Goal: Task Accomplishment & Management: Complete application form

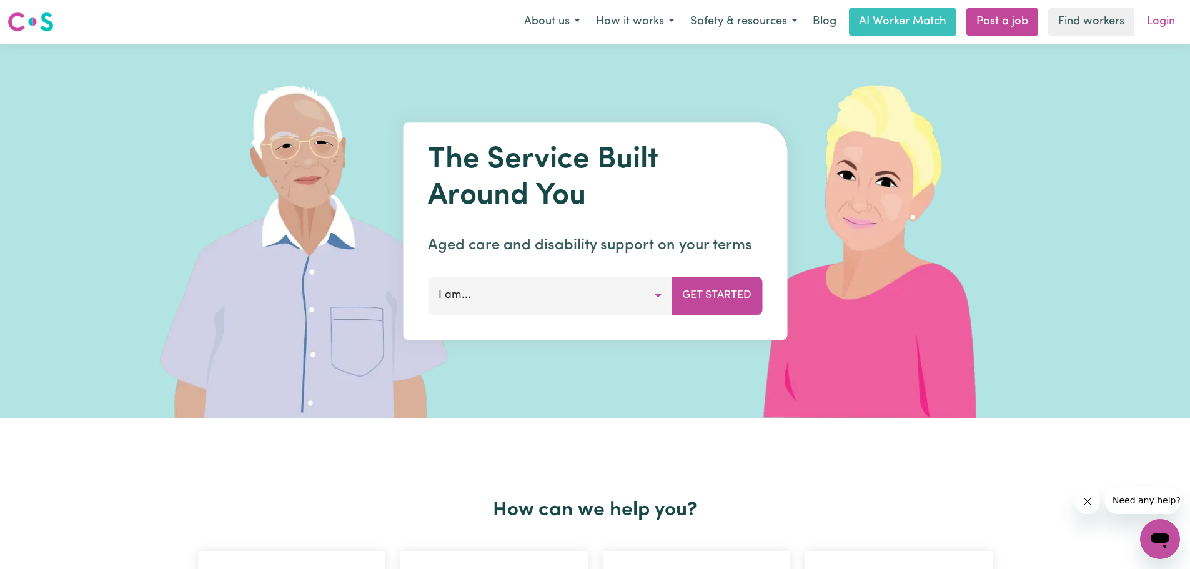
click at [1158, 20] on link "Login" at bounding box center [1160, 21] width 43 height 27
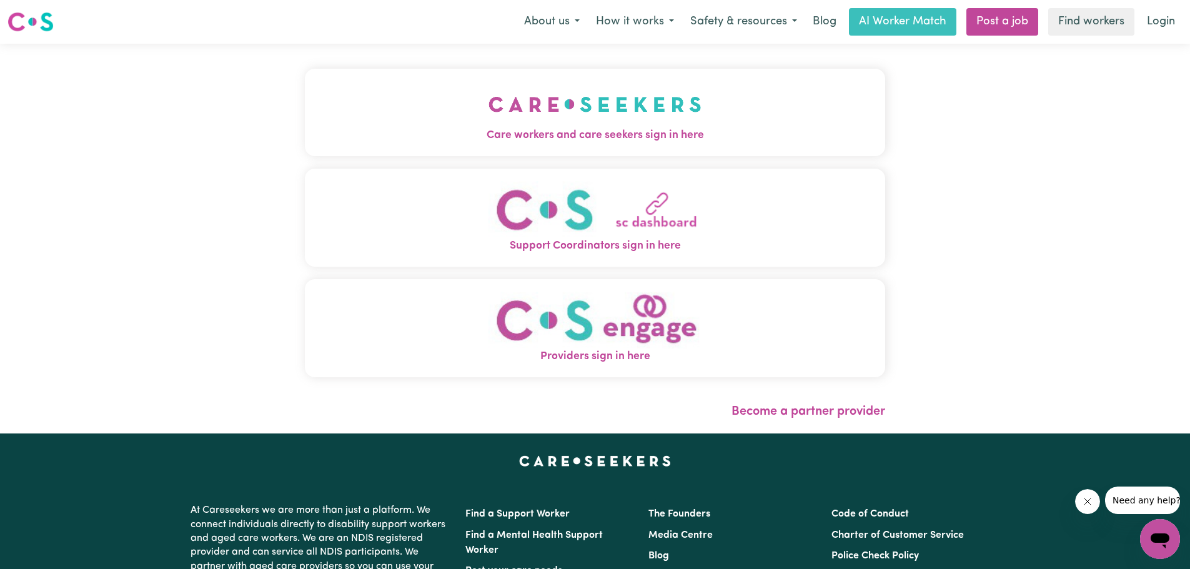
click at [631, 134] on span "Care workers and care seekers sign in here" at bounding box center [595, 135] width 580 height 16
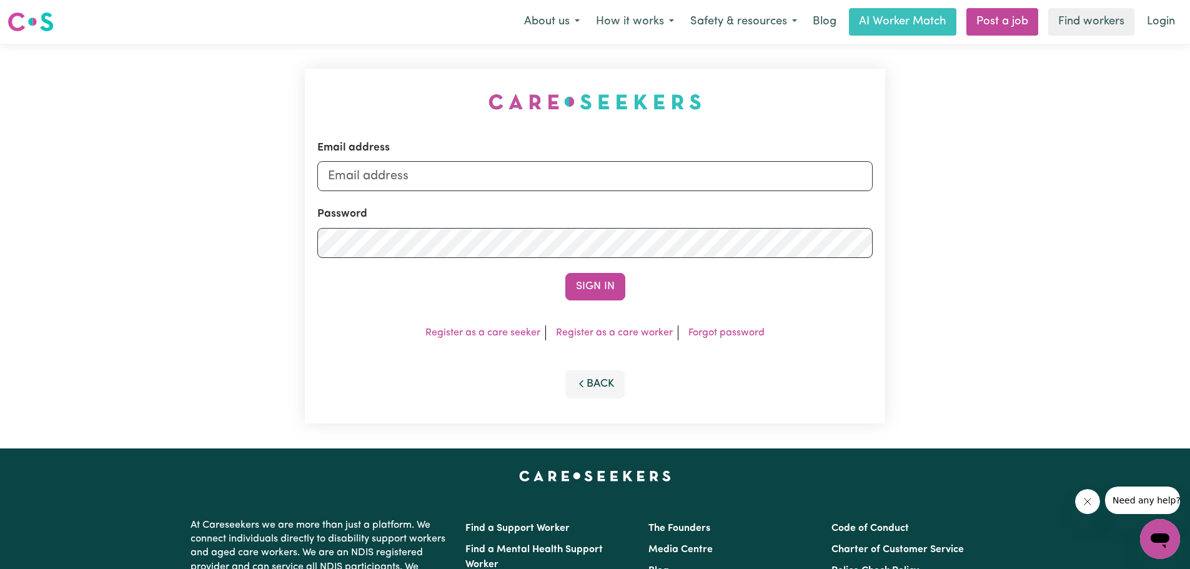
click at [589, 160] on div "Email address" at bounding box center [594, 165] width 555 height 51
click at [568, 175] on input "Email address" at bounding box center [594, 176] width 555 height 30
click at [1133, 184] on div "Email address Password Sign In Register as a care seeker Register as a care wor…" at bounding box center [595, 246] width 1190 height 405
click at [517, 181] on input "Email address" at bounding box center [594, 176] width 555 height 30
click at [625, 335] on link "Register as a care worker" at bounding box center [614, 333] width 117 height 10
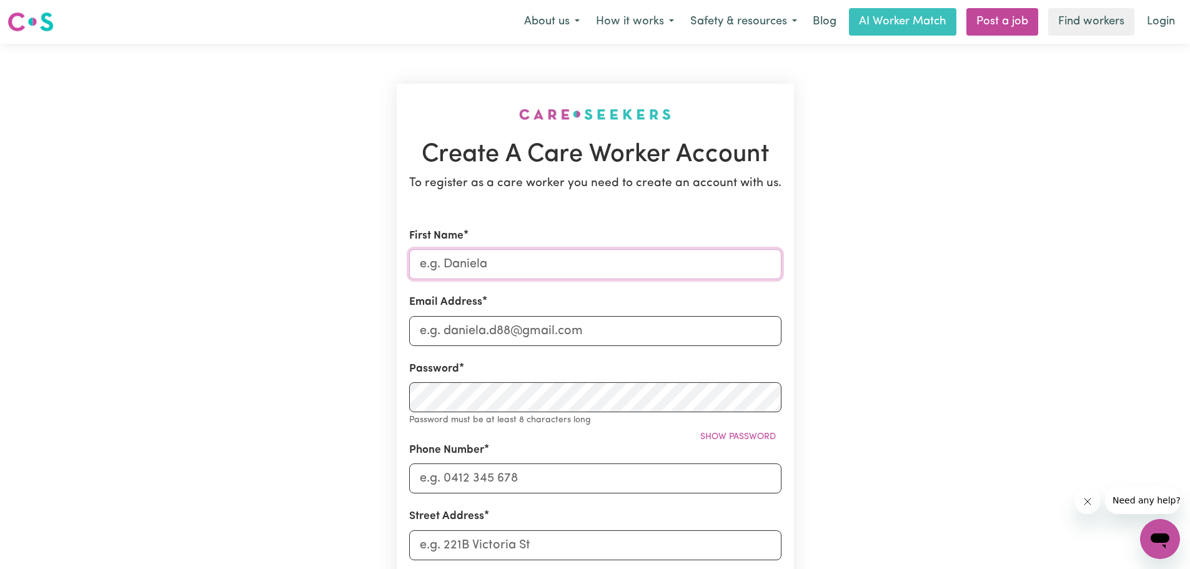
click at [584, 270] on input "First Name" at bounding box center [595, 264] width 372 height 30
type input "An"
type input "a"
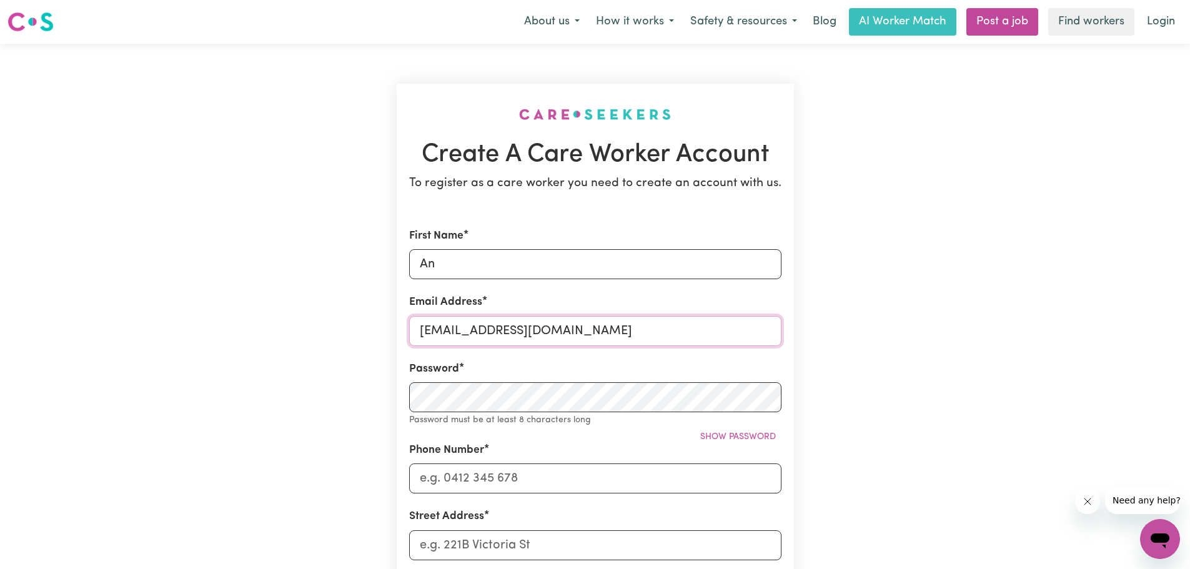
type input "[EMAIL_ADDRESS][DOMAIN_NAME]"
click at [555, 413] on div "Password Password must be at least 8 characters long Show password" at bounding box center [595, 394] width 372 height 66
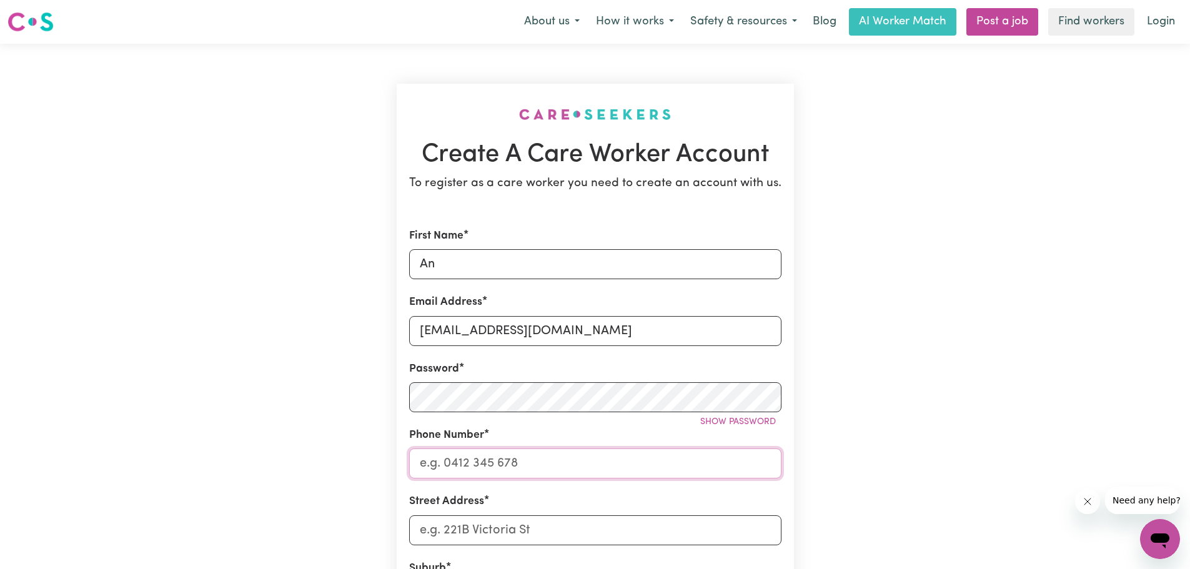
click at [546, 465] on input "Phone Number" at bounding box center [595, 463] width 372 height 30
type input "0481245927"
click at [643, 528] on input "Street Address" at bounding box center [595, 530] width 372 height 30
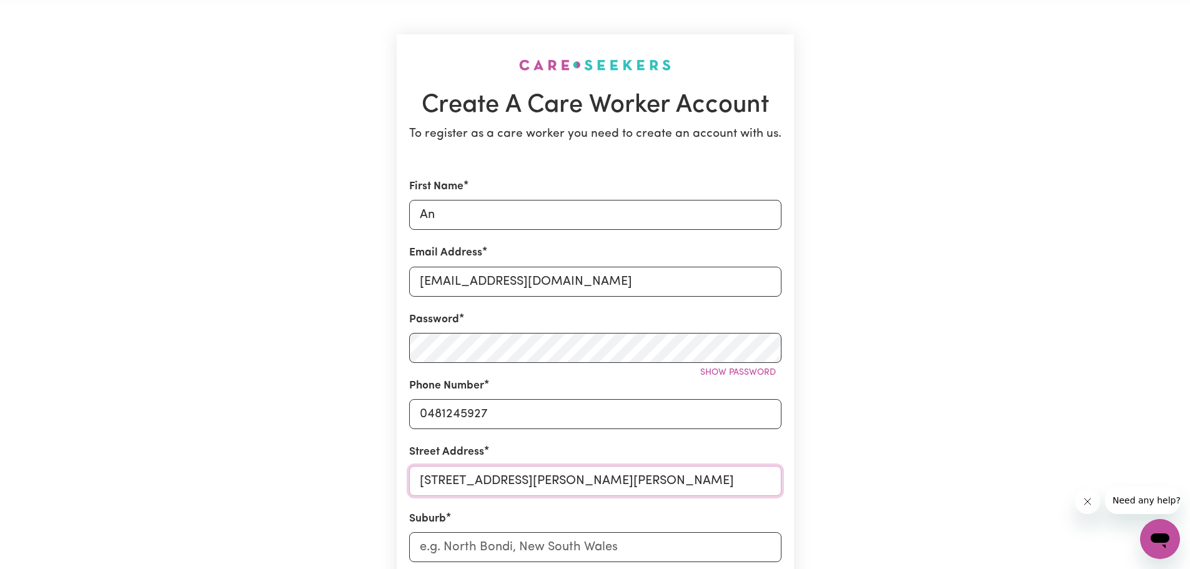
scroll to position [125, 0]
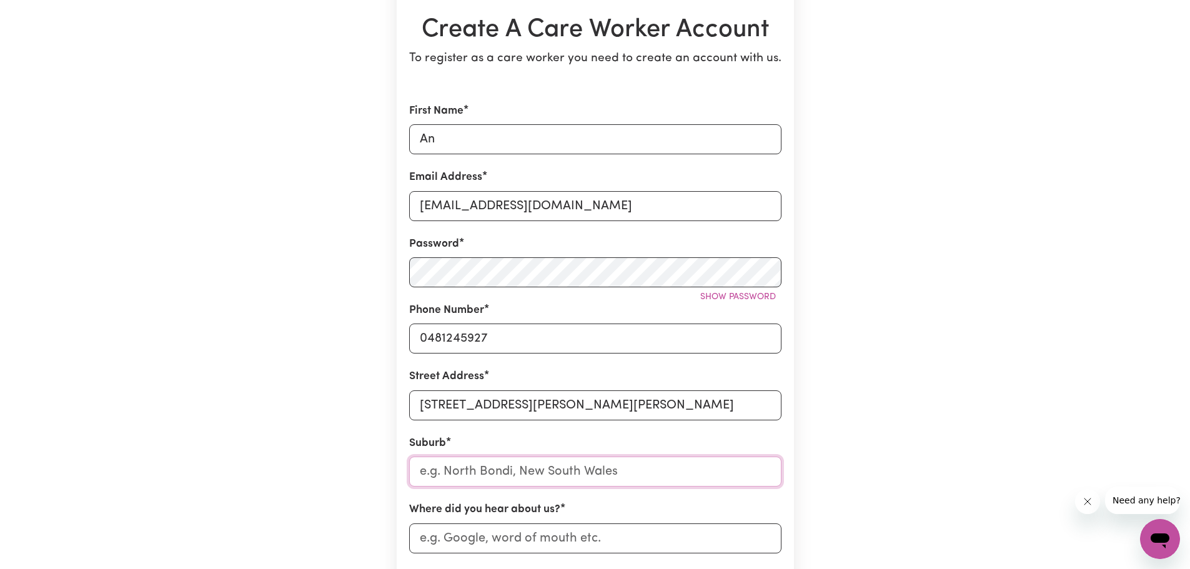
click at [496, 474] on input "text" at bounding box center [595, 471] width 372 height 30
drag, startPoint x: 488, startPoint y: 407, endPoint x: 602, endPoint y: 412, distance: 113.8
click at [602, 412] on input "[STREET_ADDRESS][PERSON_NAME][PERSON_NAME]" at bounding box center [595, 405] width 372 height 30
type input "[STREET_ADDRESS][PERSON_NAME],"
click at [536, 472] on input "text" at bounding box center [595, 471] width 372 height 30
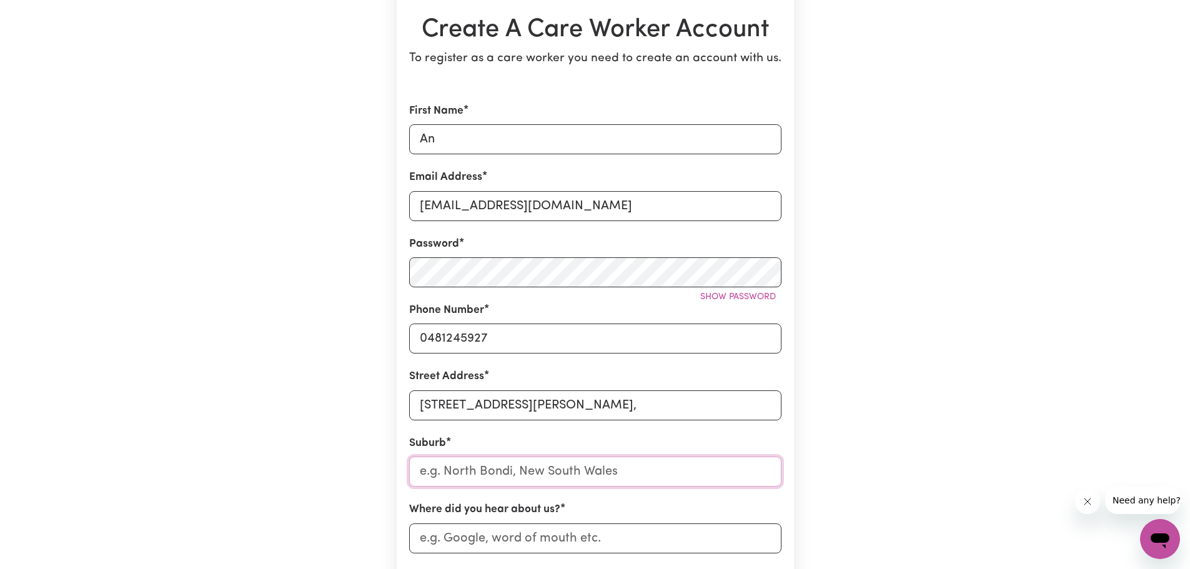
paste input "[GEOGRAPHIC_DATA]"
click at [500, 546] on input "Where did you hear about us?" at bounding box center [595, 538] width 372 height 30
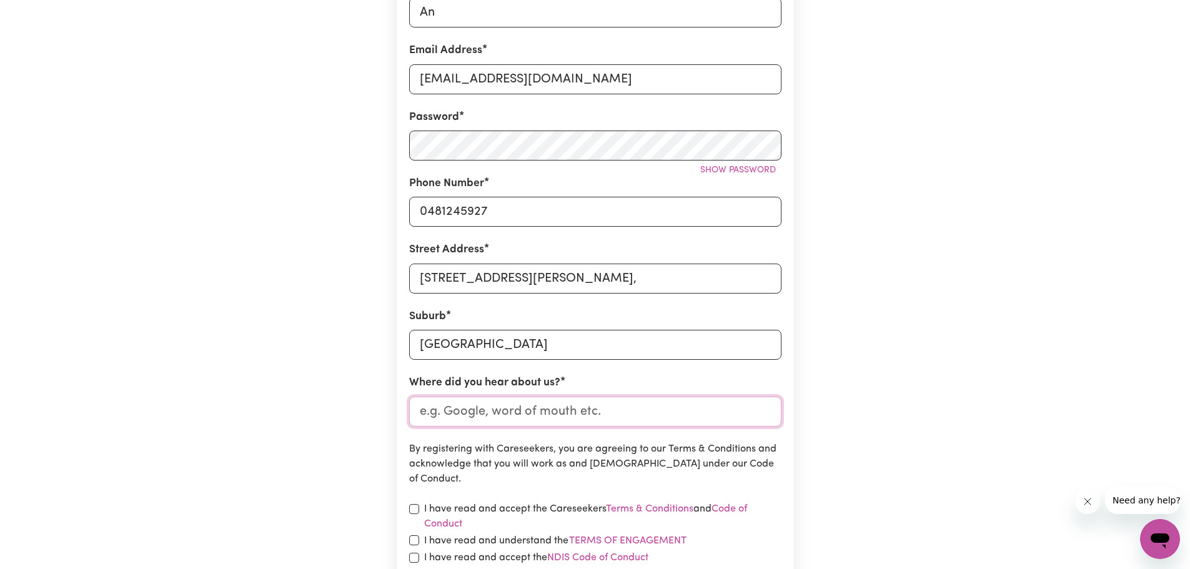
scroll to position [312, 0]
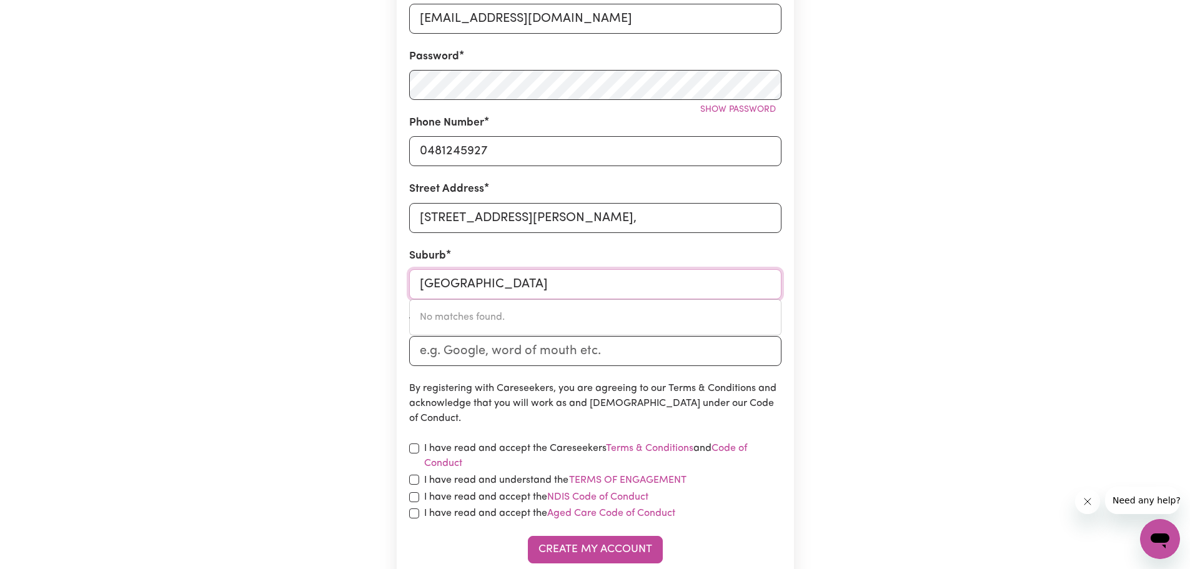
drag, startPoint x: 526, startPoint y: 288, endPoint x: 322, endPoint y: 308, distance: 205.1
click at [322, 308] on div "Create A Care Worker Account To register as a care worker you need to create an…" at bounding box center [595, 179] width 824 height 897
type input "5095"
click at [468, 312] on span "[GEOGRAPHIC_DATA], [GEOGRAPHIC_DATA], 5095" at bounding box center [536, 317] width 233 height 10
click at [850, 307] on div "Create A Care Worker Account To register as a care worker you need to create an…" at bounding box center [595, 179] width 824 height 897
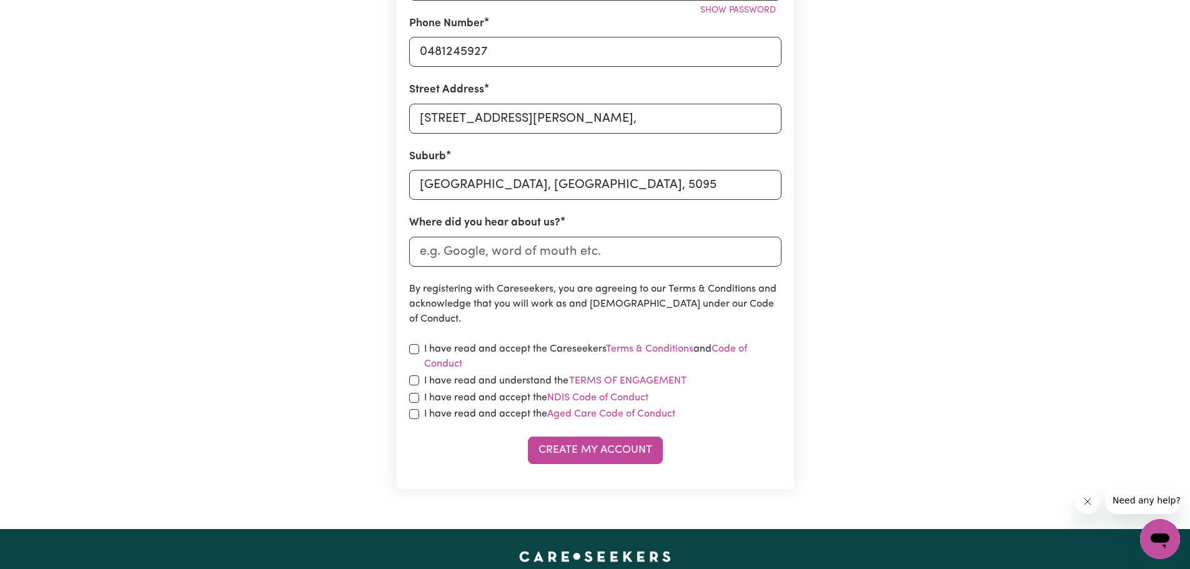
scroll to position [437, 0]
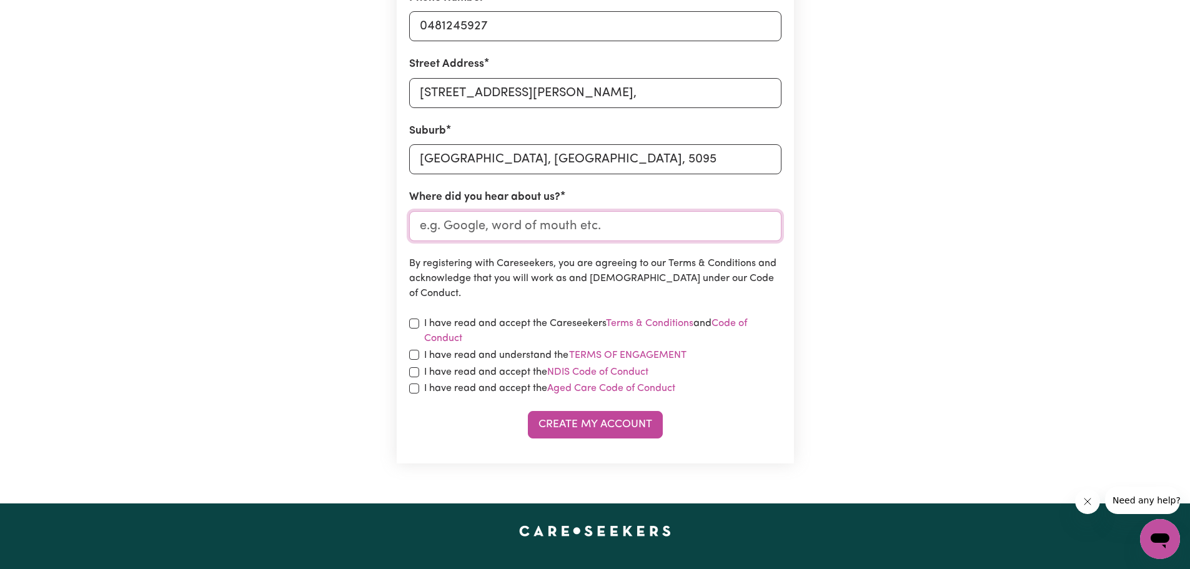
click at [596, 237] on input "Where did you hear about us?" at bounding box center [595, 226] width 372 height 30
type input "Word of mouth"
click at [415, 323] on input "checkbox" at bounding box center [414, 323] width 10 height 10
checkbox input "true"
click at [412, 357] on input "checkbox" at bounding box center [414, 355] width 10 height 10
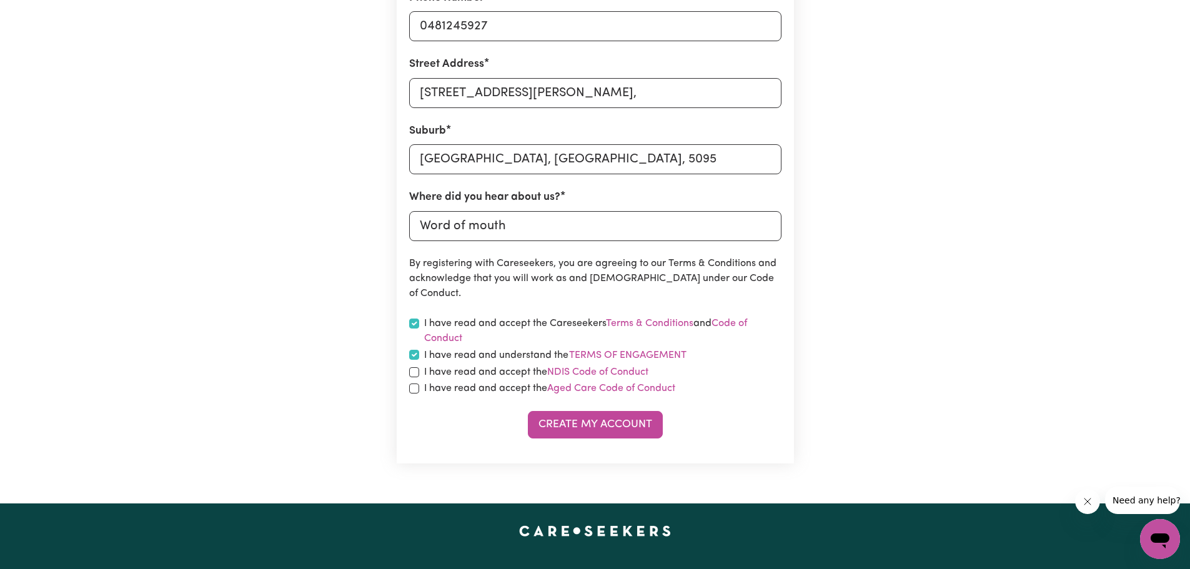
checkbox input "true"
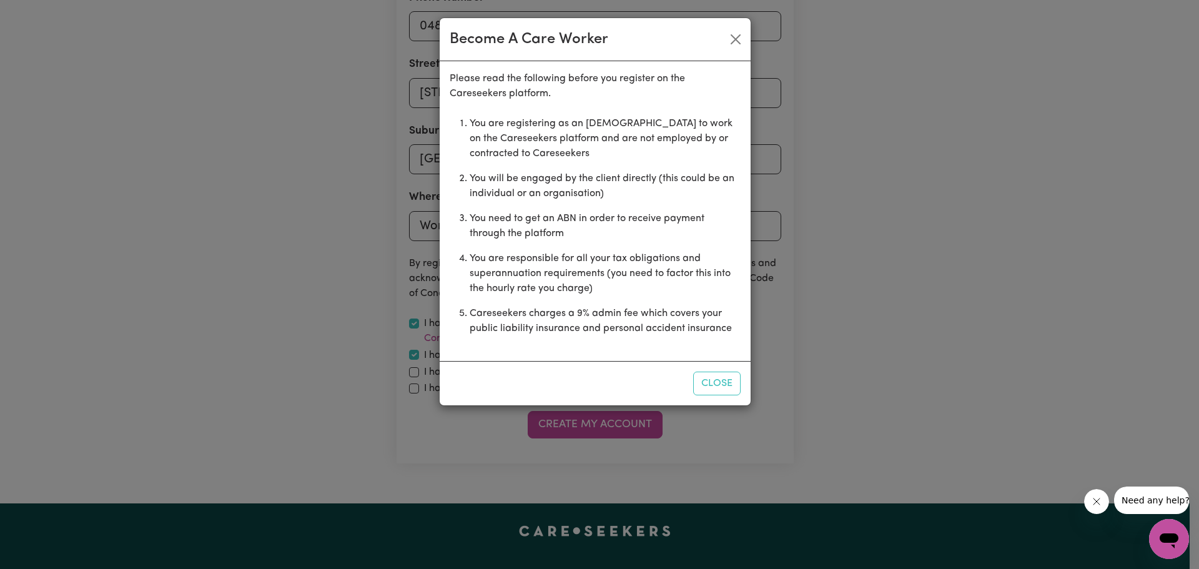
click at [415, 375] on div "Become A Care Worker Please read the following before you register on the Cares…" at bounding box center [599, 284] width 1199 height 569
click at [738, 37] on button "Close" at bounding box center [736, 39] width 20 height 20
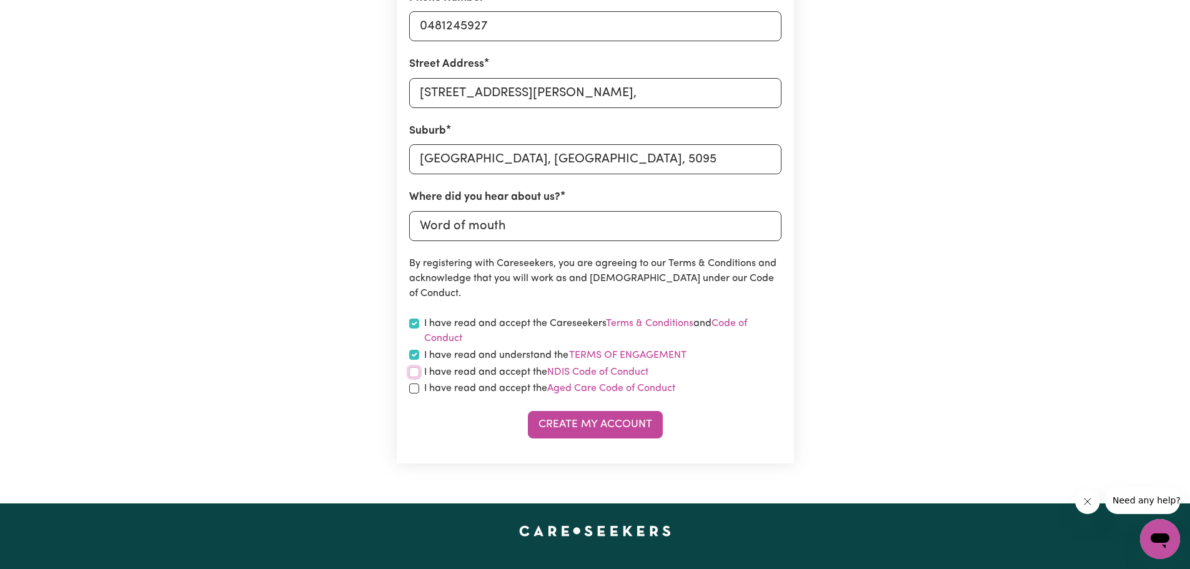
drag, startPoint x: 414, startPoint y: 372, endPoint x: 416, endPoint y: 388, distance: 17.0
click at [414, 372] on input "checkbox" at bounding box center [414, 372] width 10 height 10
checkbox input "true"
click at [415, 393] on input "checkbox" at bounding box center [414, 388] width 10 height 10
checkbox input "true"
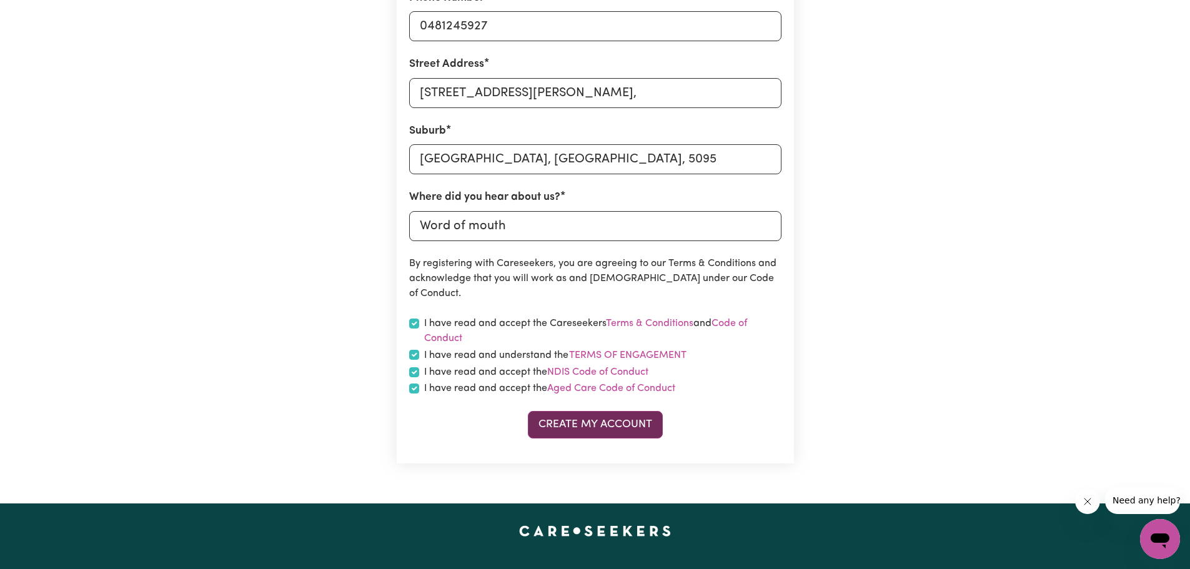
click at [577, 428] on button "Create My Account" at bounding box center [595, 424] width 135 height 27
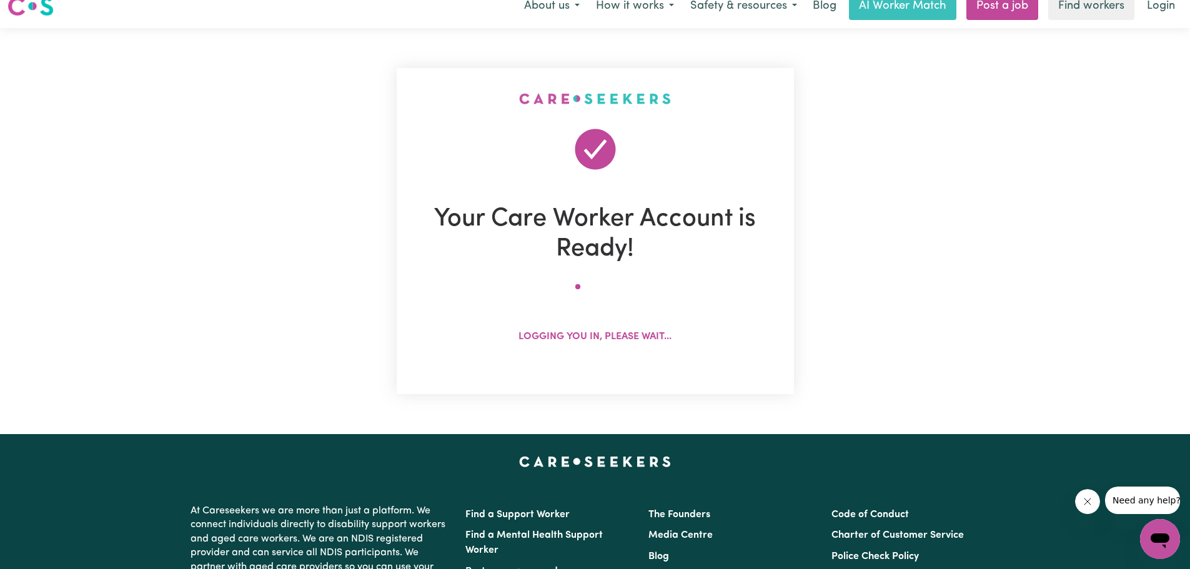
scroll to position [0, 0]
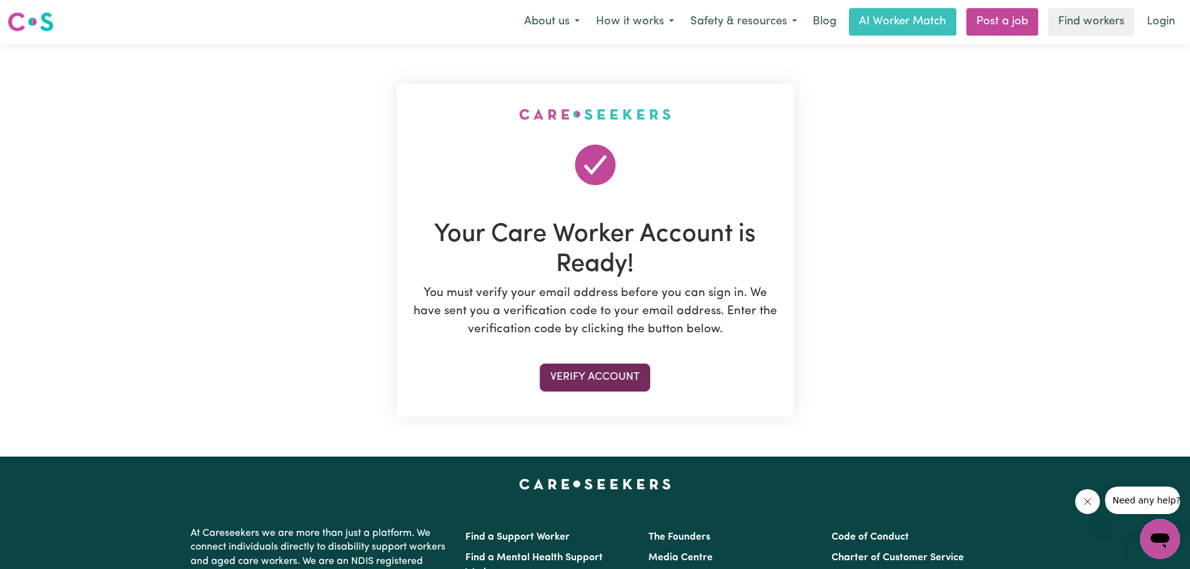
click at [597, 382] on button "Verify Account" at bounding box center [595, 376] width 111 height 27
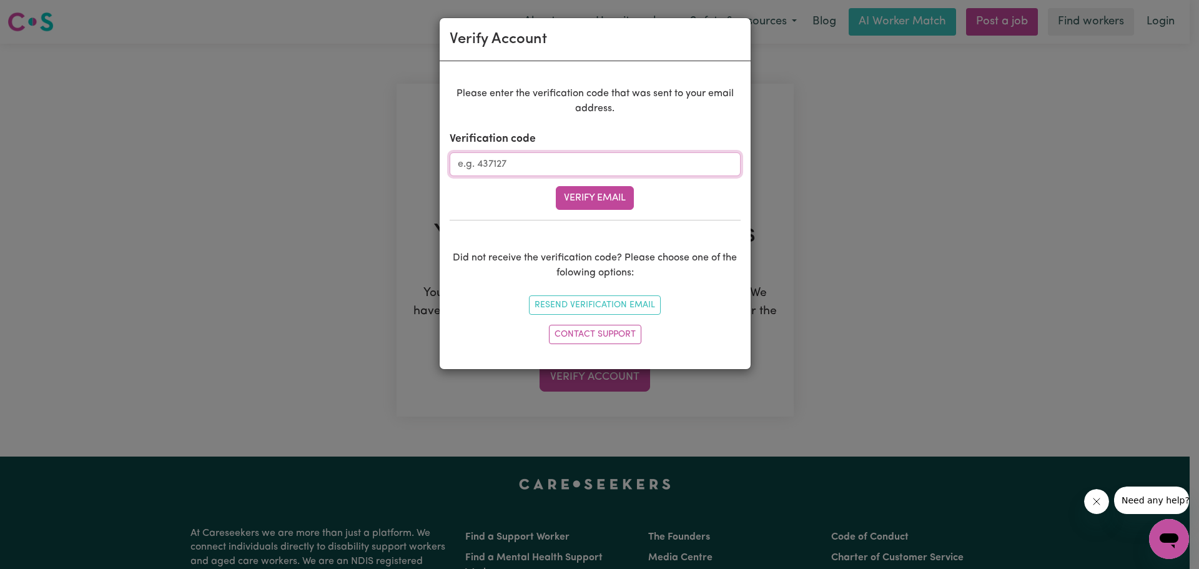
click at [583, 168] on input "Verification code" at bounding box center [595, 164] width 291 height 24
type input "445229"
click at [592, 202] on button "Verify Email" at bounding box center [595, 198] width 78 height 24
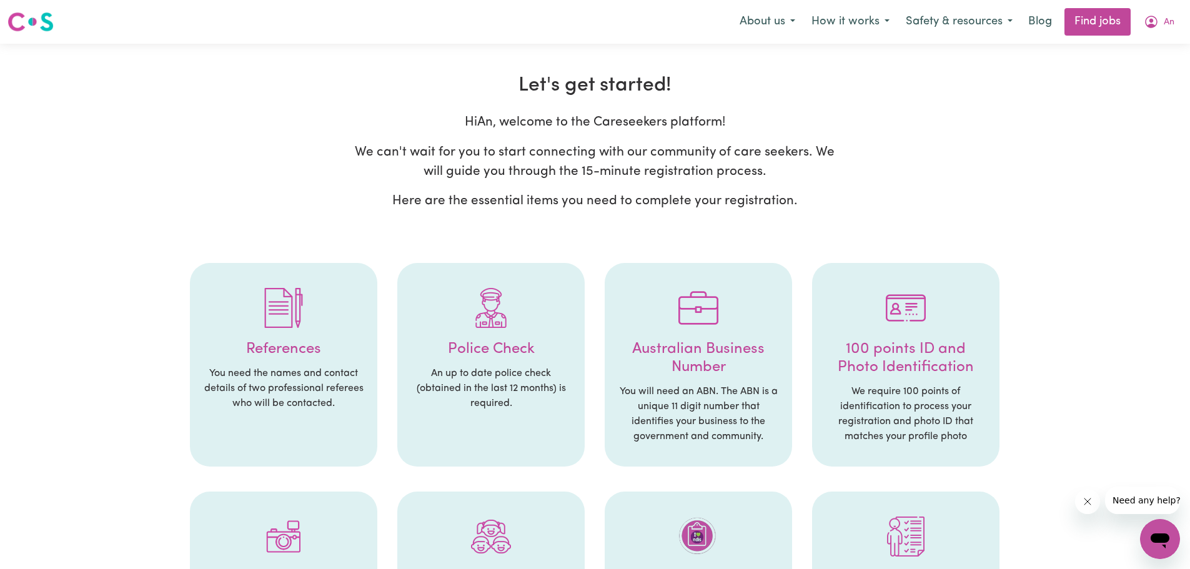
click at [933, 162] on div "Hi An , welcome to the Careseekers platform! We can't wait for you to start con…" at bounding box center [595, 166] width 992 height 108
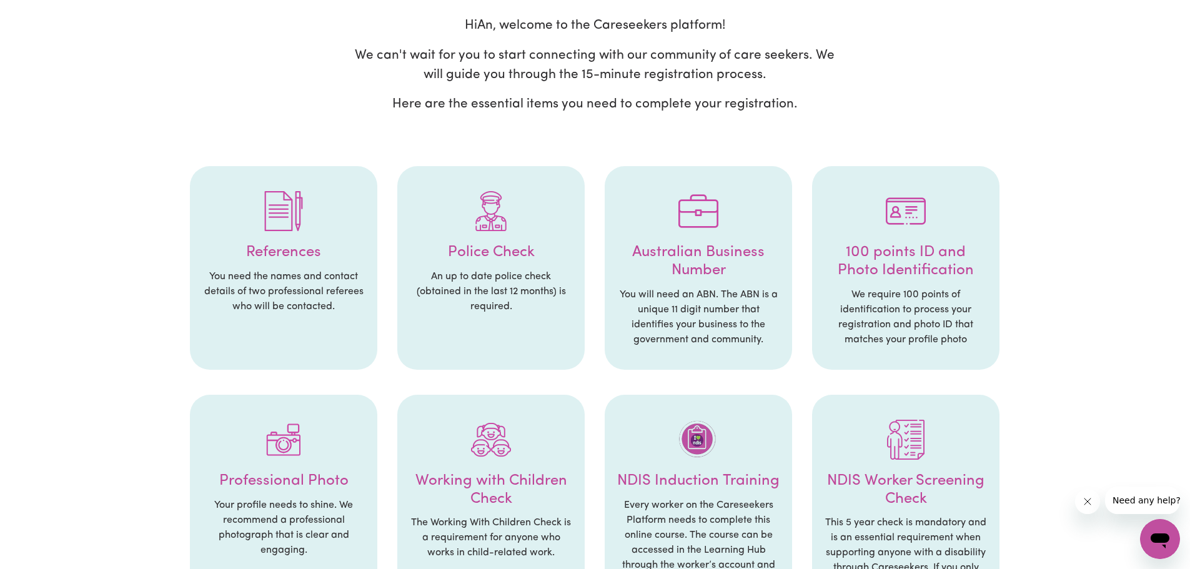
scroll to position [187, 0]
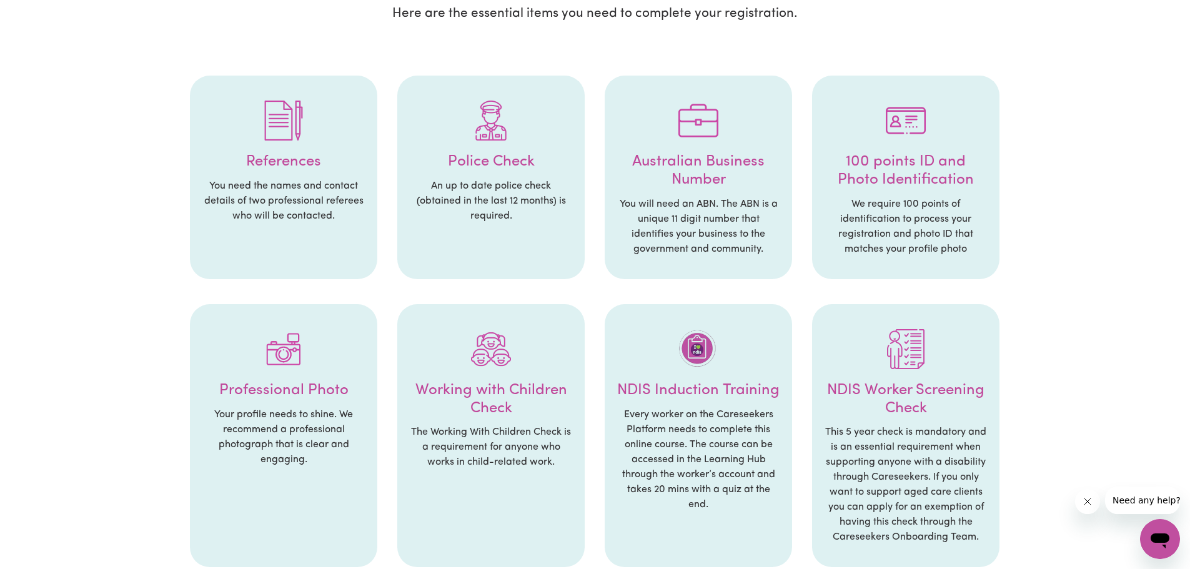
click at [277, 161] on h4 "References" at bounding box center [283, 162] width 162 height 18
click at [278, 124] on img at bounding box center [284, 121] width 40 height 40
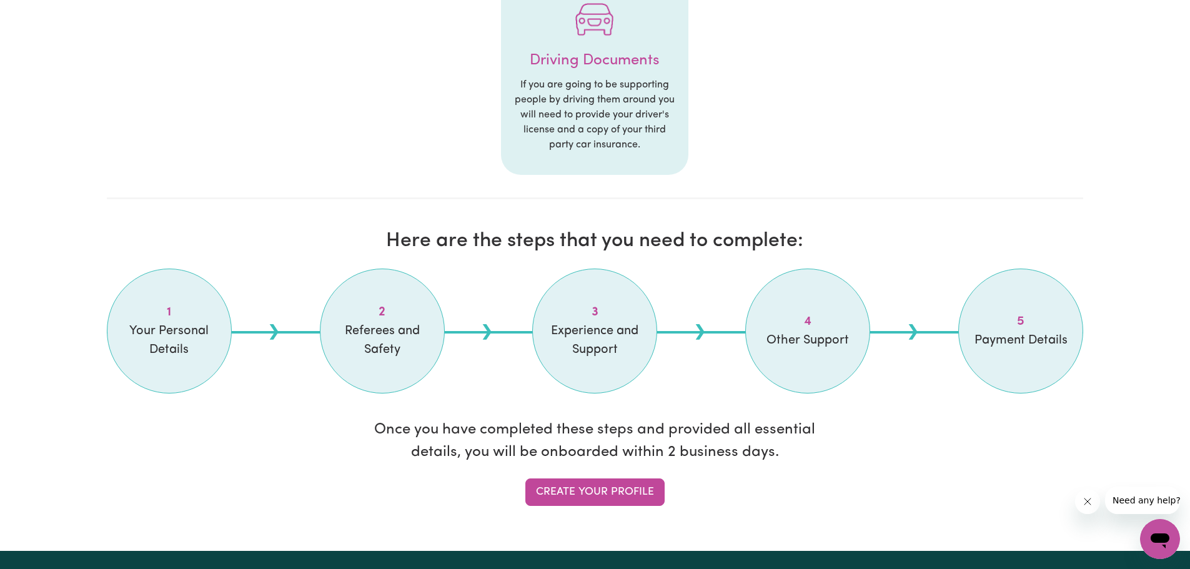
scroll to position [812, 0]
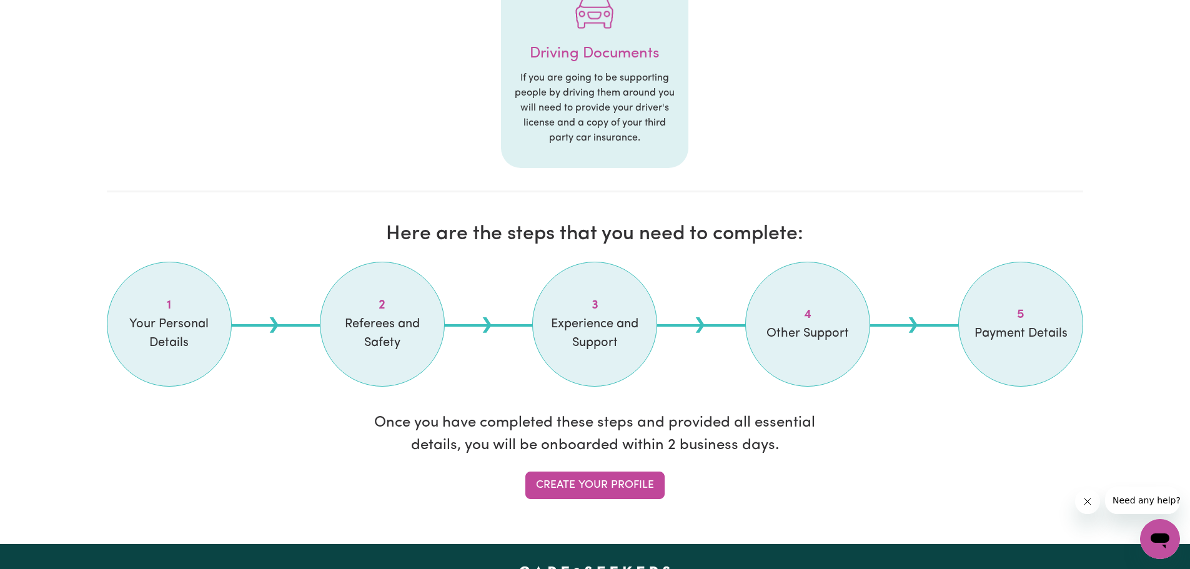
click at [165, 330] on span "Your Personal Details" at bounding box center [169, 333] width 94 height 37
click at [598, 490] on link "Create your profile" at bounding box center [594, 484] width 139 height 27
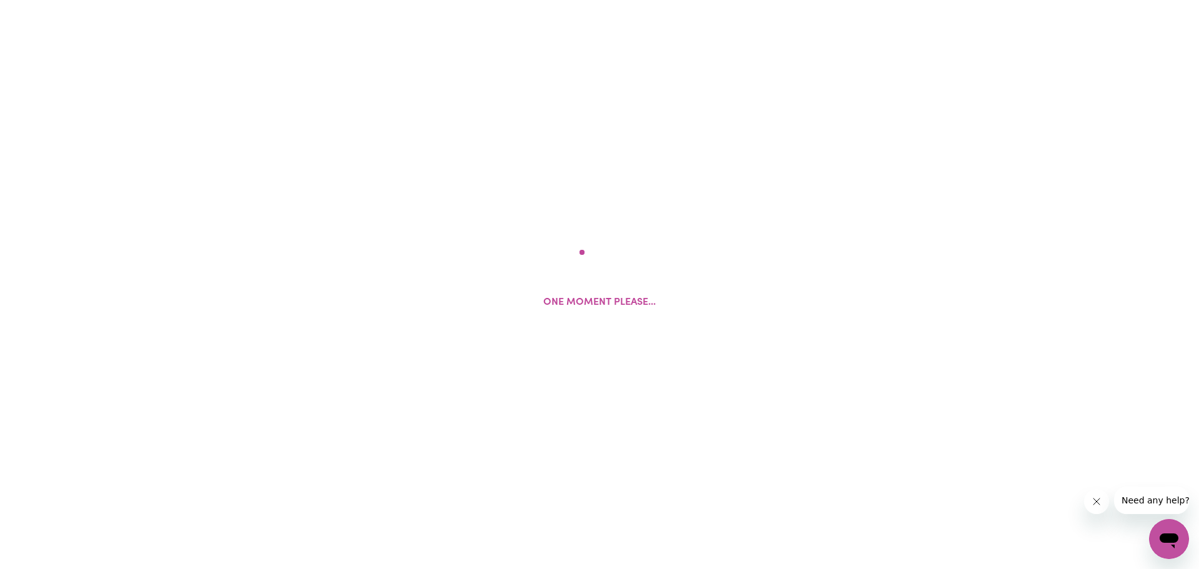
select select "Studying a healthcare related degree or qualification"
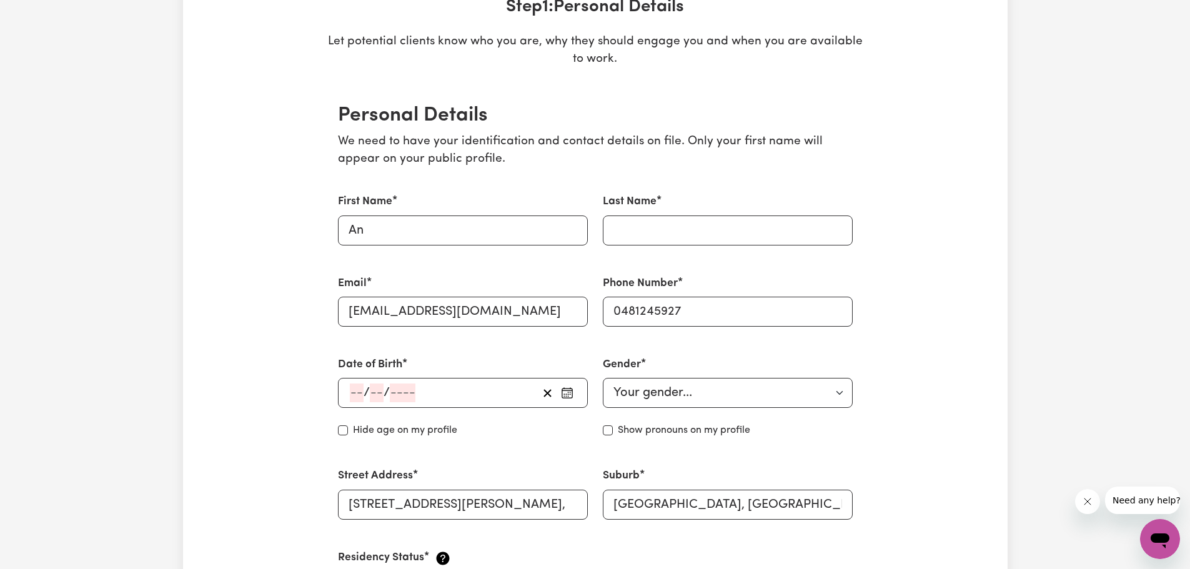
scroll to position [250, 0]
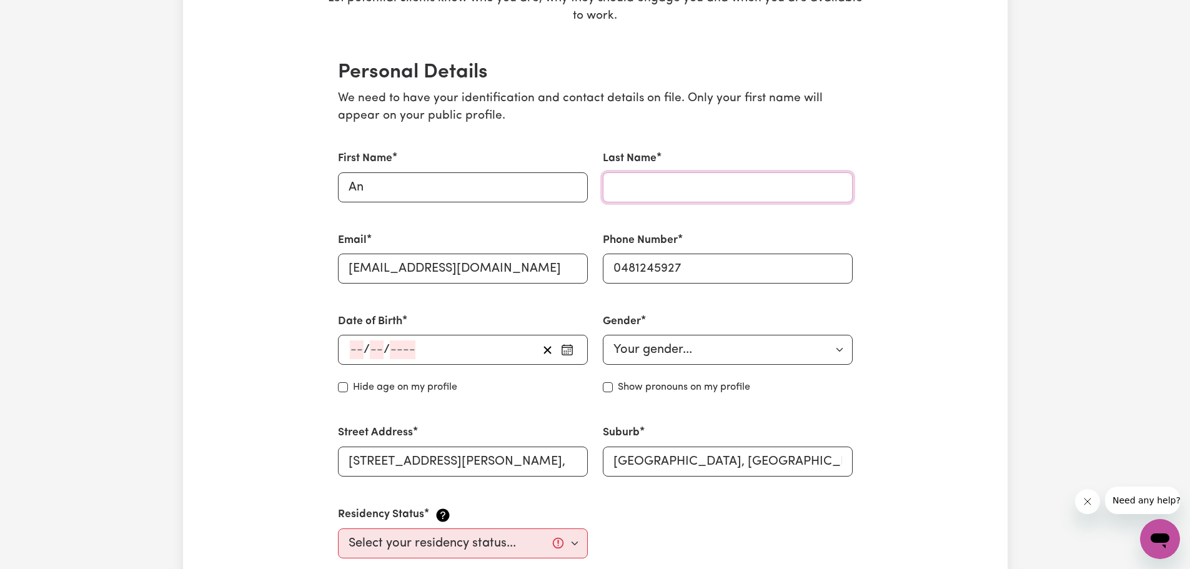
click at [659, 190] on input "Last Name" at bounding box center [728, 187] width 250 height 30
type input "[PERSON_NAME]"
click at [350, 352] on input "number" at bounding box center [357, 349] width 14 height 19
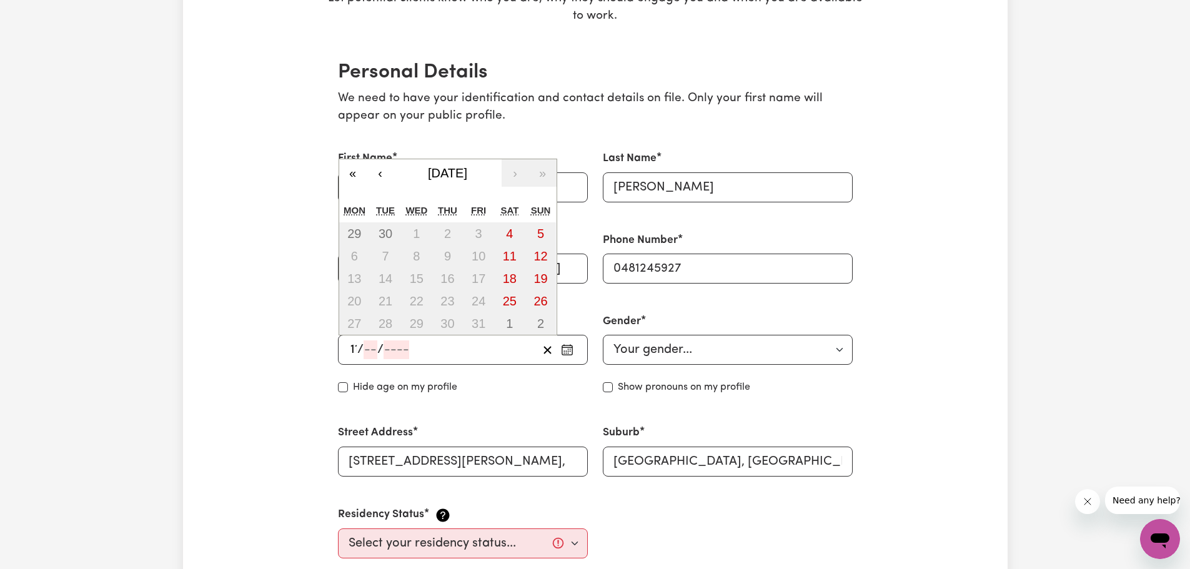
type input "11"
type input "110"
type input "11022006"
click at [375, 357] on input "110" at bounding box center [374, 349] width 17 height 19
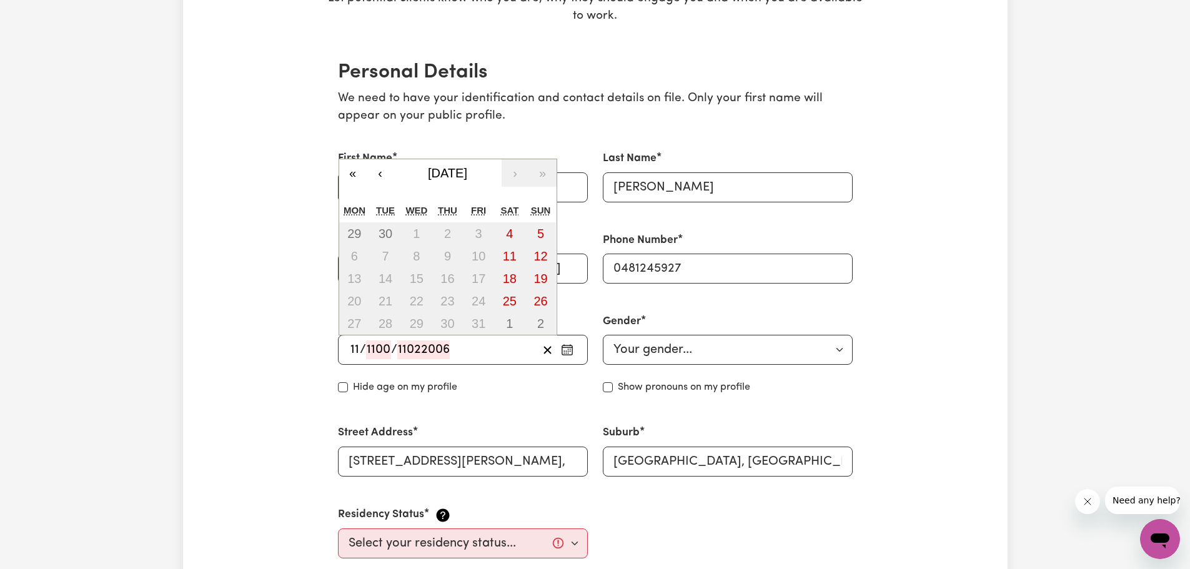
type input "1100"
type input "1"
drag, startPoint x: 365, startPoint y: 350, endPoint x: 399, endPoint y: 352, distance: 34.4
click at [399, 352] on div "11 / 1100 /" at bounding box center [442, 349] width 189 height 19
type input "112"
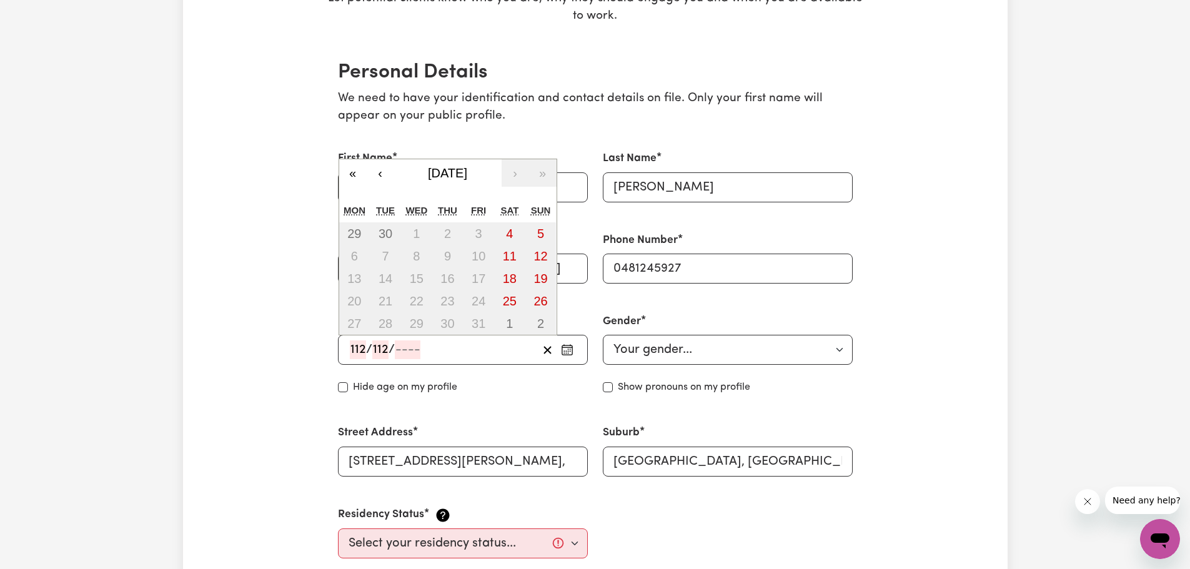
type input "112"
click at [457, 346] on div "112 / 112 /" at bounding box center [442, 349] width 189 height 19
click at [566, 351] on icon "button" at bounding box center [567, 349] width 12 height 12
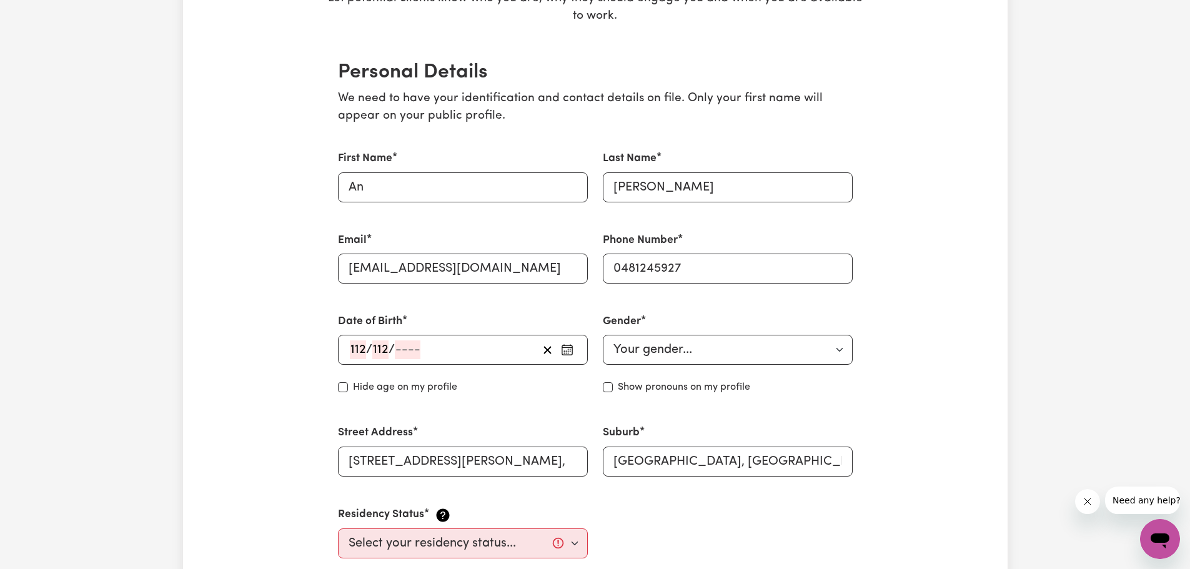
click at [568, 350] on circle "button" at bounding box center [567, 348] width 1 height 1
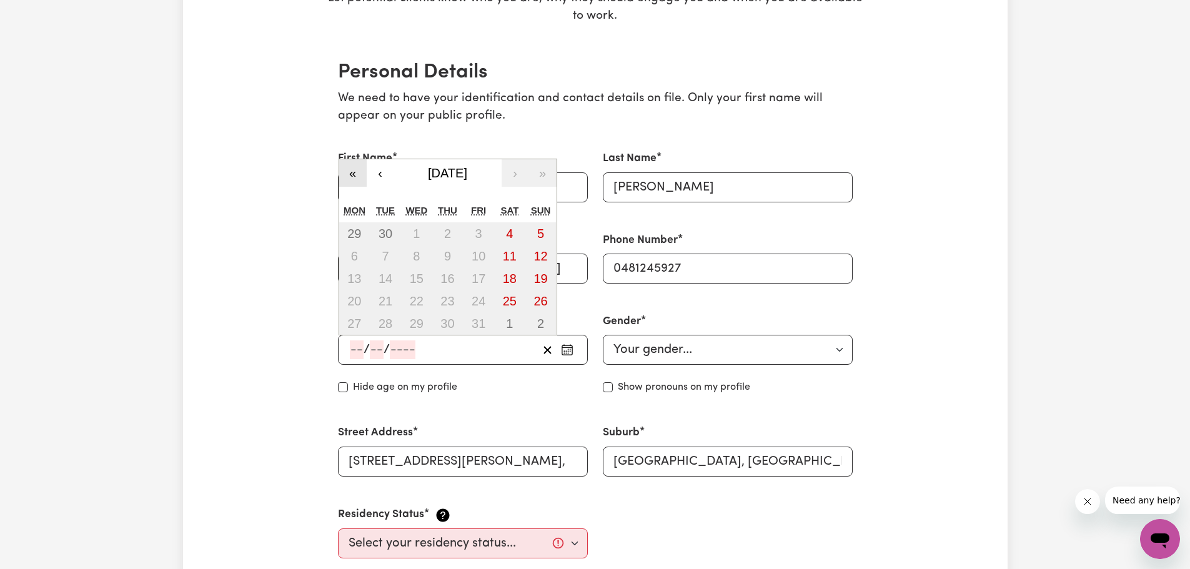
click at [350, 171] on button "«" at bounding box center [352, 172] width 27 height 27
click at [350, 171] on div "« ‹ [DATE] › » Mon Tue Wed Thu Fri Sat Sun 30 1 2 3 4 5 6 7 8 9 10 11 12 13 14 …" at bounding box center [447, 247] width 219 height 177
click at [350, 171] on div "« ‹ [DATE] › » Mon Tue Wed Thu Fri Sat Sun 25 26 27 28 29 30 1 2 3 4 5 6 7 8 9 …" at bounding box center [447, 236] width 219 height 200
click at [353, 157] on button "«" at bounding box center [352, 150] width 27 height 27
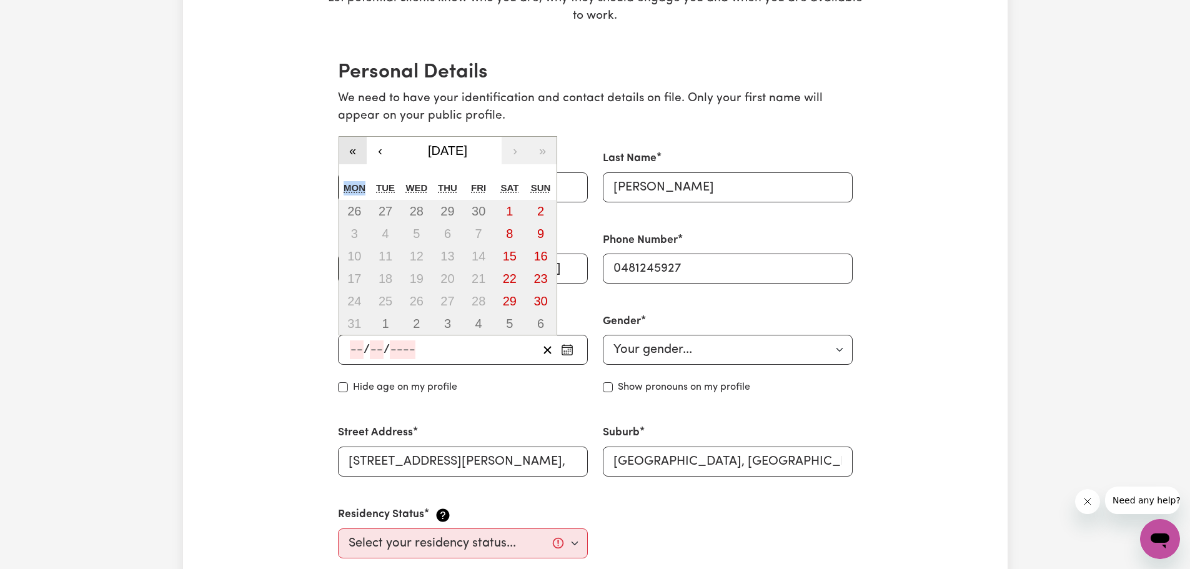
click at [353, 157] on button "«" at bounding box center [352, 150] width 27 height 27
click at [353, 157] on label "First Name" at bounding box center [365, 158] width 54 height 16
click at [353, 172] on input "An" at bounding box center [463, 187] width 250 height 30
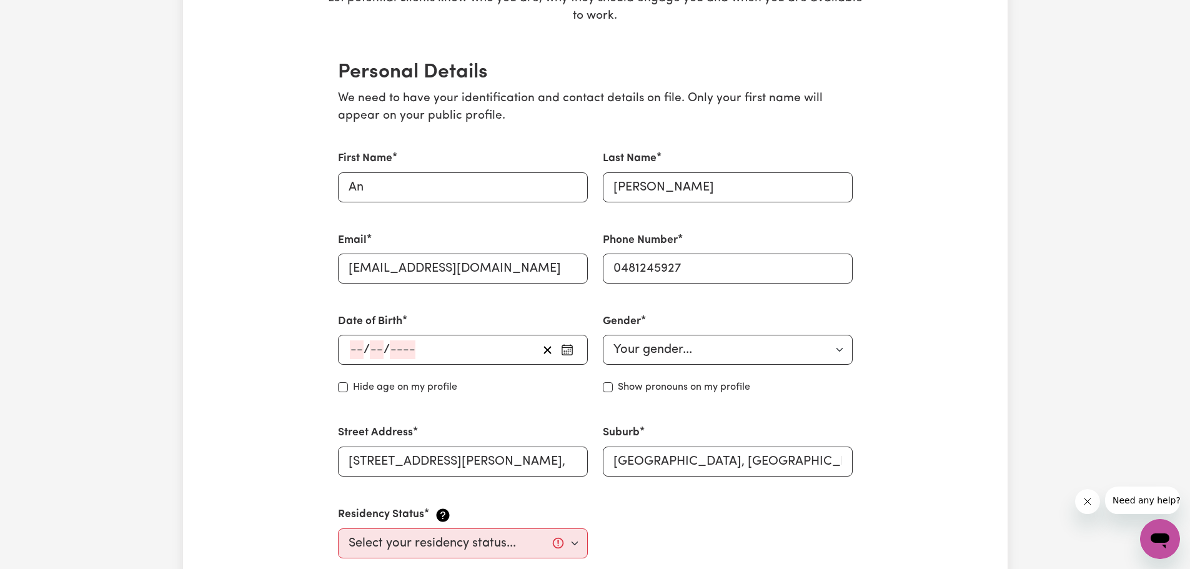
click at [353, 157] on label "First Name" at bounding box center [365, 158] width 54 height 16
click at [353, 172] on input "An" at bounding box center [463, 187] width 250 height 30
click at [565, 350] on icon "button" at bounding box center [567, 349] width 12 height 12
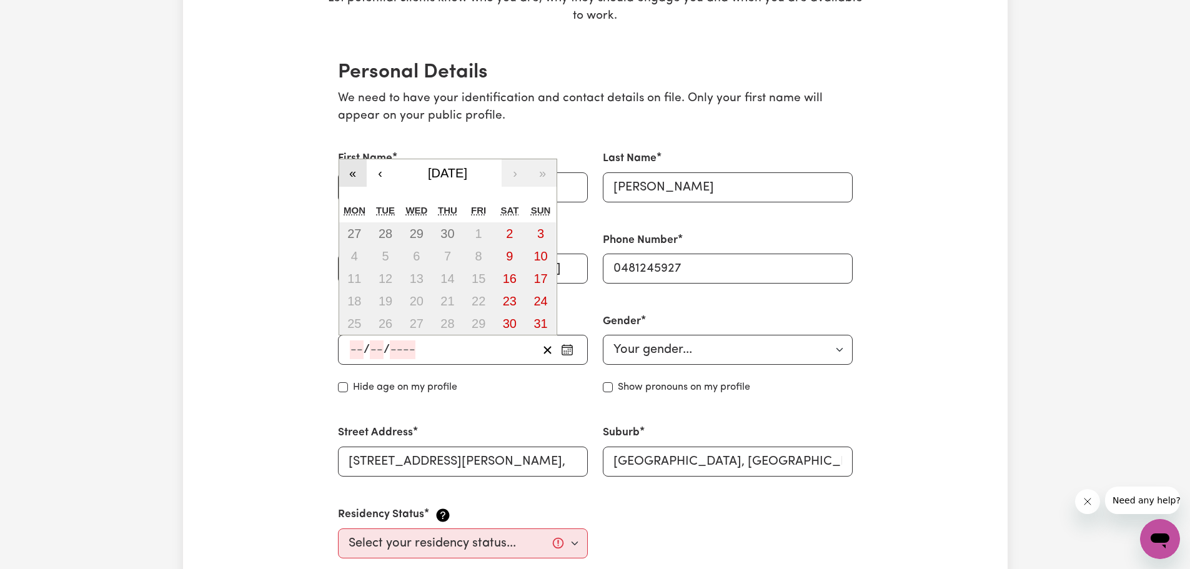
click at [358, 175] on button "«" at bounding box center [352, 172] width 27 height 27
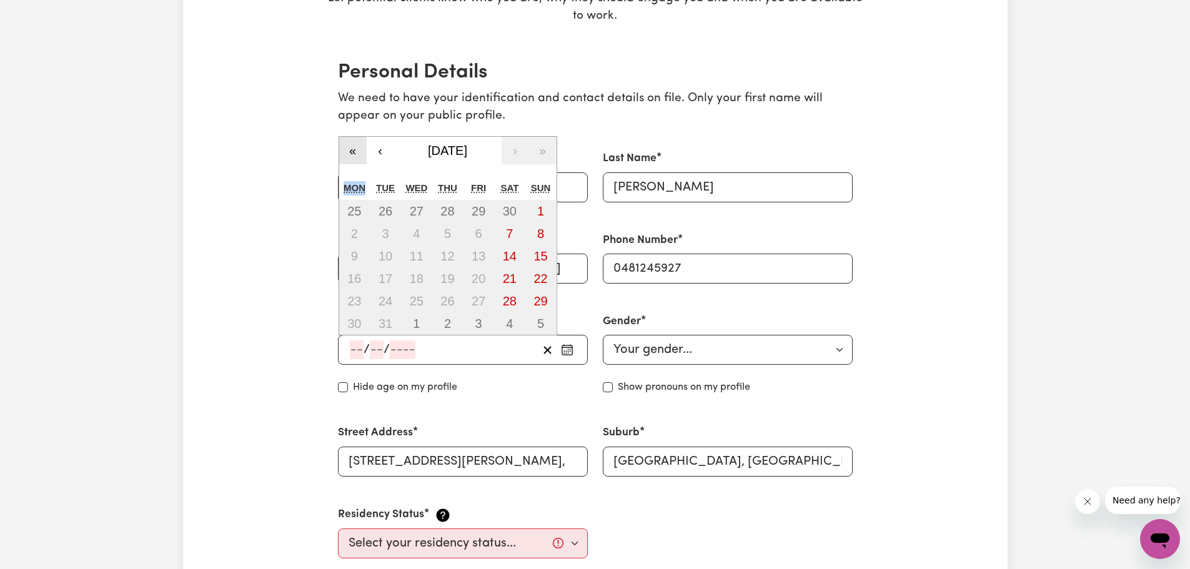
click at [358, 175] on div "« ‹ [DATE] › » Mon Tue Wed Thu Fri Sat Sun 25 26 27 28 29 30 1 2 3 4 5 6 7 8 9 …" at bounding box center [447, 236] width 219 height 200
click at [355, 154] on button "«" at bounding box center [352, 150] width 27 height 27
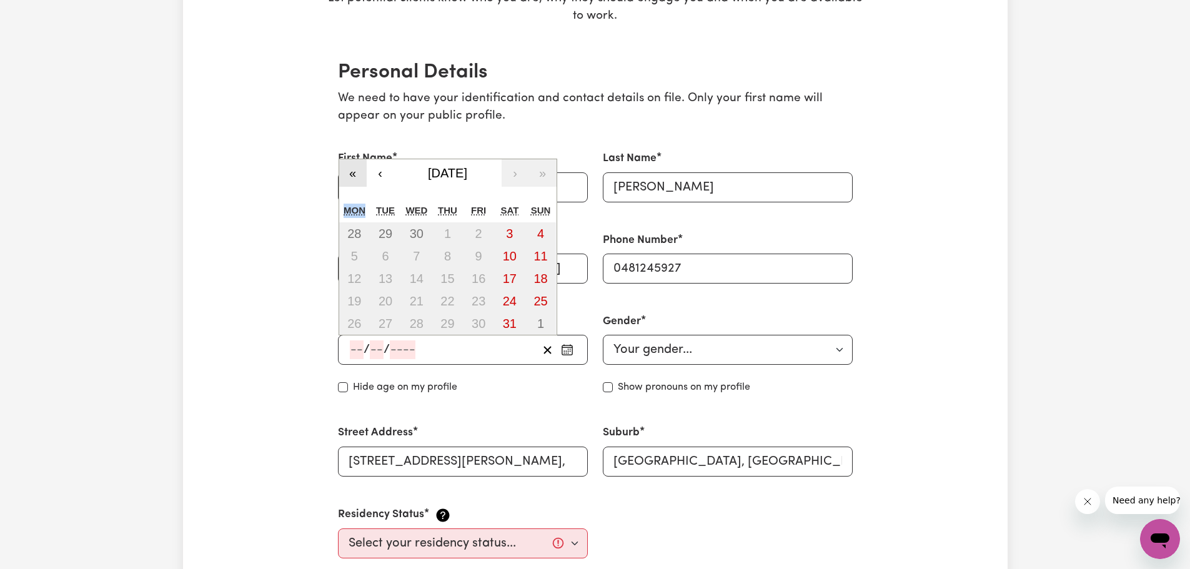
click at [354, 172] on button "«" at bounding box center [352, 172] width 27 height 27
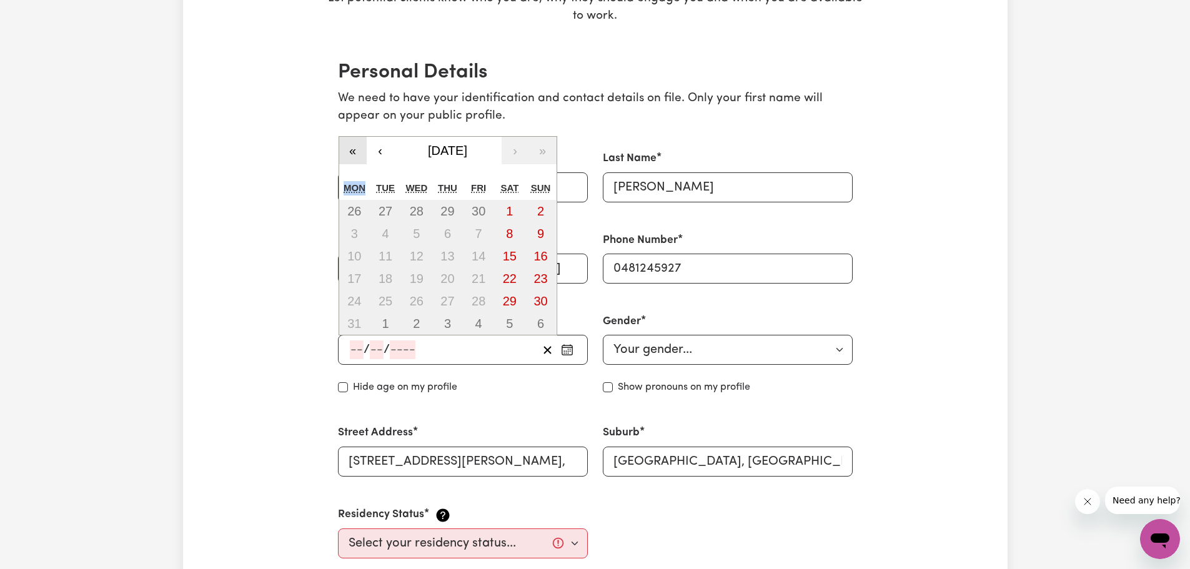
click at [353, 154] on button "«" at bounding box center [352, 150] width 27 height 27
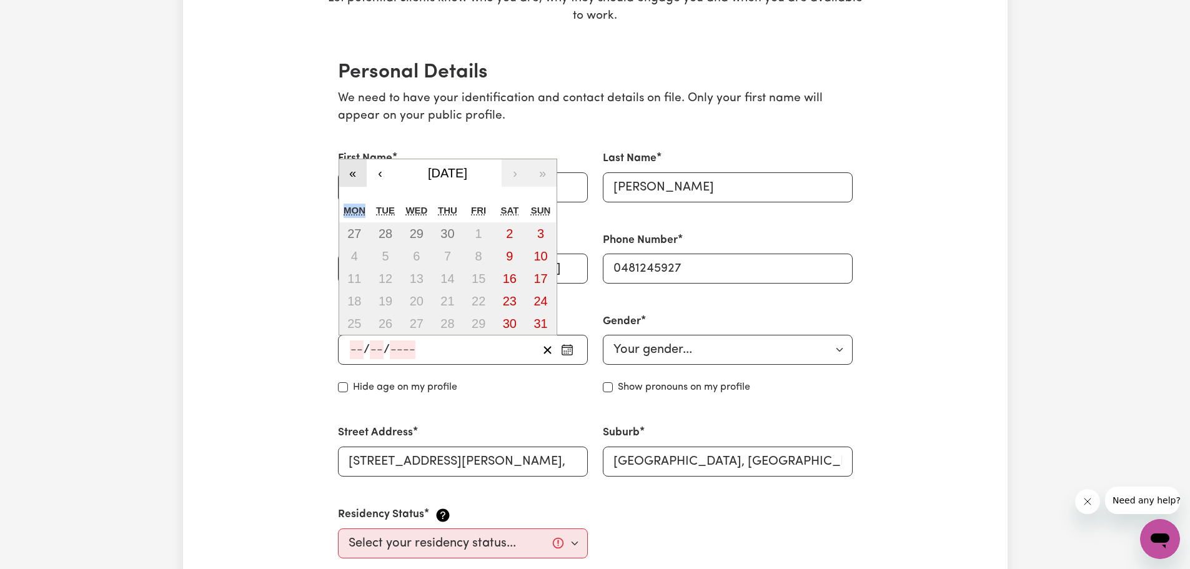
click at [351, 171] on button "«" at bounding box center [352, 172] width 27 height 27
click at [353, 173] on button "«" at bounding box center [352, 172] width 27 height 27
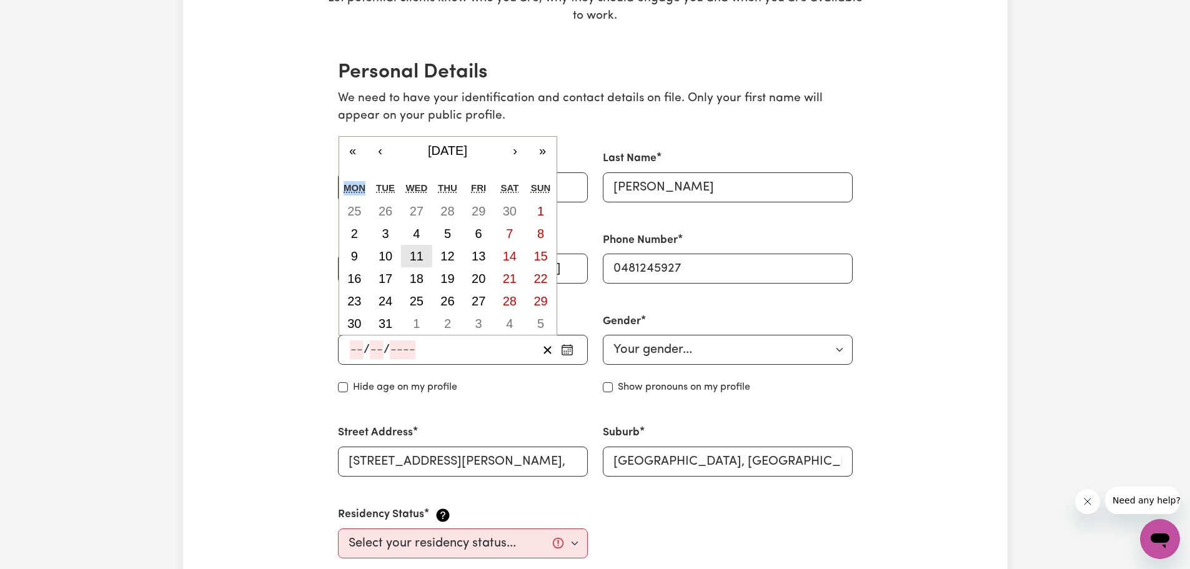
click at [416, 257] on abbr "11" at bounding box center [417, 256] width 14 height 14
type input "[DATE]"
type input "11"
type input "10"
type input "2006"
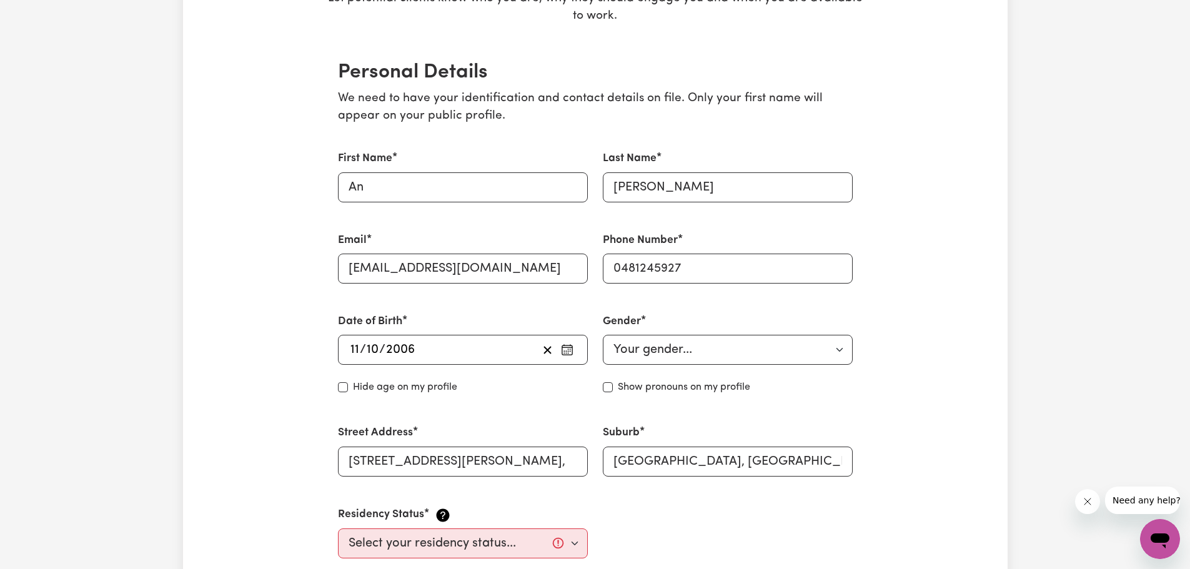
click at [568, 348] on icon "button" at bounding box center [566, 348] width 10 height 0
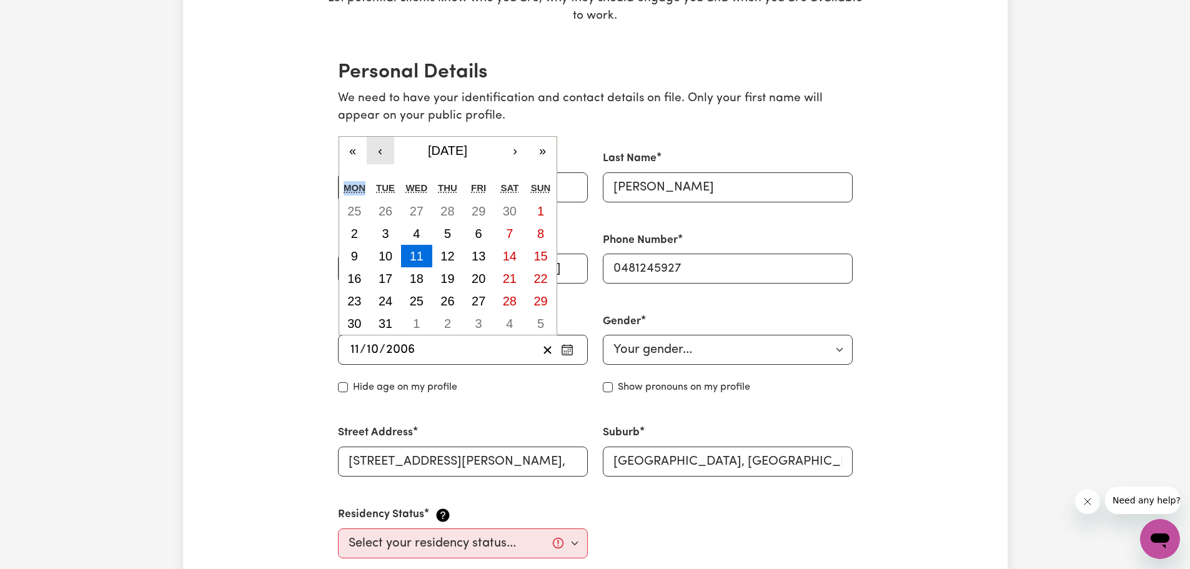
click at [382, 149] on button "‹" at bounding box center [380, 150] width 27 height 27
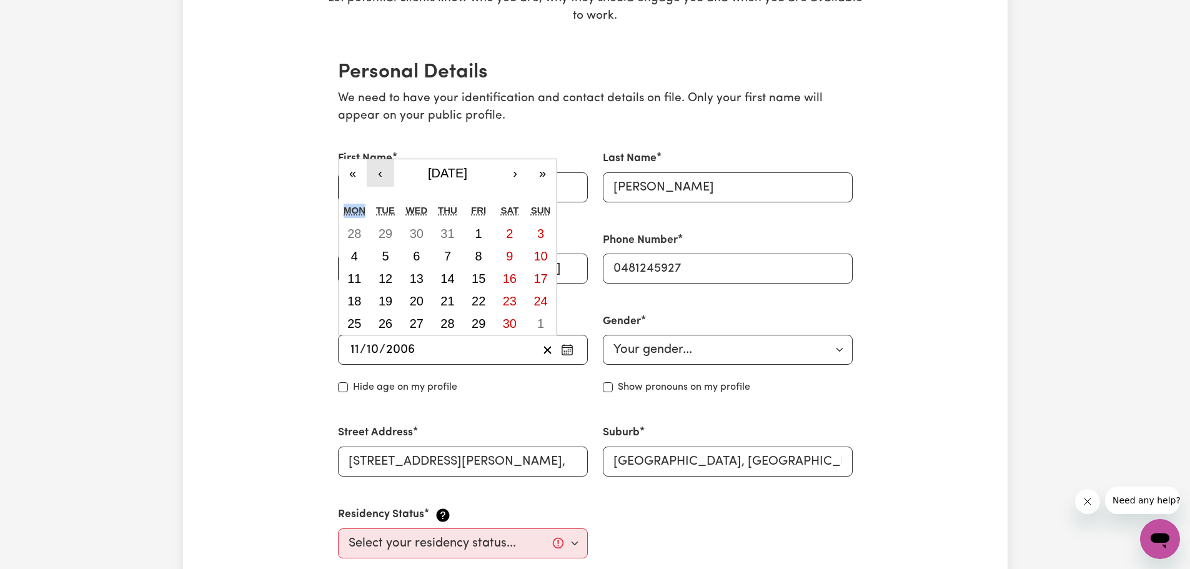
click at [380, 174] on button "‹" at bounding box center [380, 172] width 27 height 27
click at [380, 175] on button "‹" at bounding box center [380, 172] width 27 height 27
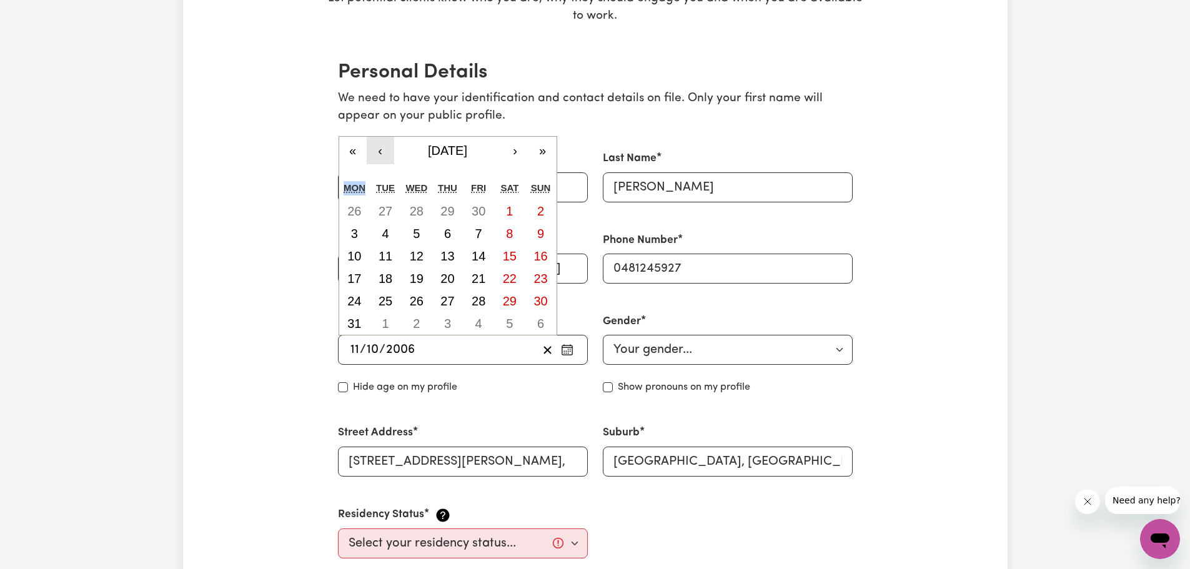
click at [382, 155] on button "‹" at bounding box center [380, 150] width 27 height 27
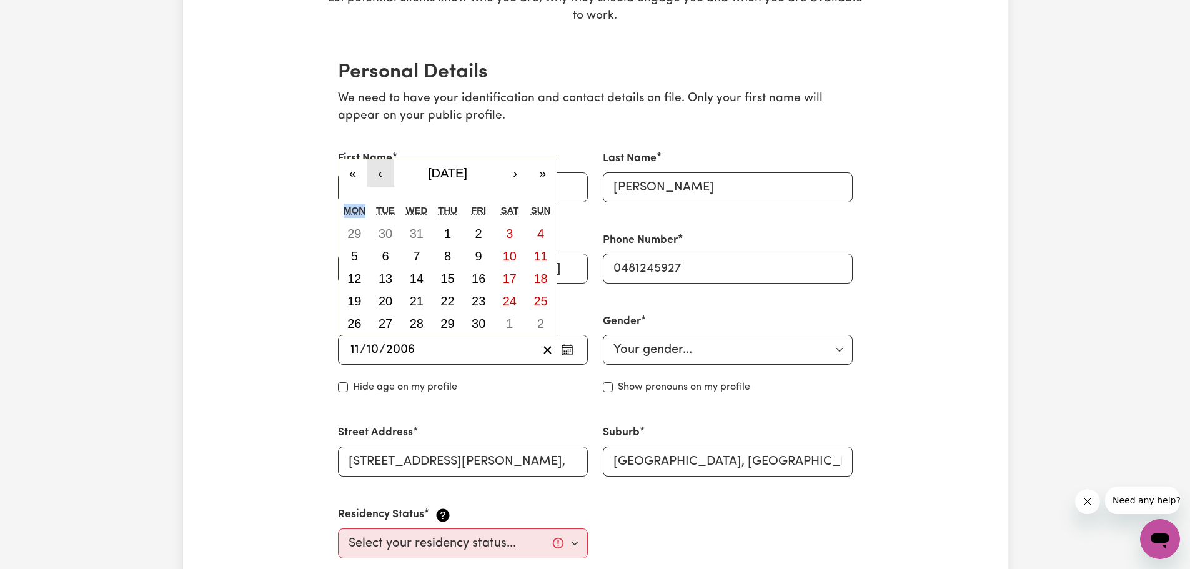
click at [383, 173] on button "‹" at bounding box center [380, 172] width 27 height 27
click at [381, 174] on button "‹" at bounding box center [380, 172] width 27 height 27
click at [380, 174] on button "‹" at bounding box center [380, 172] width 27 height 27
click at [506, 257] on abbr "11" at bounding box center [510, 256] width 14 height 14
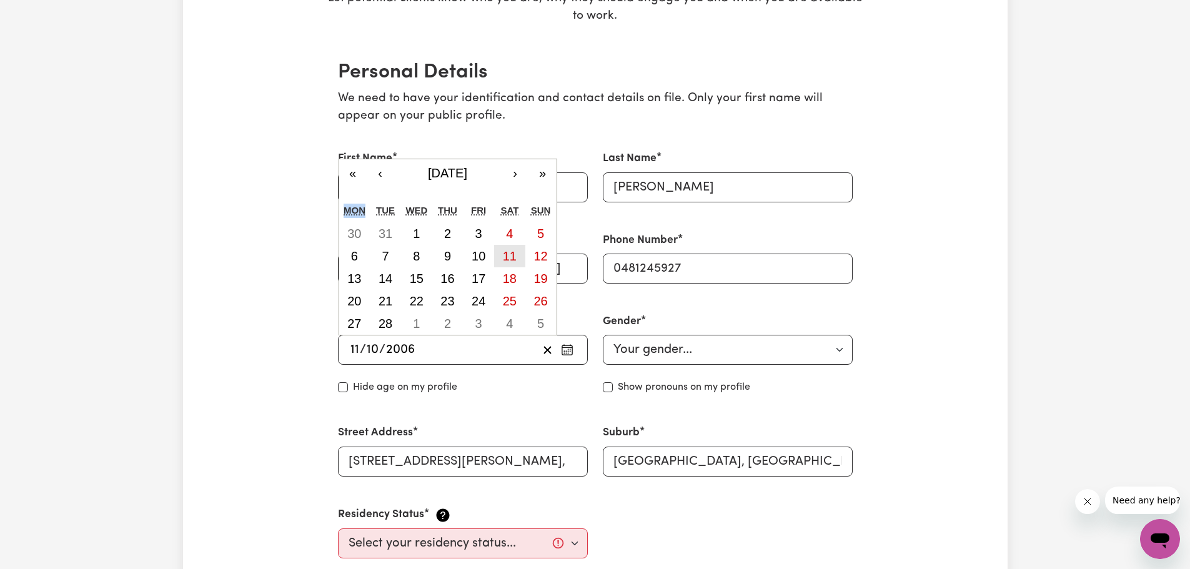
type input "[DATE]"
type input "2"
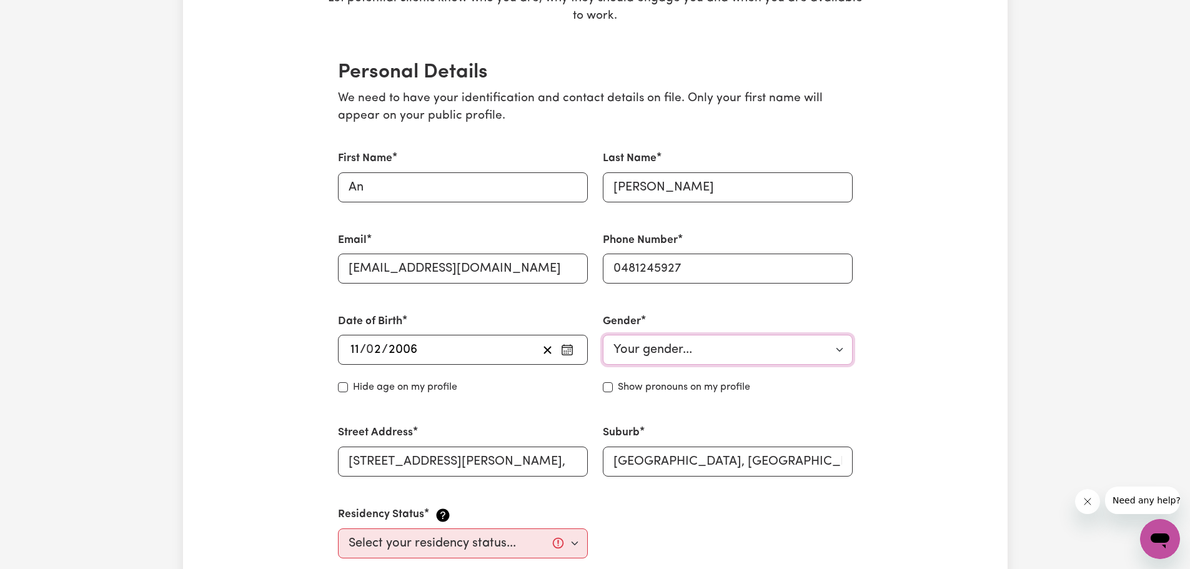
click at [646, 350] on select "Your gender... [DEMOGRAPHIC_DATA] [DEMOGRAPHIC_DATA] [DEMOGRAPHIC_DATA] Other P…" at bounding box center [728, 350] width 250 height 30
select select "[DEMOGRAPHIC_DATA]"
click at [603, 335] on select "Your gender... [DEMOGRAPHIC_DATA] [DEMOGRAPHIC_DATA] [DEMOGRAPHIC_DATA] Other P…" at bounding box center [728, 350] width 250 height 30
click at [481, 405] on div "Date of Birth [DEMOGRAPHIC_DATA] 11 / 0 2 / [DEMOGRAPHIC_DATA] « ‹ [DATE] › » M…" at bounding box center [462, 353] width 265 height 111
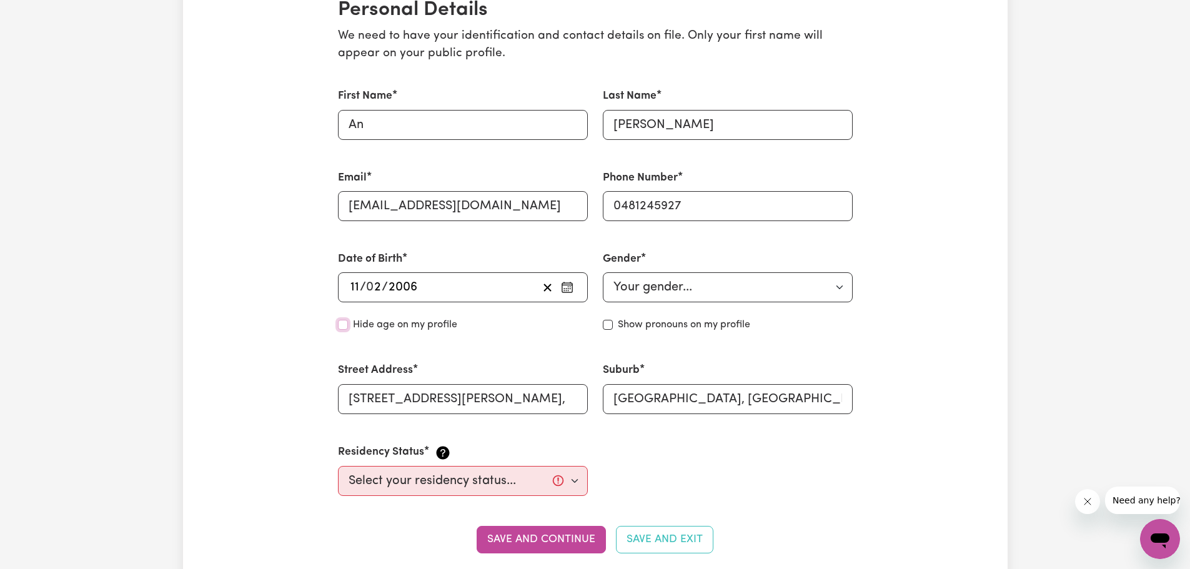
click at [345, 324] on input "Hide age" at bounding box center [343, 325] width 10 height 10
checkbox input "true"
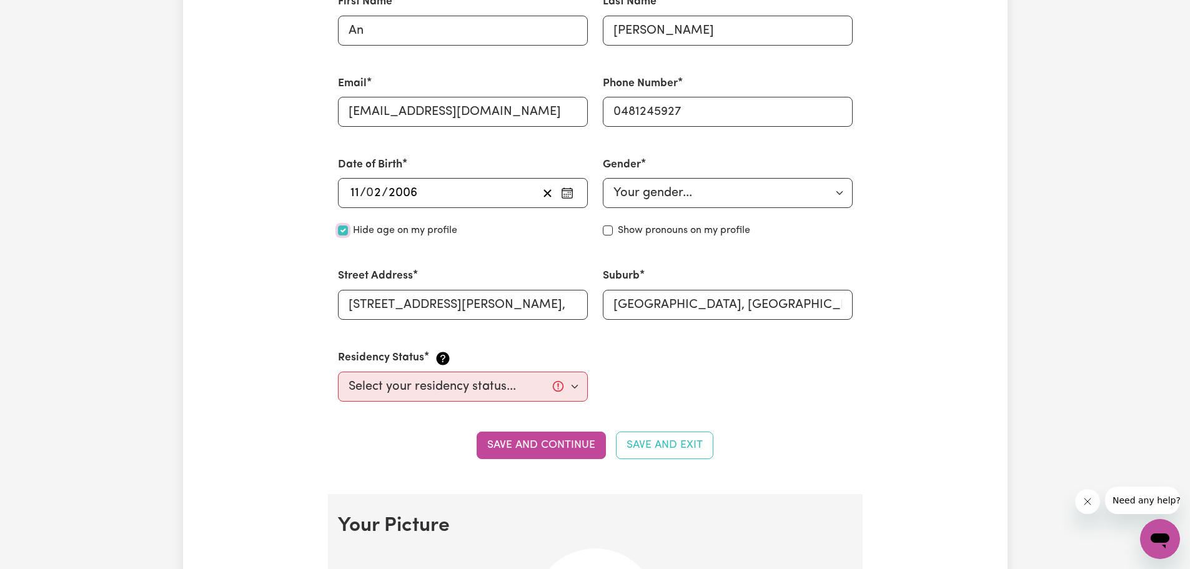
scroll to position [437, 0]
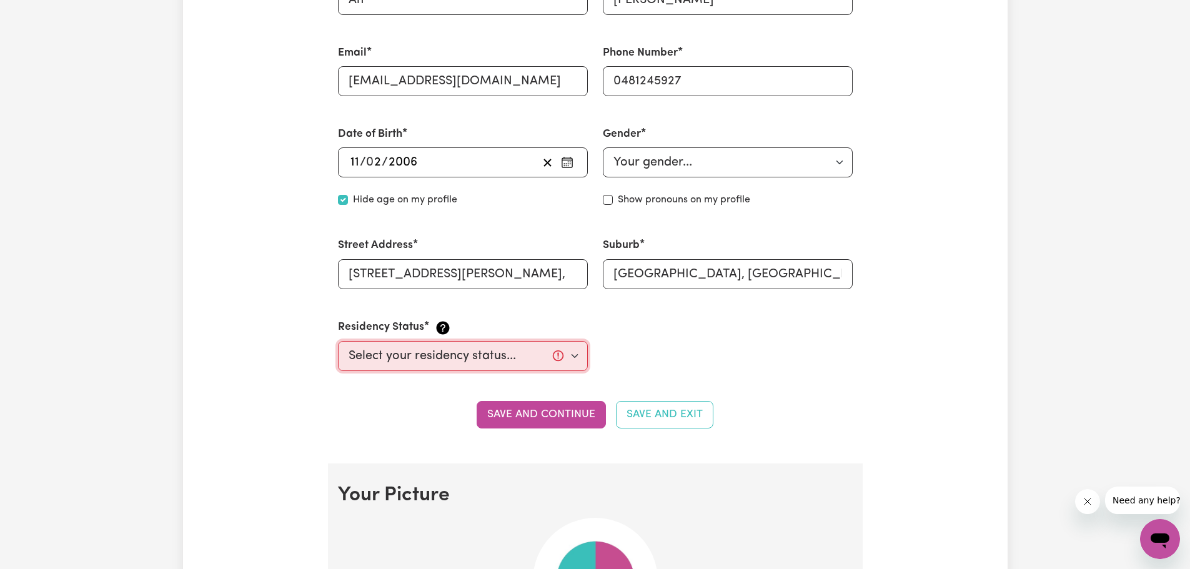
click at [574, 358] on select "Select your residency status... [DEMOGRAPHIC_DATA] citizen Australian PR [DEMOG…" at bounding box center [463, 356] width 250 height 30
select select "[DEMOGRAPHIC_DATA] Citizen"
click at [338, 341] on select "Select your residency status... [DEMOGRAPHIC_DATA] citizen Australian PR [DEMOG…" at bounding box center [463, 356] width 250 height 30
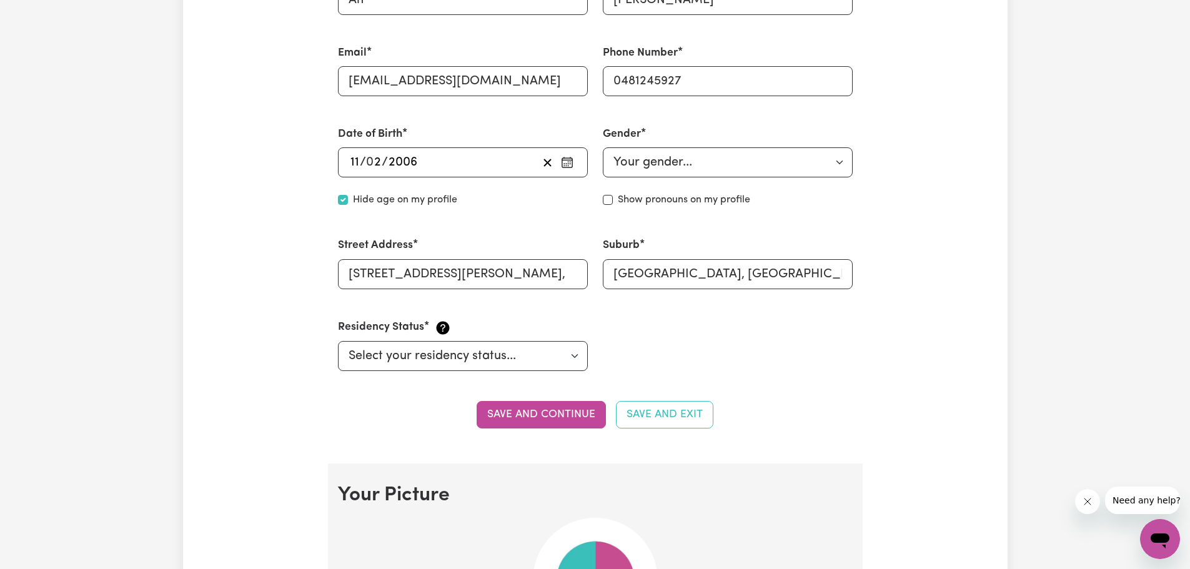
click at [762, 346] on div "First Name An Last Name [PERSON_NAME] Email [EMAIL_ADDRESS][DOMAIN_NAME] Phone …" at bounding box center [595, 167] width 530 height 438
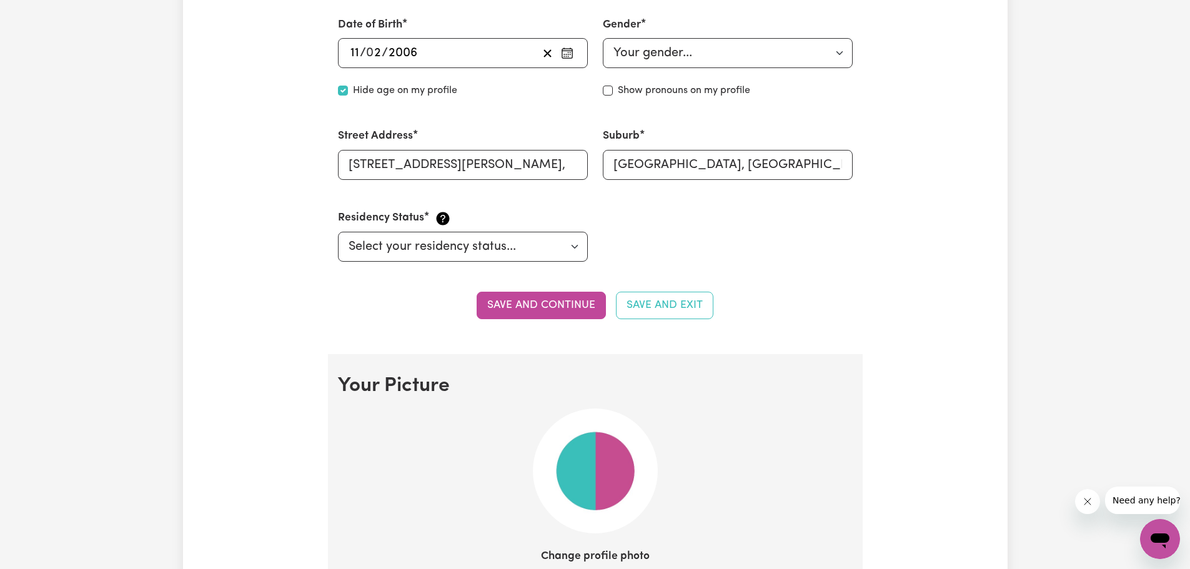
scroll to position [562, 0]
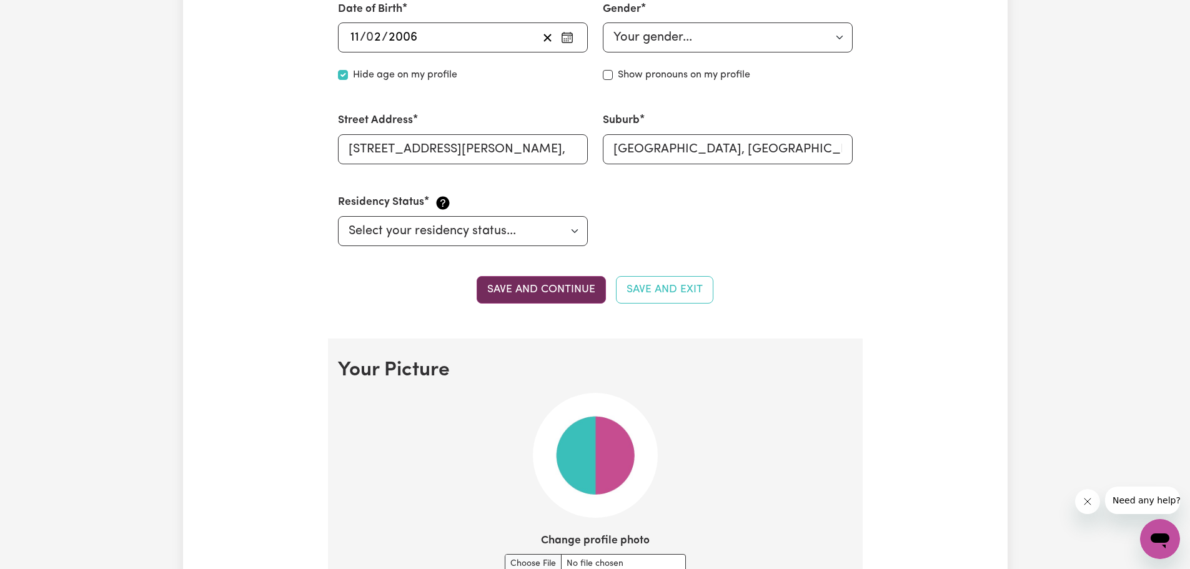
click at [533, 290] on button "Save and continue" at bounding box center [540, 289] width 129 height 27
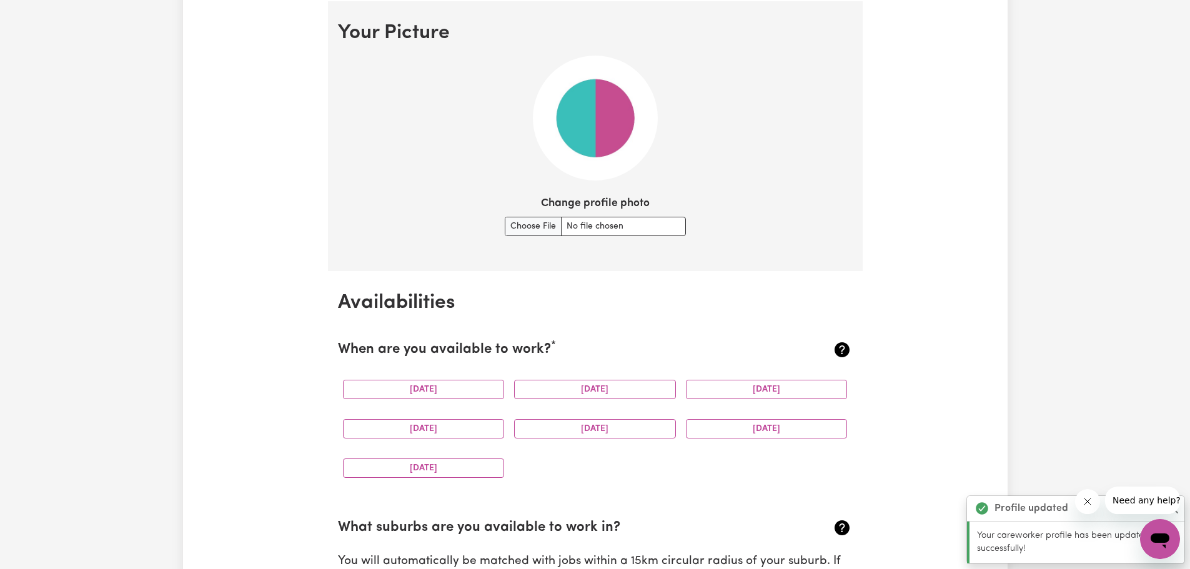
scroll to position [900, 0]
click at [467, 383] on button "[DATE]" at bounding box center [424, 387] width 162 height 19
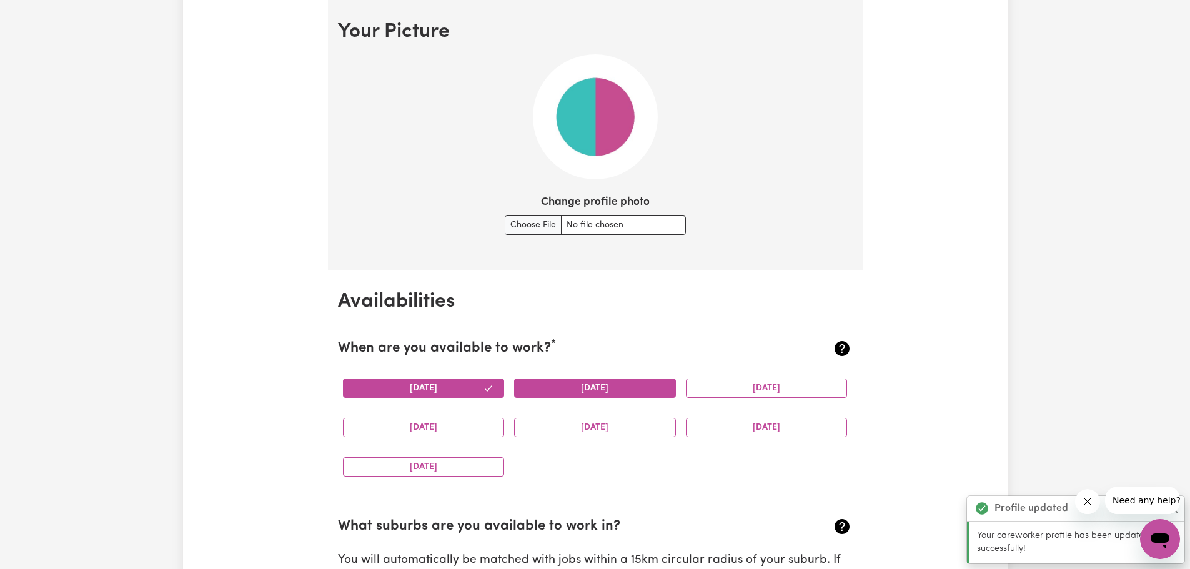
click at [578, 385] on button "[DATE]" at bounding box center [595, 387] width 162 height 19
click at [732, 385] on button "[DATE]" at bounding box center [767, 387] width 162 height 19
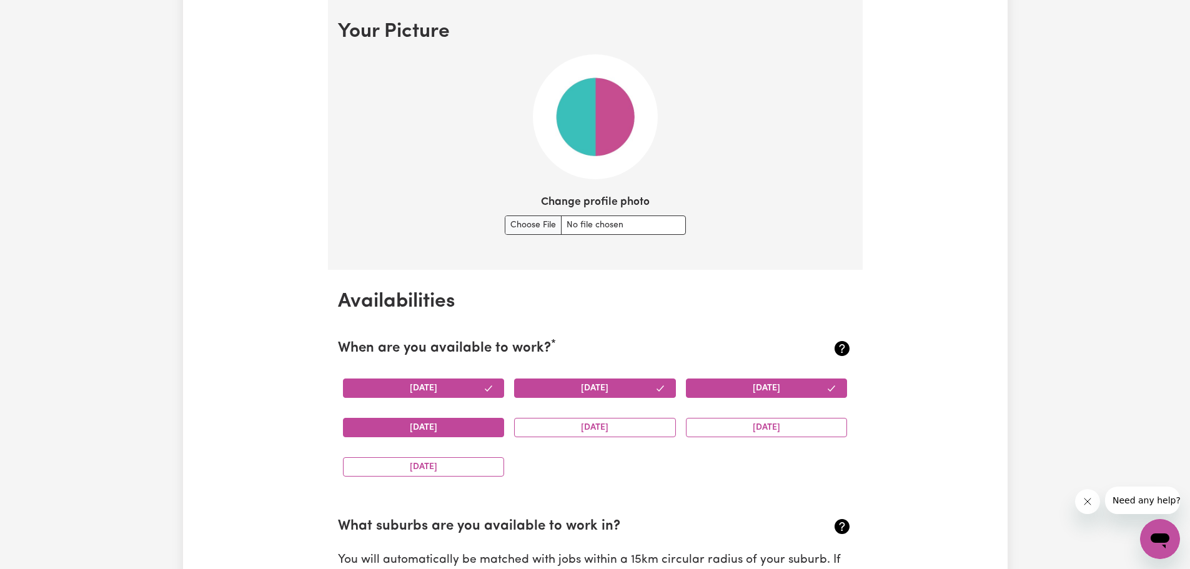
click at [441, 430] on button "[DATE]" at bounding box center [424, 427] width 162 height 19
click at [584, 430] on button "[DATE]" at bounding box center [595, 427] width 162 height 19
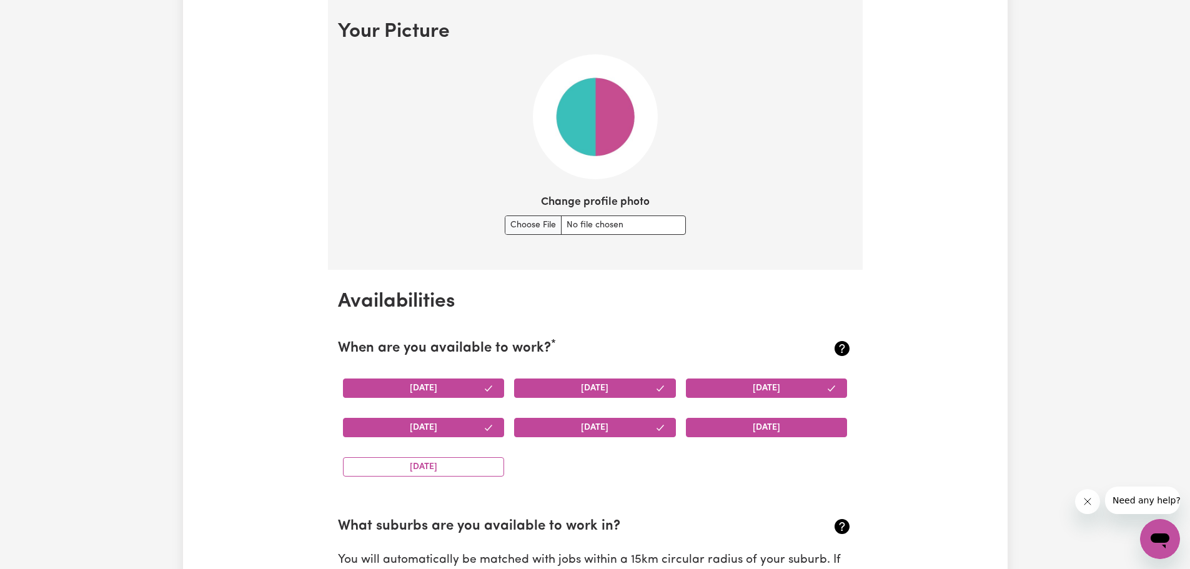
click at [754, 425] on button "[DATE]" at bounding box center [767, 427] width 162 height 19
drag, startPoint x: 434, startPoint y: 467, endPoint x: 444, endPoint y: 466, distance: 10.0
click at [433, 467] on button "[DATE]" at bounding box center [424, 466] width 162 height 19
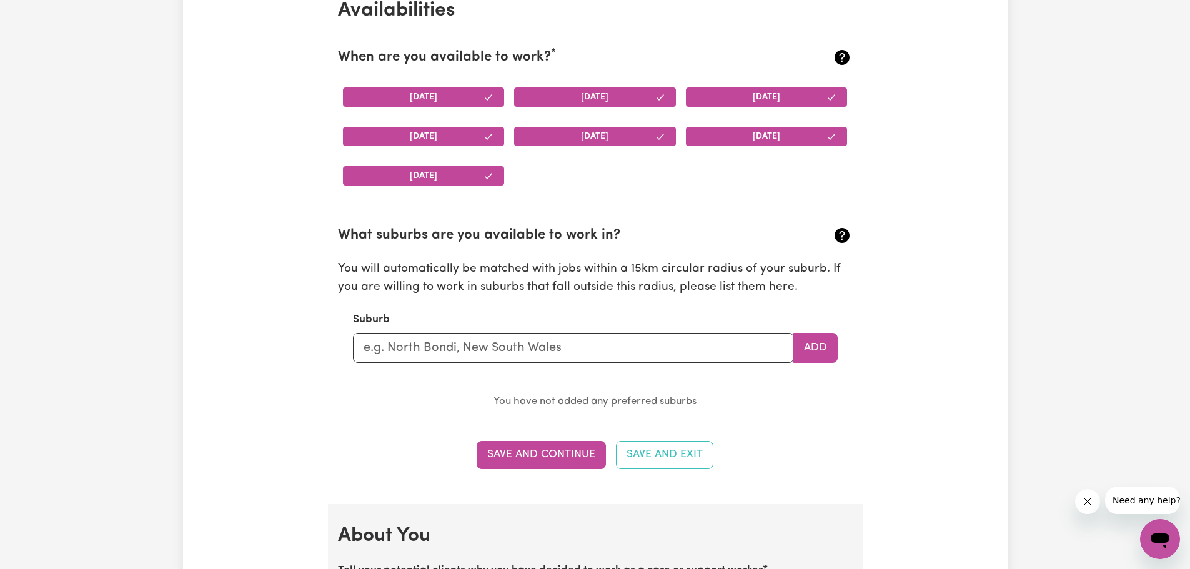
scroll to position [1275, 0]
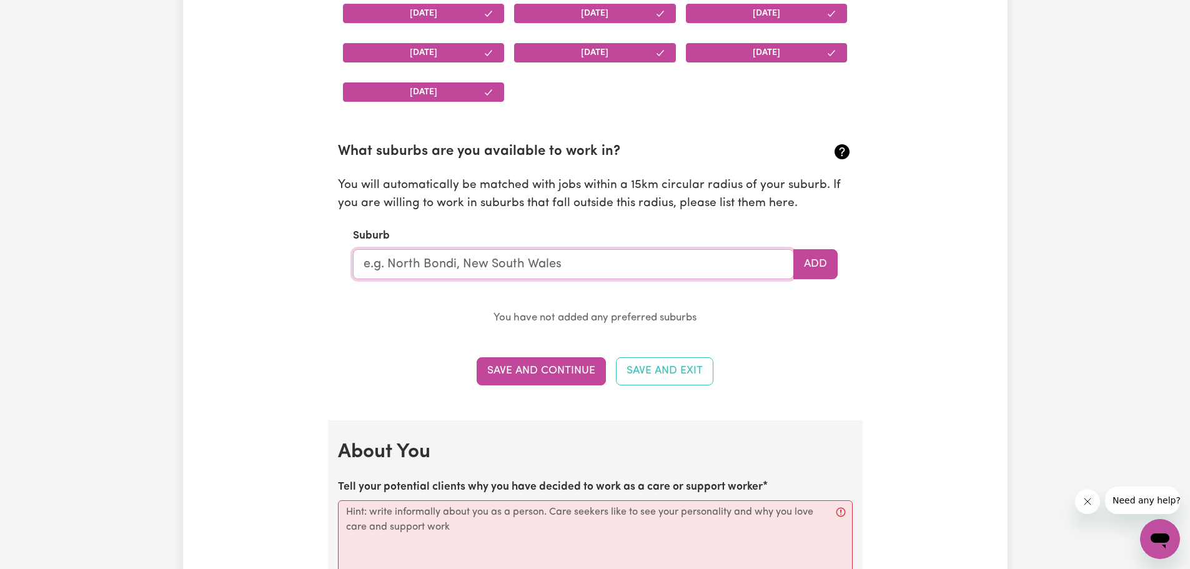
click at [696, 274] on input "text" at bounding box center [573, 264] width 441 height 30
type input "Ade"
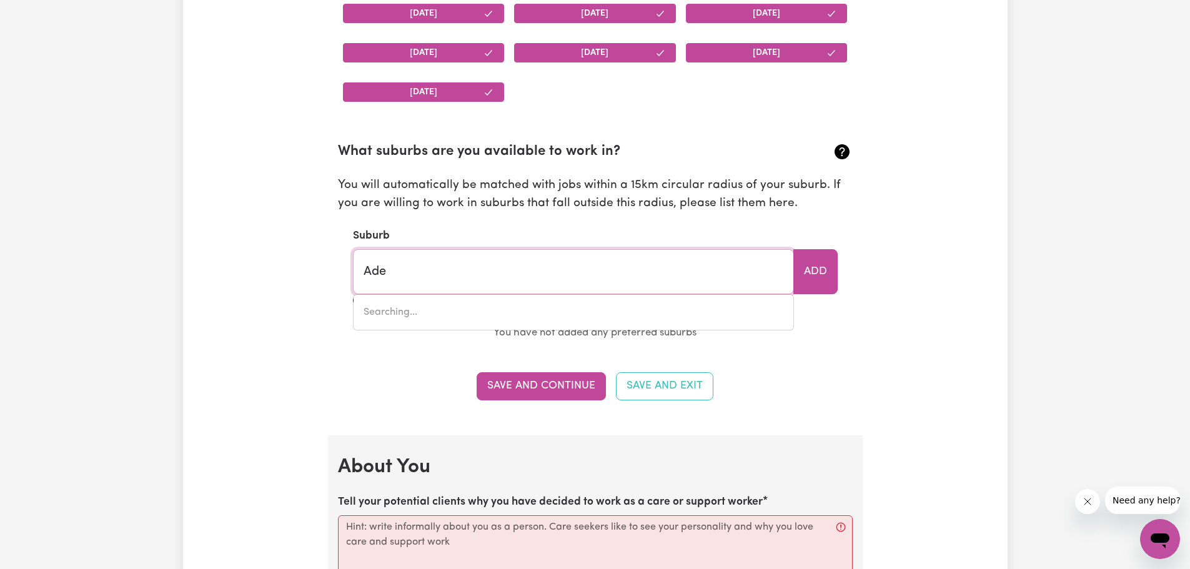
type input "AdeLAIDE, [GEOGRAPHIC_DATA], 5000"
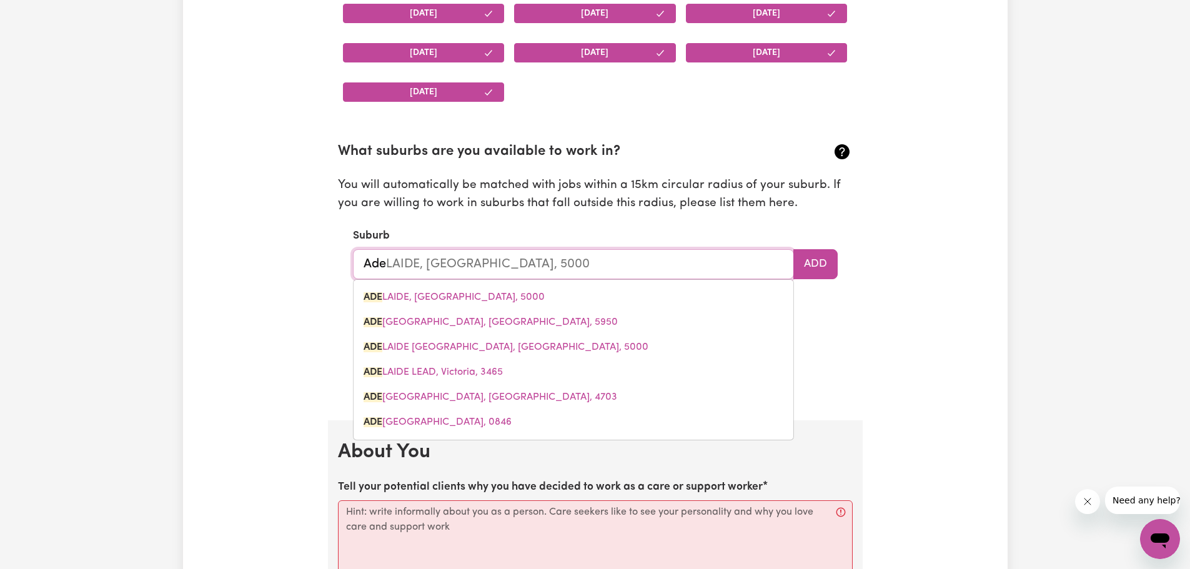
type input "Adel"
type input "AdelAIDE, [GEOGRAPHIC_DATA], 5000"
type input "[PERSON_NAME]"
type input "AdelaIDE, [GEOGRAPHIC_DATA], 5000"
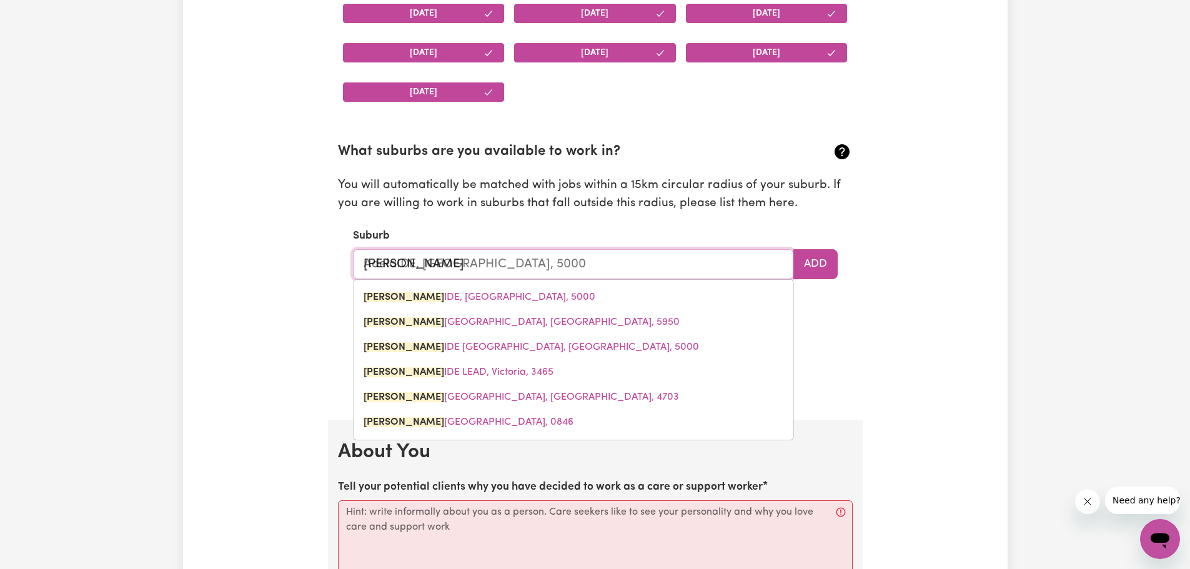
type input "Adelai"
type input "AdelaiDE, [GEOGRAPHIC_DATA], 5000"
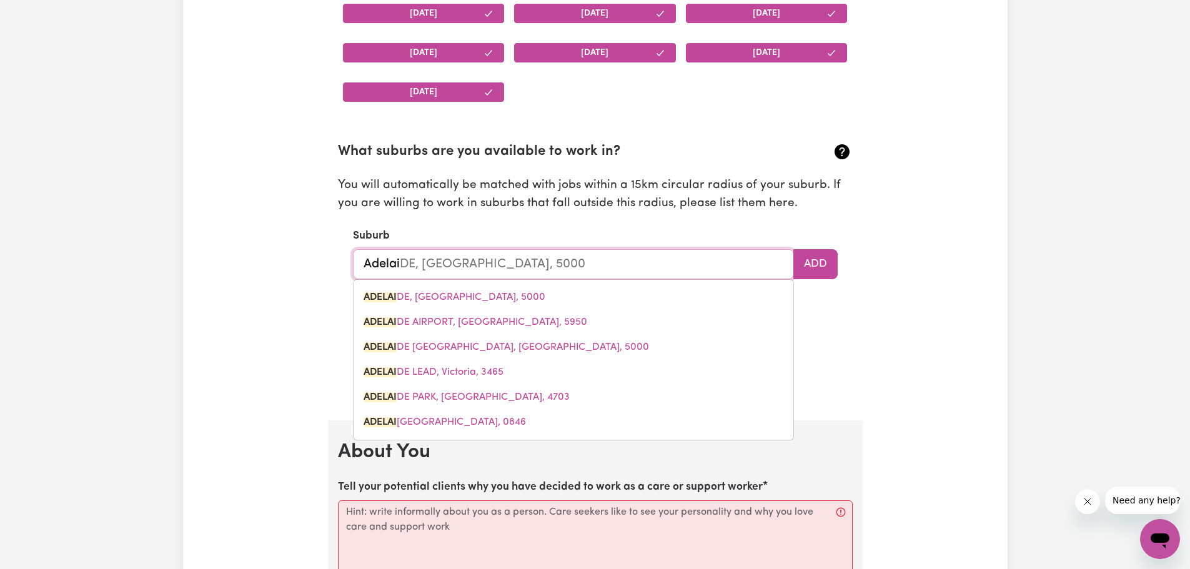
type input "Adelaid"
type input "AdelaidE, [GEOGRAPHIC_DATA], 5000"
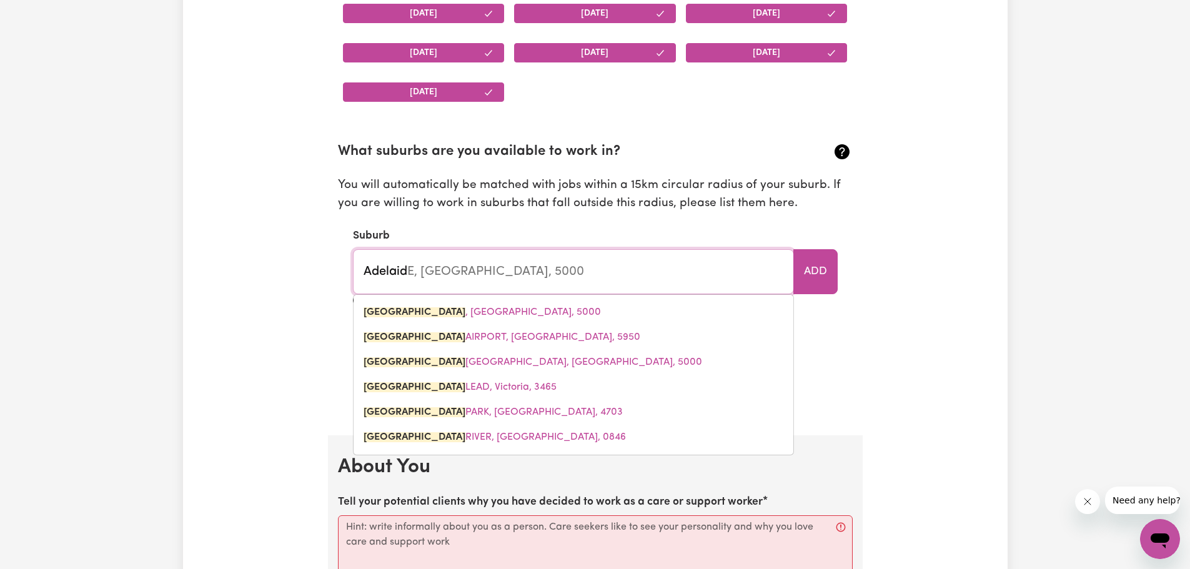
type input "[GEOGRAPHIC_DATA]"
type input "[GEOGRAPHIC_DATA], [GEOGRAPHIC_DATA], 5000"
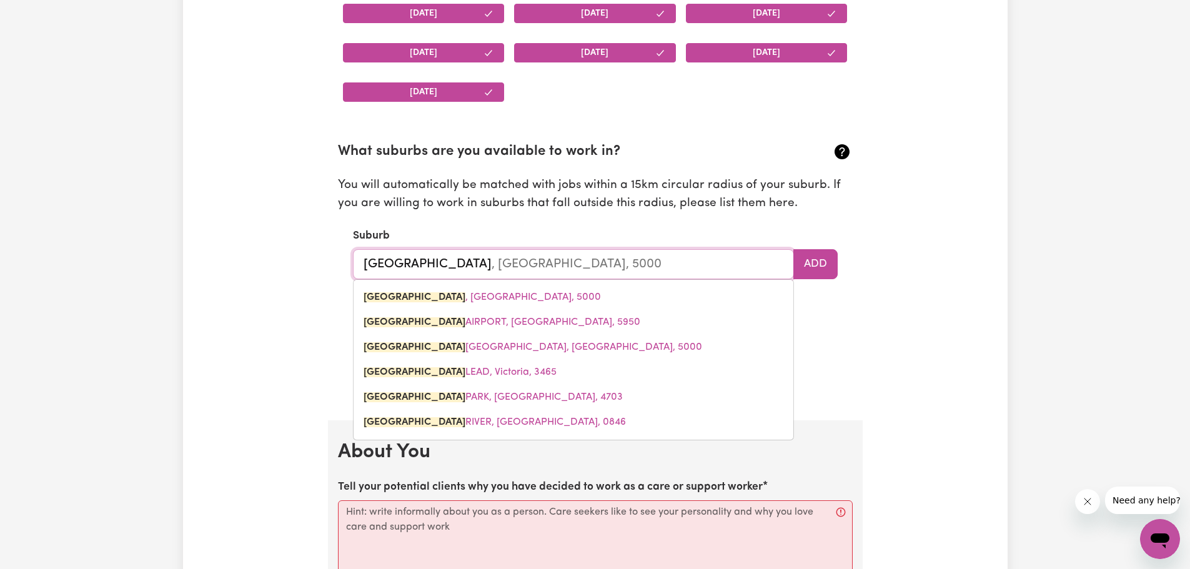
type input "[GEOGRAPHIC_DATA]"
click at [934, 252] on div "Update Profile 1 2 3 4 5 Step 1 : Personal Details Let potential clients know w…" at bounding box center [595, 430] width 824 height 3253
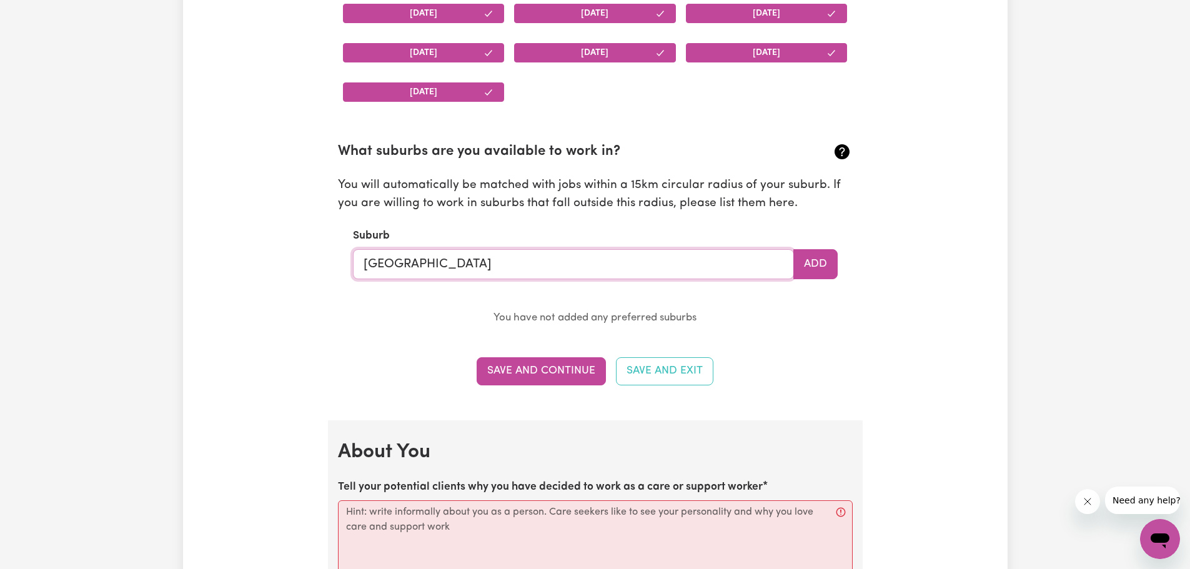
type input "[GEOGRAPHIC_DATA], [GEOGRAPHIC_DATA], 5000"
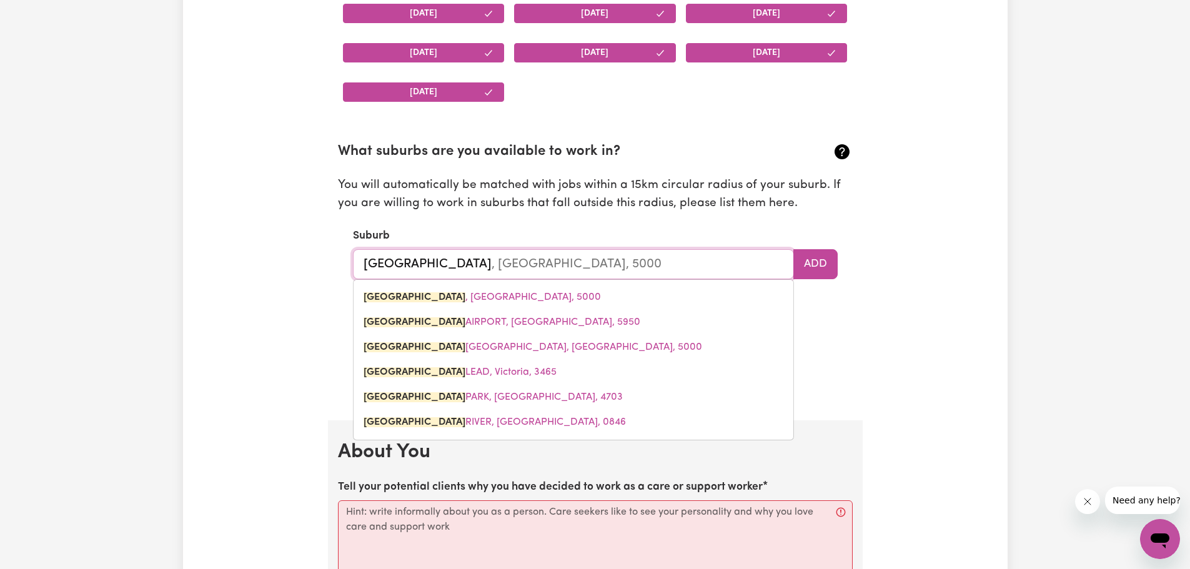
click at [436, 265] on input "[GEOGRAPHIC_DATA]" at bounding box center [573, 264] width 441 height 30
click at [961, 262] on div "Update Profile 1 2 3 4 5 Step 1 : Personal Details Let potential clients know w…" at bounding box center [595, 430] width 824 height 3253
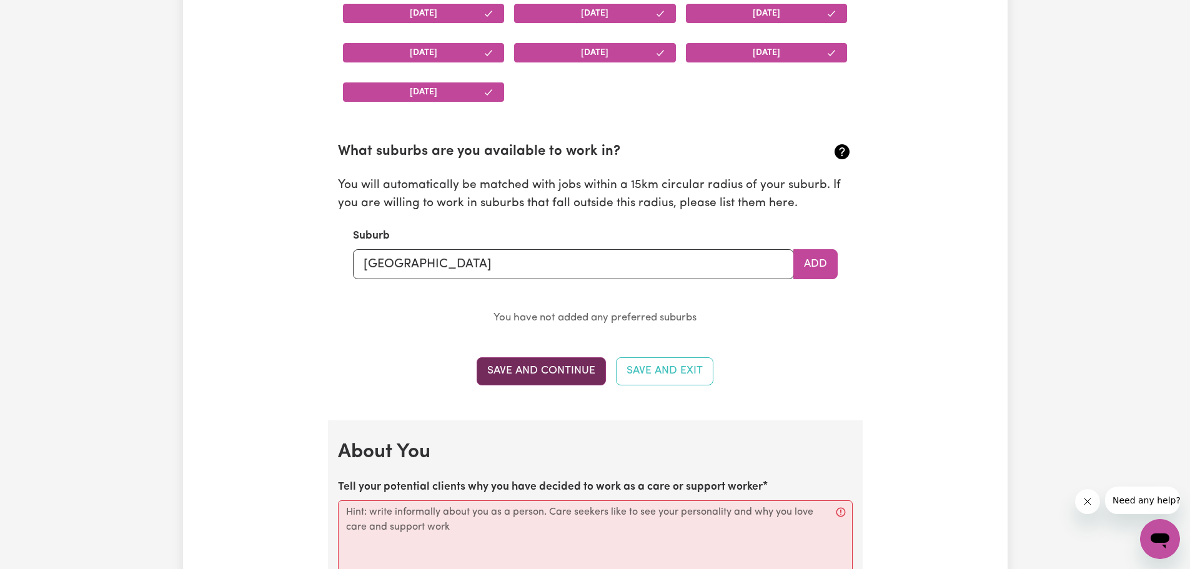
click at [553, 371] on button "Save and Continue" at bounding box center [540, 370] width 129 height 27
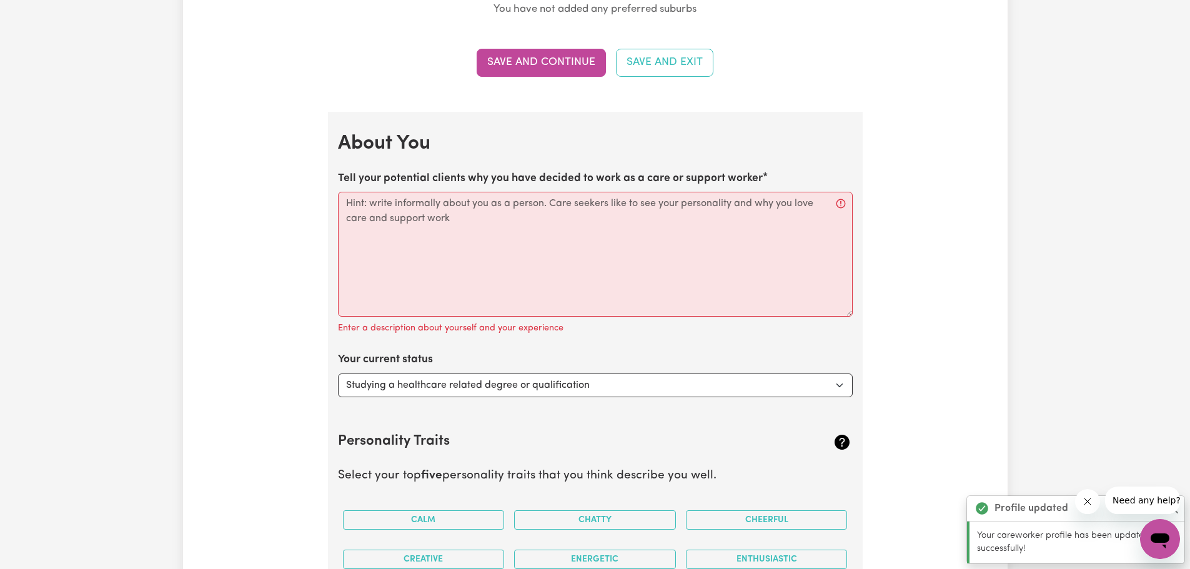
scroll to position [1570, 0]
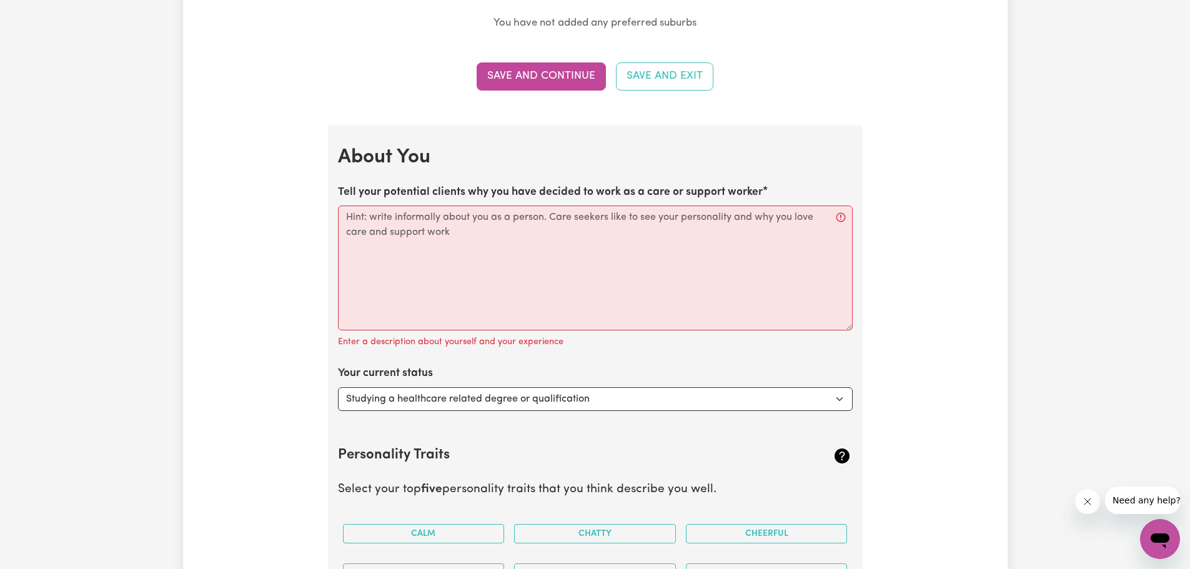
click at [922, 315] on div "Update Profile 1 2 3 4 5 Step 1 : Personal Details Let potential clients know w…" at bounding box center [595, 135] width 824 height 3253
click at [850, 329] on textarea "Tell your potential clients why you have decided to work as a care or support w…" at bounding box center [595, 267] width 515 height 125
click at [929, 323] on div "Update Profile 1 2 3 4 5 Step 1 : Personal Details Let potential clients know w…" at bounding box center [595, 135] width 824 height 3253
click at [929, 234] on div "Update Profile 1 2 3 4 5 Step 1 : Personal Details Let potential clients know w…" at bounding box center [595, 135] width 824 height 3253
click at [446, 225] on textarea "Tell your potential clients why you have decided to work as a care or support w…" at bounding box center [595, 267] width 515 height 125
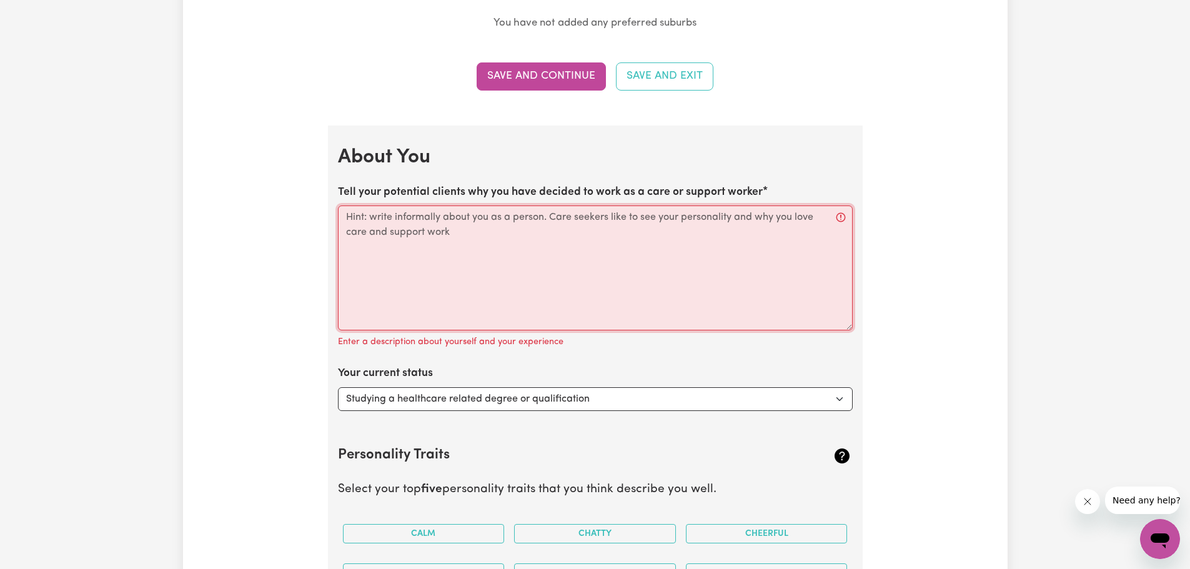
paste textarea "Hi, I’m currently studying a Bachelor of Physiotherapy because I have a strong …"
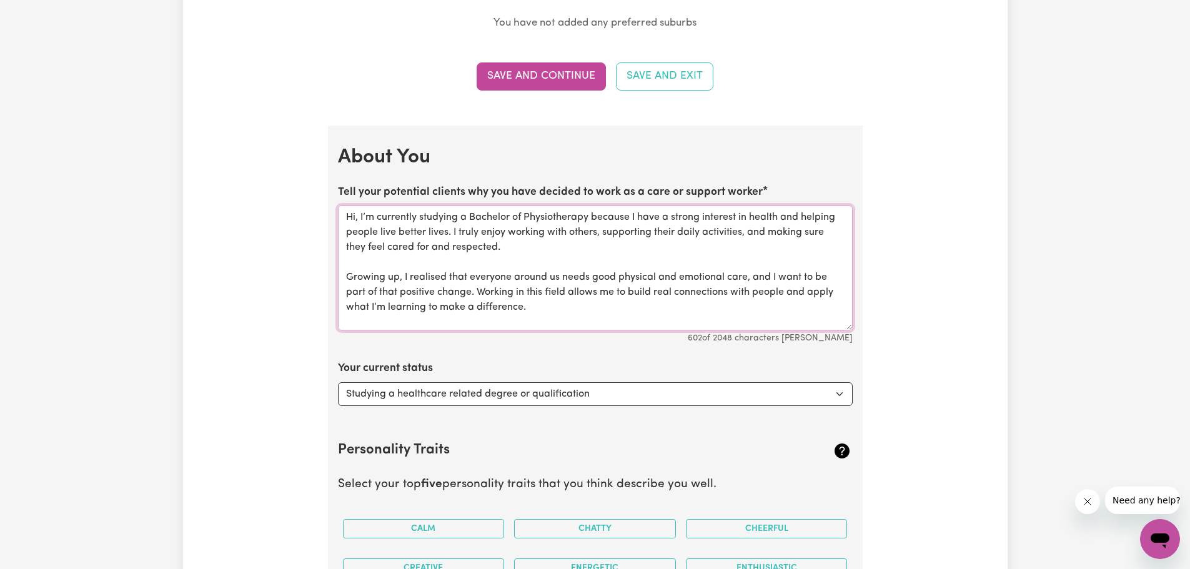
scroll to position [19, 0]
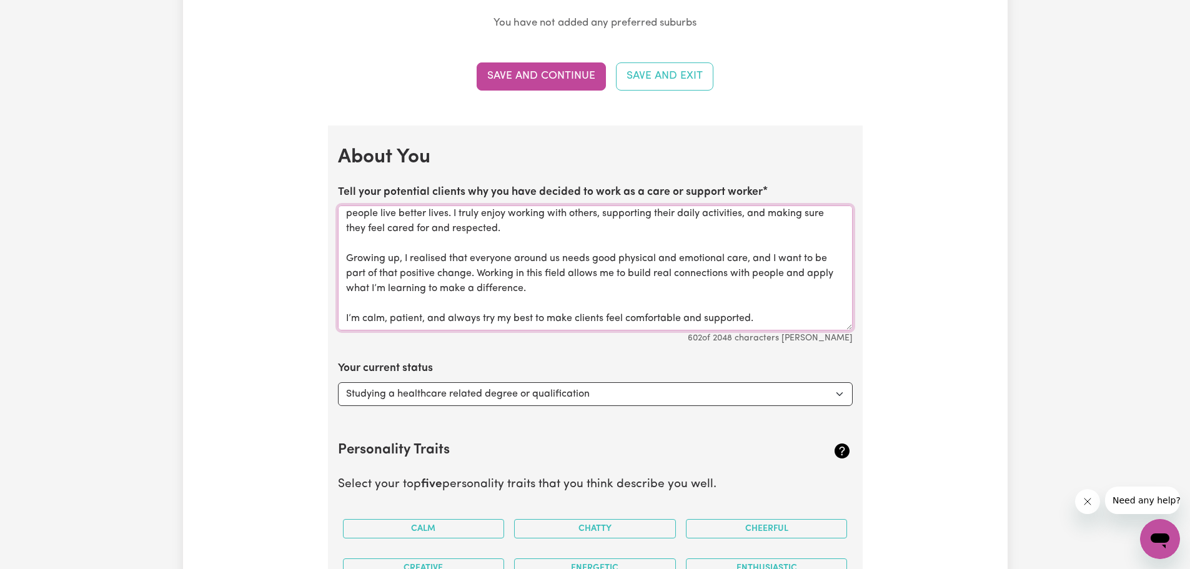
type textarea "Hi, I’m currently studying a Bachelor of Physiotherapy because I have a strong …"
click at [889, 397] on div "Update Profile 1 2 3 4 5 Step 1 : Personal Details Let potential clients know w…" at bounding box center [595, 133] width 824 height 3248
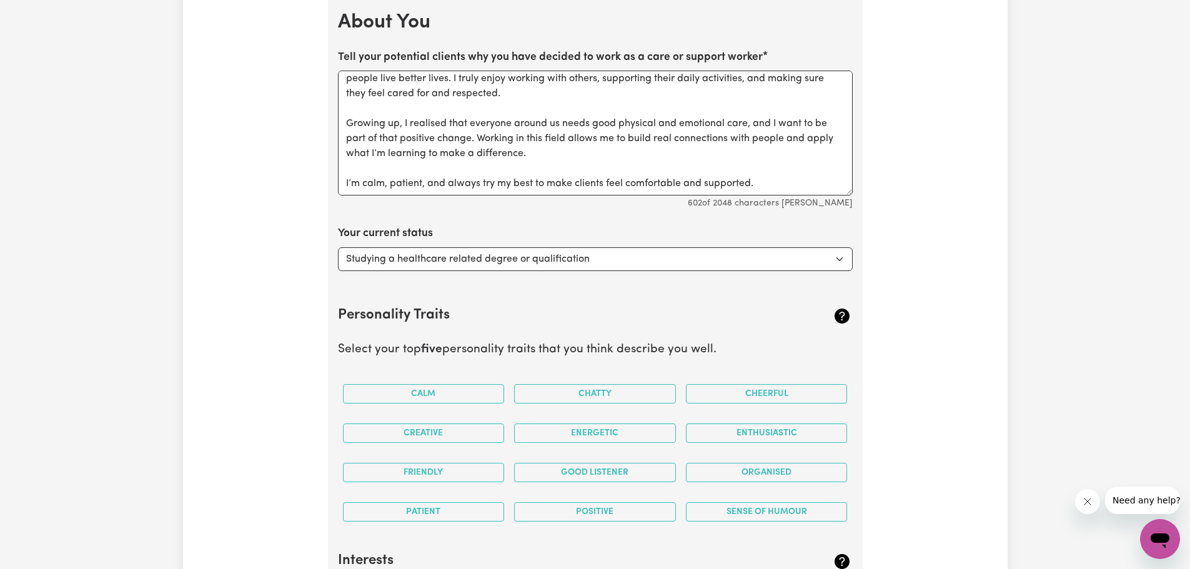
scroll to position [1820, 0]
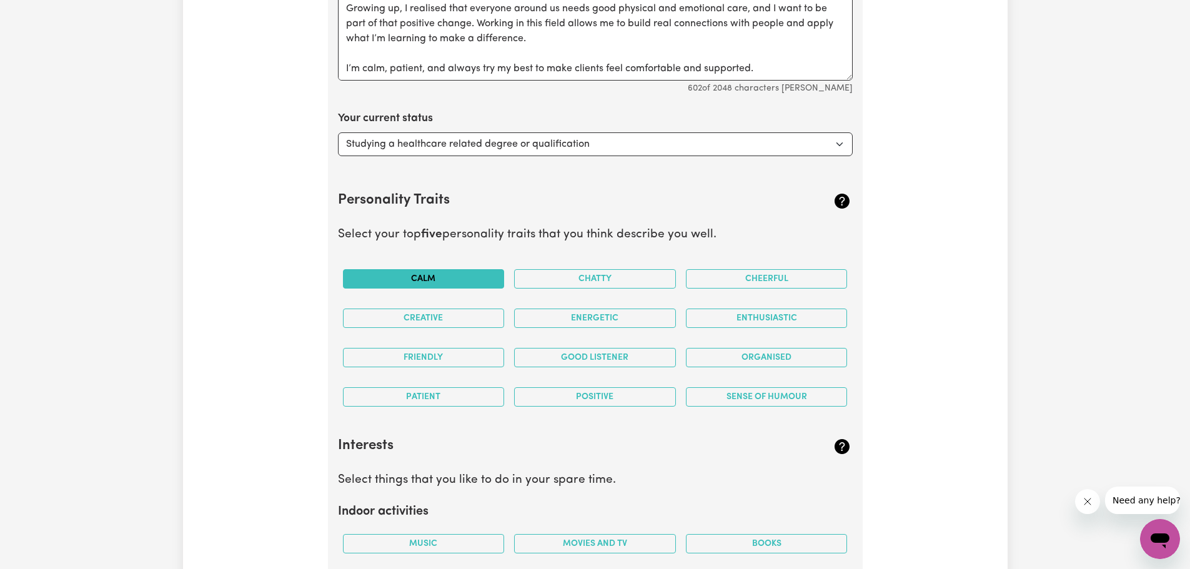
click at [405, 278] on button "Calm" at bounding box center [424, 278] width 162 height 19
click at [452, 401] on button "Patient" at bounding box center [424, 396] width 162 height 19
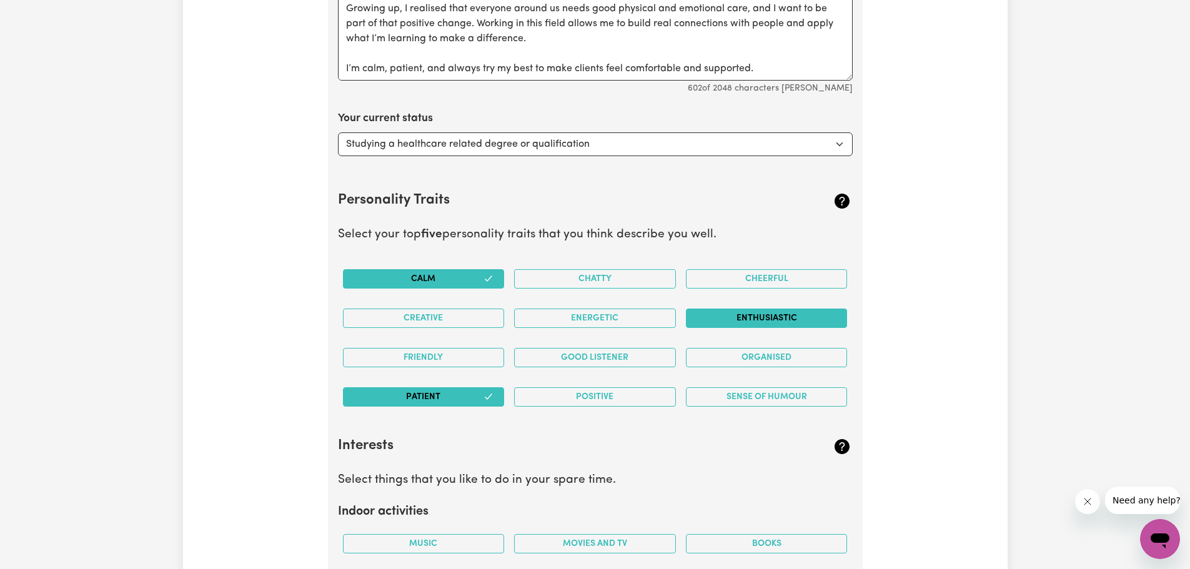
click at [764, 311] on button "Enthusiastic" at bounding box center [767, 317] width 162 height 19
click at [568, 398] on button "Positive" at bounding box center [595, 396] width 162 height 19
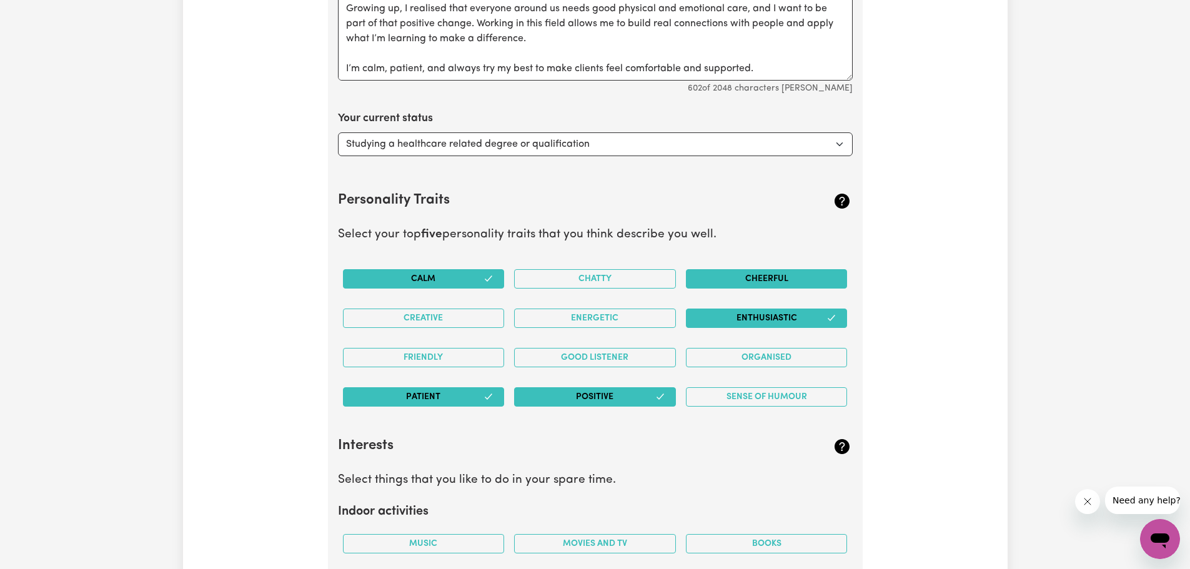
click at [778, 273] on button "Cheerful" at bounding box center [767, 278] width 162 height 19
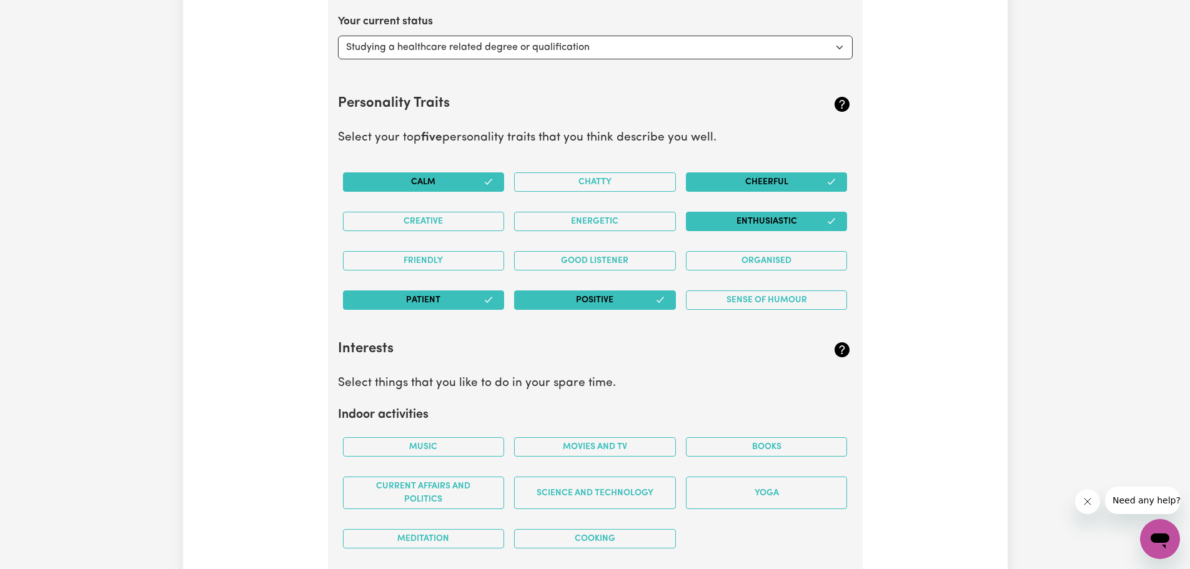
scroll to position [1944, 0]
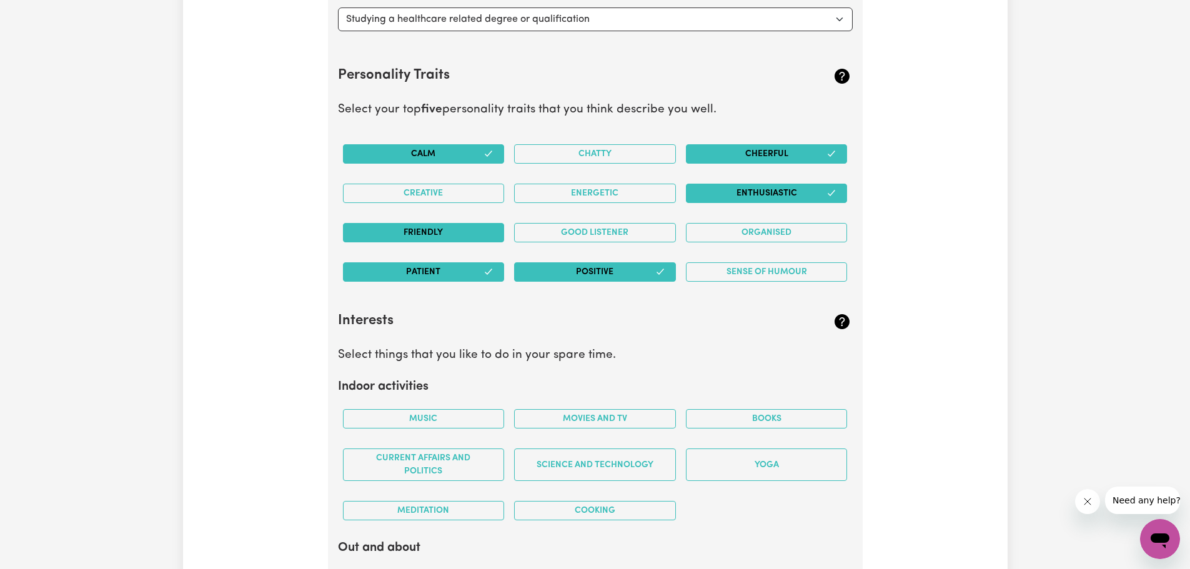
click at [382, 238] on button "Friendly" at bounding box center [424, 232] width 162 height 19
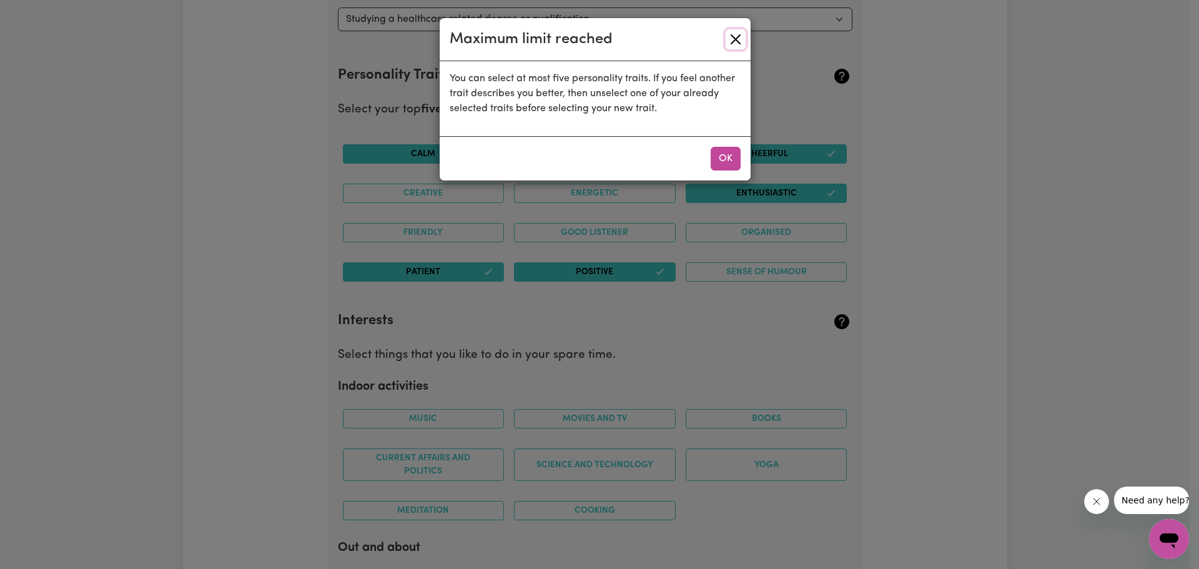
click at [739, 37] on button "Close" at bounding box center [736, 39] width 20 height 20
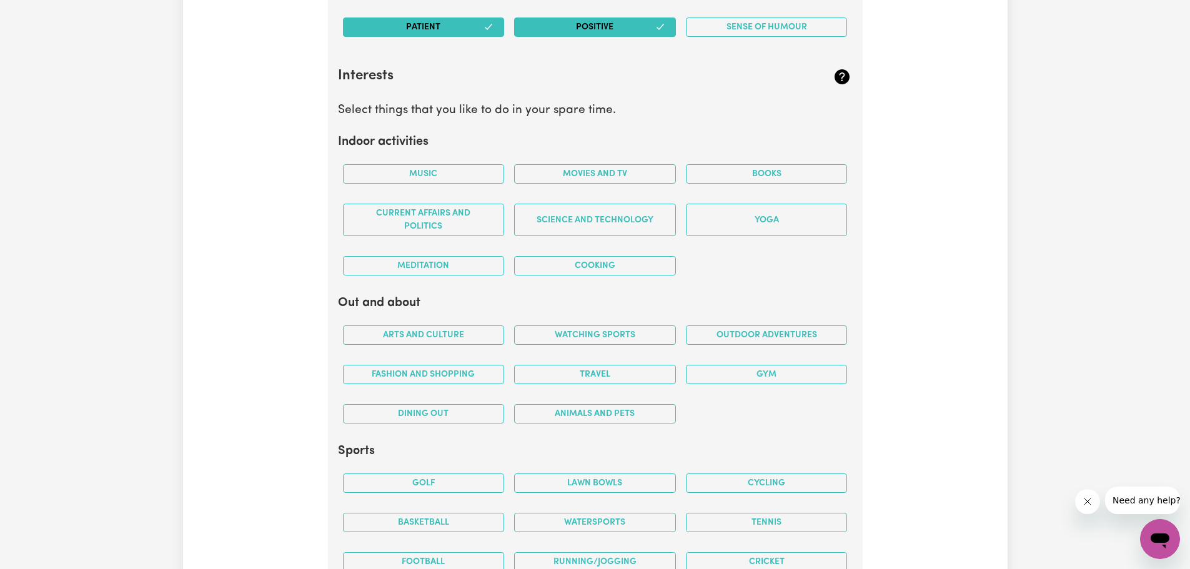
scroll to position [2194, 0]
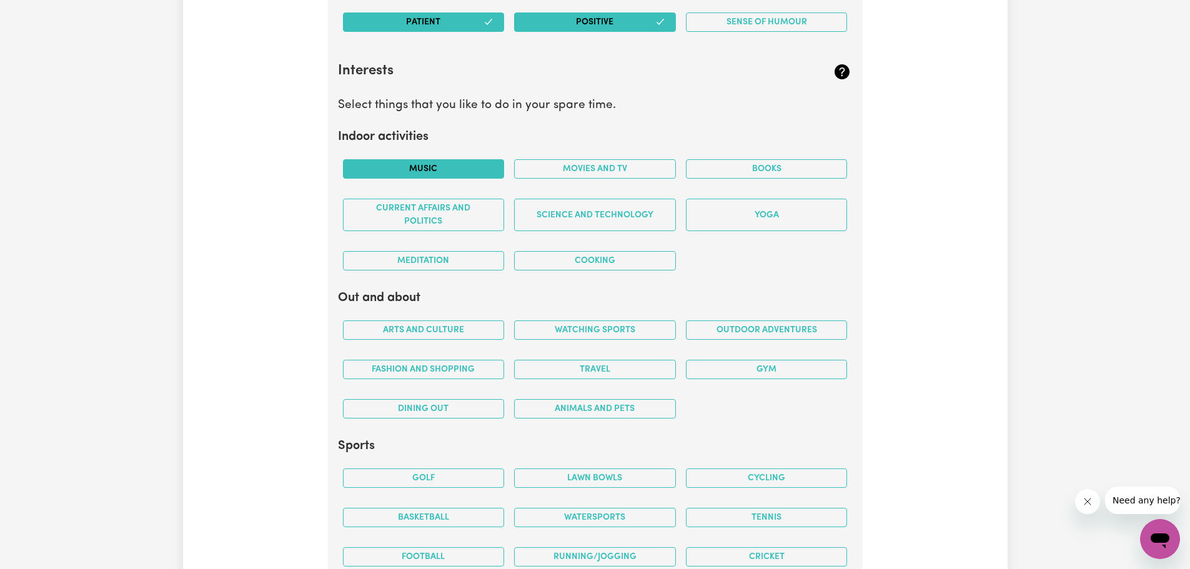
click at [443, 165] on button "Music" at bounding box center [424, 168] width 162 height 19
click at [644, 257] on button "Cooking" at bounding box center [595, 260] width 162 height 19
click at [460, 170] on button "Music" at bounding box center [424, 168] width 162 height 19
click at [466, 170] on button "Music" at bounding box center [424, 168] width 162 height 19
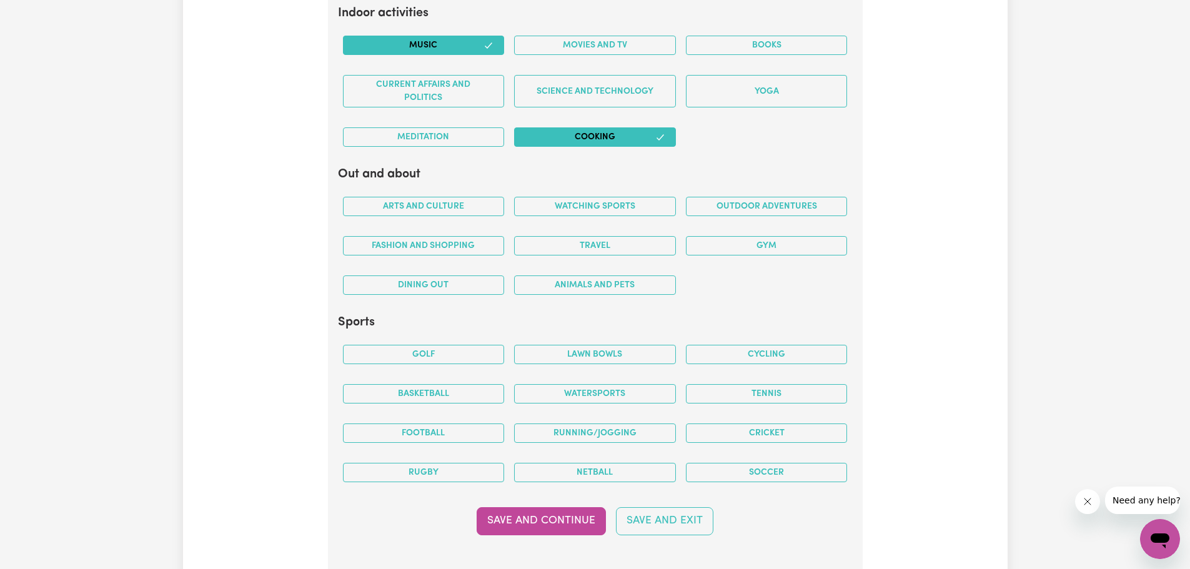
scroll to position [2319, 0]
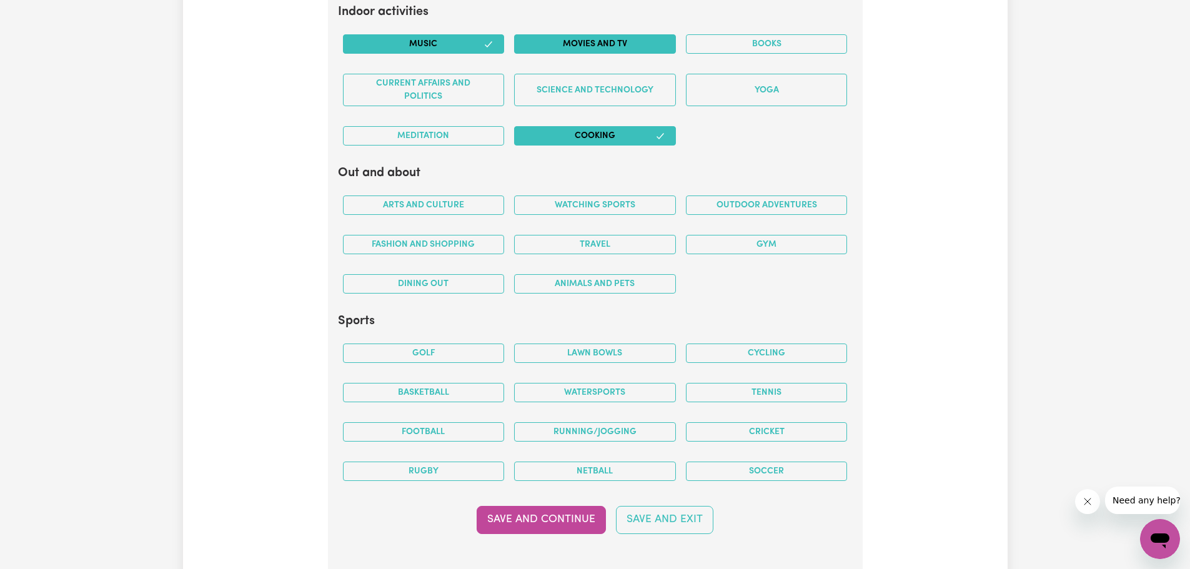
click at [621, 37] on button "Movies and TV" at bounding box center [595, 43] width 162 height 19
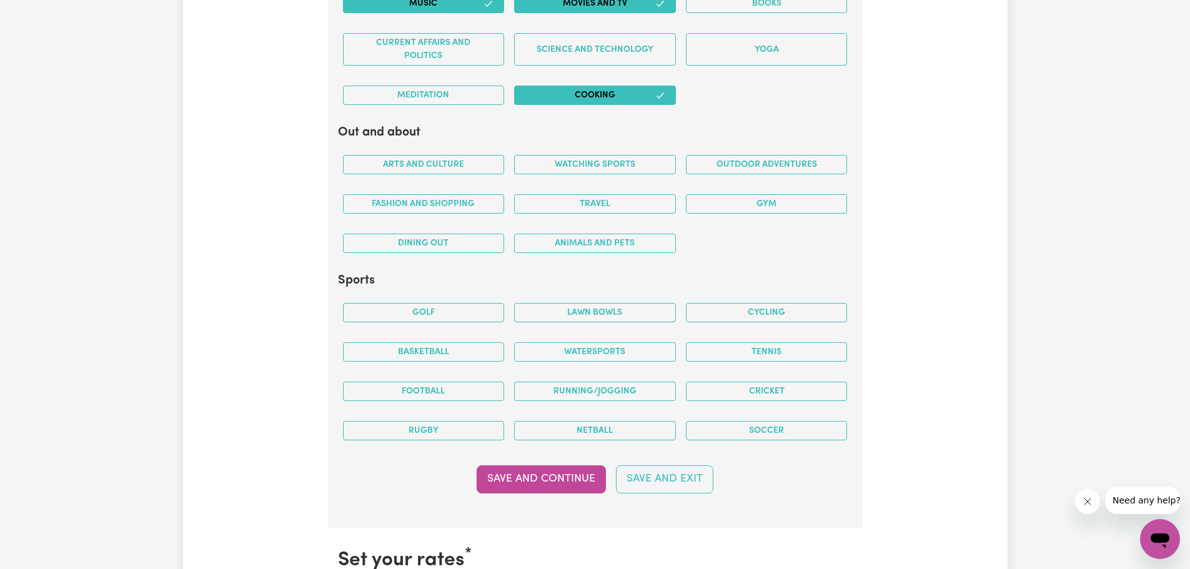
scroll to position [2382, 0]
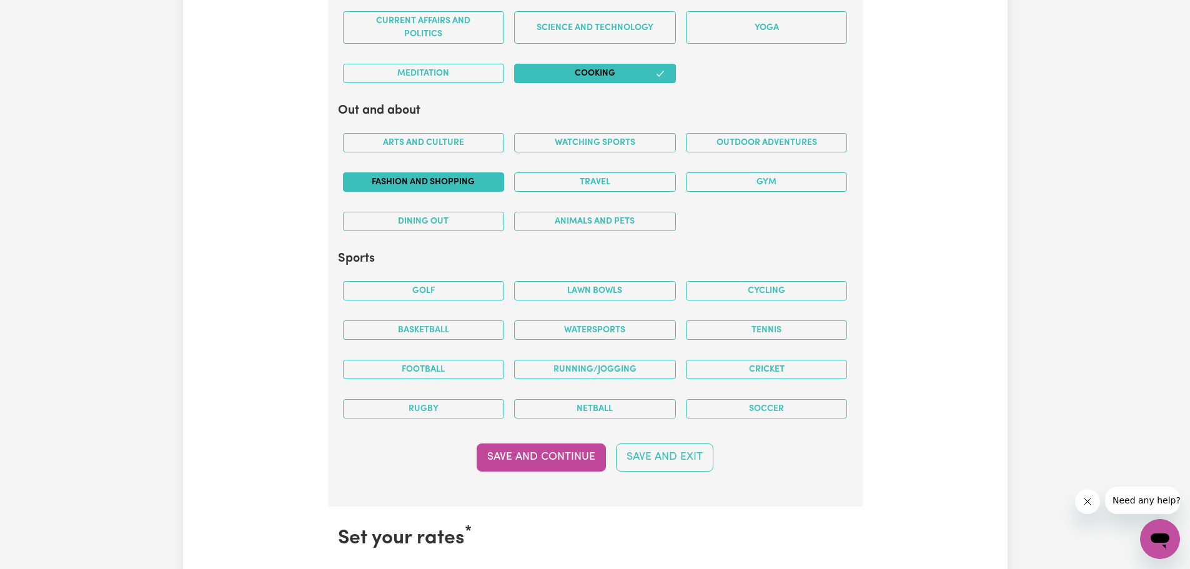
click at [426, 180] on button "Fashion and shopping" at bounding box center [424, 181] width 162 height 19
click at [611, 139] on button "Watching sports" at bounding box center [595, 142] width 162 height 19
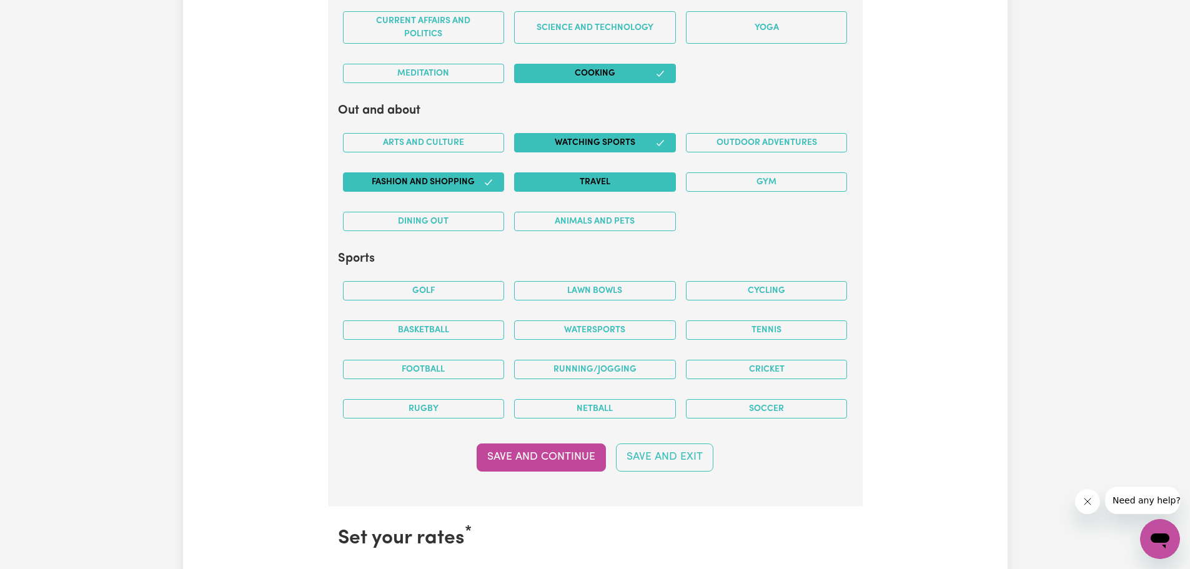
click at [630, 185] on button "Travel" at bounding box center [595, 181] width 162 height 19
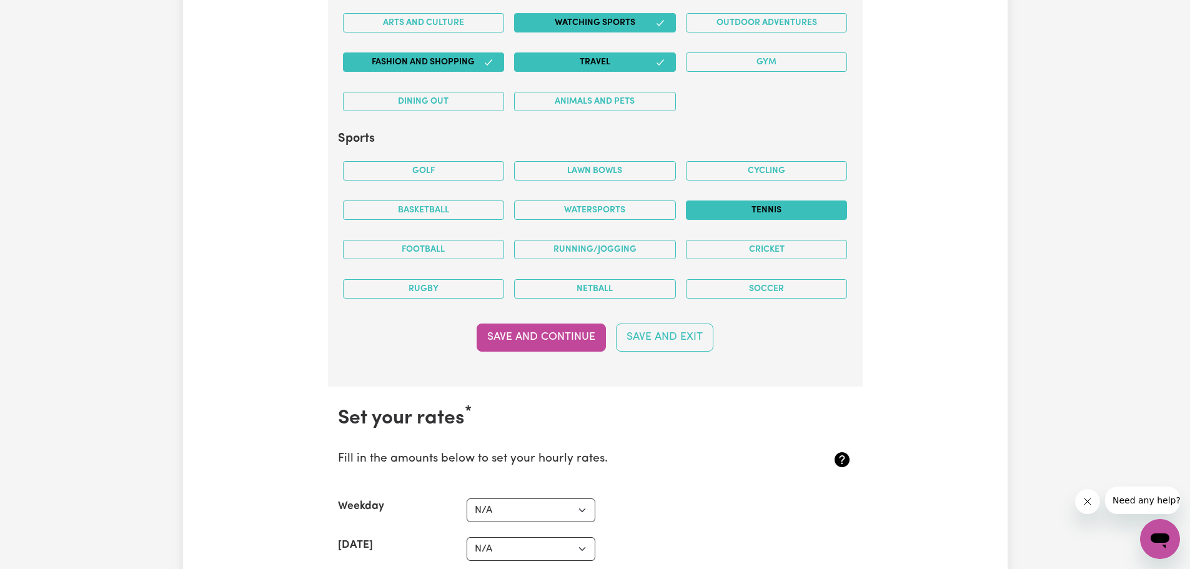
scroll to position [2506, 0]
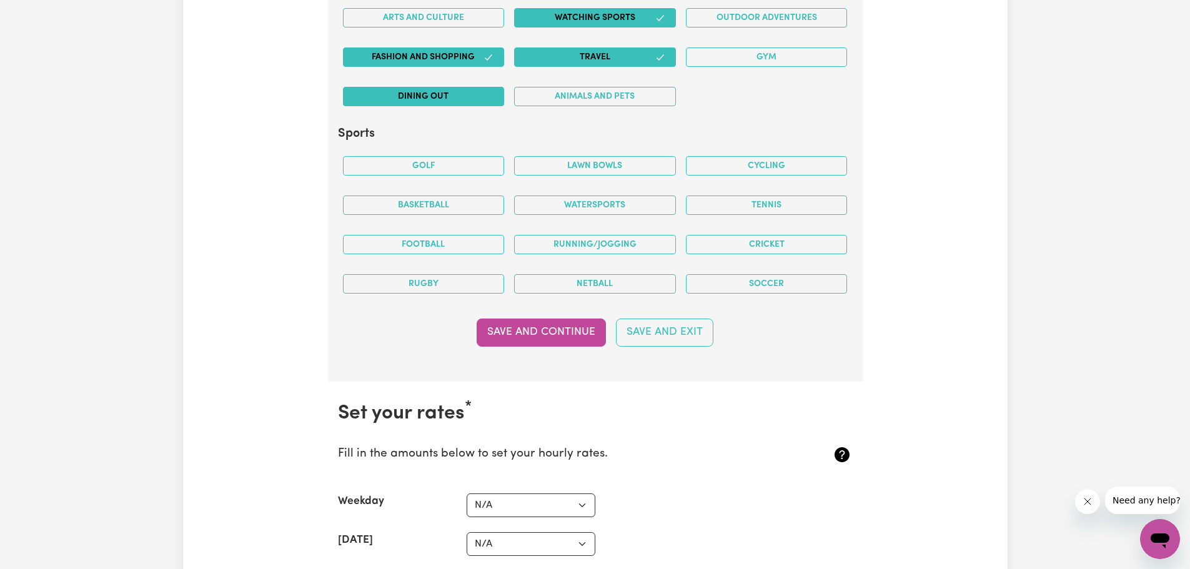
click at [415, 100] on button "Dining out" at bounding box center [424, 96] width 162 height 19
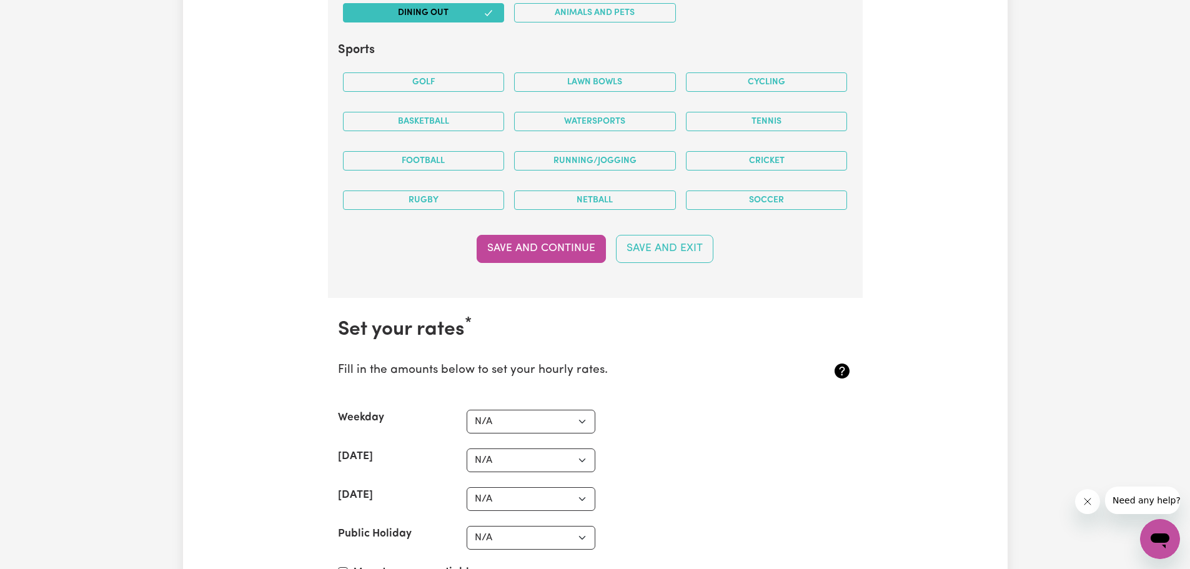
scroll to position [2569, 0]
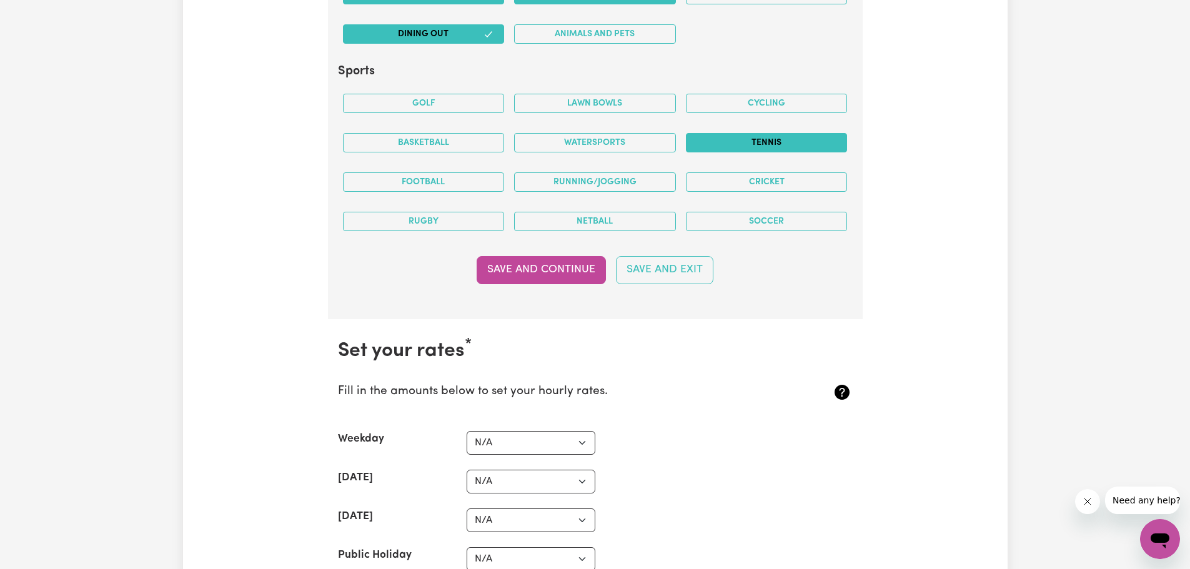
click at [729, 150] on button "Tennis" at bounding box center [767, 142] width 162 height 19
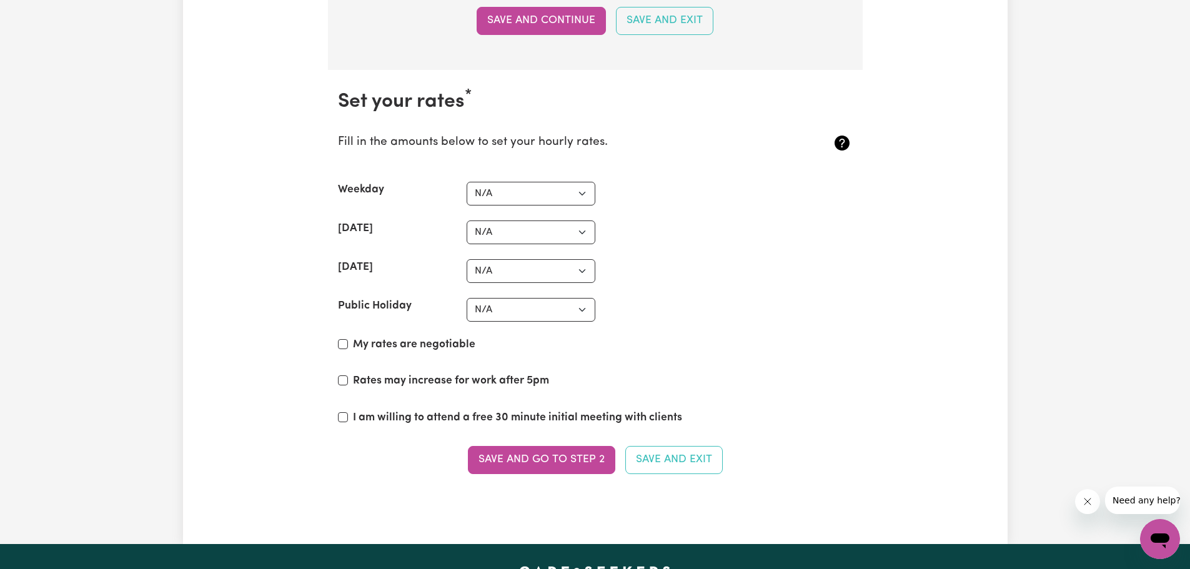
scroll to position [2819, 0]
click at [576, 191] on select "N/A $37 $38 $39 $40 $41 $42 $43 $44 $45 $46 $47 $48 $49 $50 $51 $52 $53 $54 $55…" at bounding box center [530, 193] width 129 height 24
click at [466, 181] on select "N/A $37 $38 $39 $40 $41 $42 $43 $44 $45 $46 $47 $48 $49 $50 $51 $52 $53 $54 $55…" at bounding box center [530, 193] width 129 height 24
click at [714, 222] on div "[DATE] N/A $37 $38 $39 $40 $41 $42 $43 $44 $45 $46 $47 $48 $49 $50 $51 $52 $53 …" at bounding box center [595, 232] width 515 height 24
click at [586, 234] on select "N/A $37 $38 $39 $40 $41 $42 $43 $44 $45 $46 $47 $48 $49 $50 $51 $52 $53 $54 $55…" at bounding box center [530, 232] width 129 height 24
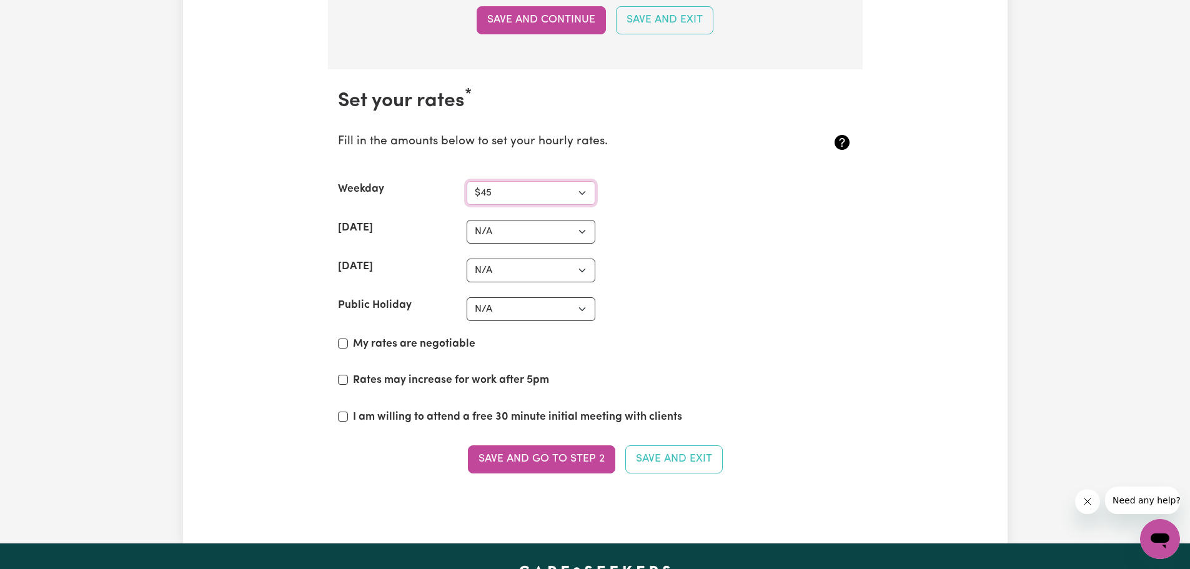
click at [582, 192] on select "N/A $37 $38 $39 $40 $41 $42 $43 $44 $45 $46 $47 $48 $49 $50 $51 $52 $53 $54 $55…" at bounding box center [530, 193] width 129 height 24
select select "42"
click at [466, 181] on select "N/A $37 $38 $39 $40 $41 $42 $43 $44 $45 $46 $47 $48 $49 $50 $51 $52 $53 $54 $55…" at bounding box center [530, 193] width 129 height 24
click at [550, 230] on select "N/A $37 $38 $39 $40 $41 $42 $43 $44 $45 $46 $47 $48 $49 $50 $51 $52 $53 $54 $55…" at bounding box center [530, 232] width 129 height 24
select select "52"
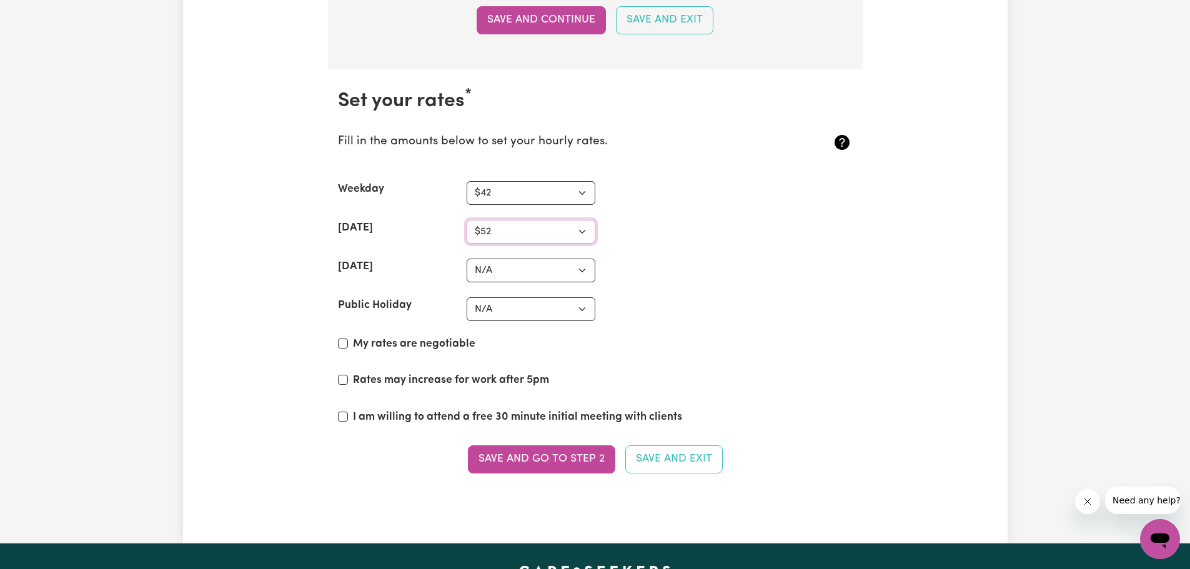
click at [466, 220] on select "N/A $37 $38 $39 $40 $41 $42 $43 $44 $45 $46 $47 $48 $49 $50 $51 $52 $53 $54 $55…" at bounding box center [530, 232] width 129 height 24
click at [578, 270] on select "N/A $37 $38 $39 $40 $41 $42 $43 $44 $45 $46 $47 $48 $49 $50 $51 $52 $53 $54 $55…" at bounding box center [530, 271] width 129 height 24
select select "60"
click at [466, 259] on select "N/A $37 $38 $39 $40 $41 $42 $43 $44 $45 $46 $47 $48 $49 $50 $51 $52 $53 $54 $55…" at bounding box center [530, 271] width 129 height 24
click at [559, 312] on select "N/A $37 $38 $39 $40 $41 $42 $43 $44 $45 $46 $47 $48 $49 $50 $51 $52 $53 $54 $55…" at bounding box center [530, 309] width 129 height 24
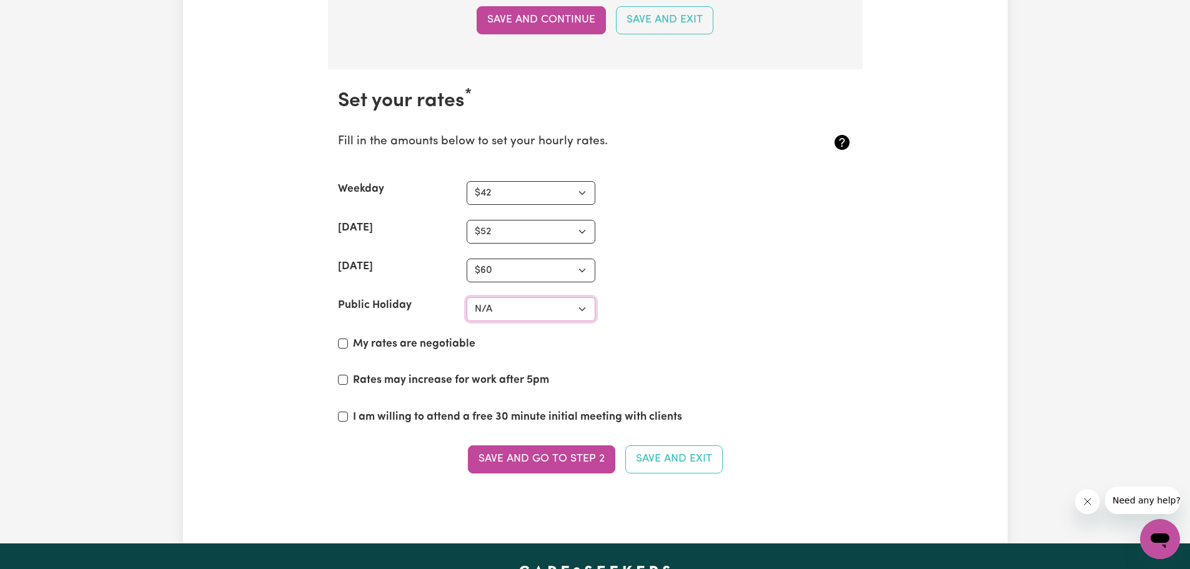
select select "60"
click at [466, 297] on select "N/A $37 $38 $39 $40 $41 $42 $43 $44 $45 $46 $47 $48 $49 $50 $51 $52 $53 $54 $55…" at bounding box center [530, 309] width 129 height 24
click at [345, 340] on input "My rates are negotiable" at bounding box center [343, 343] width 10 height 10
checkbox input "true"
click at [343, 382] on input "Rates may increase for work after 5pm" at bounding box center [343, 380] width 10 height 10
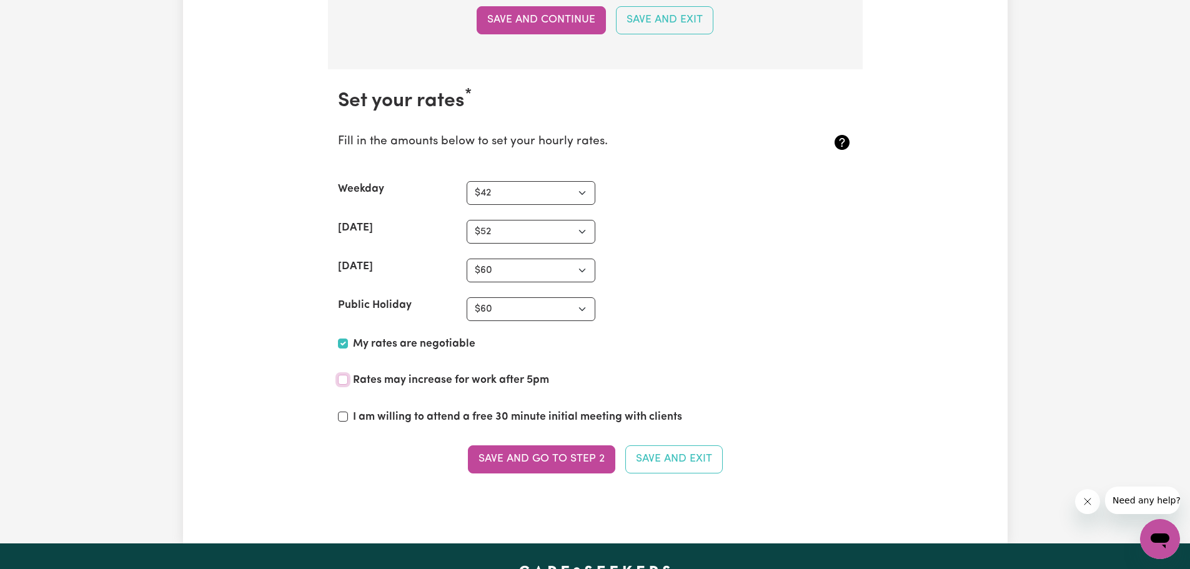
checkbox input "true"
click at [348, 418] on div "I am willing to attend a free 30 minute initial meeting with clients" at bounding box center [595, 419] width 515 height 21
click at [342, 414] on input "I am willing to attend a free 30 minute initial meeting with clients" at bounding box center [343, 416] width 10 height 10
checkbox input "true"
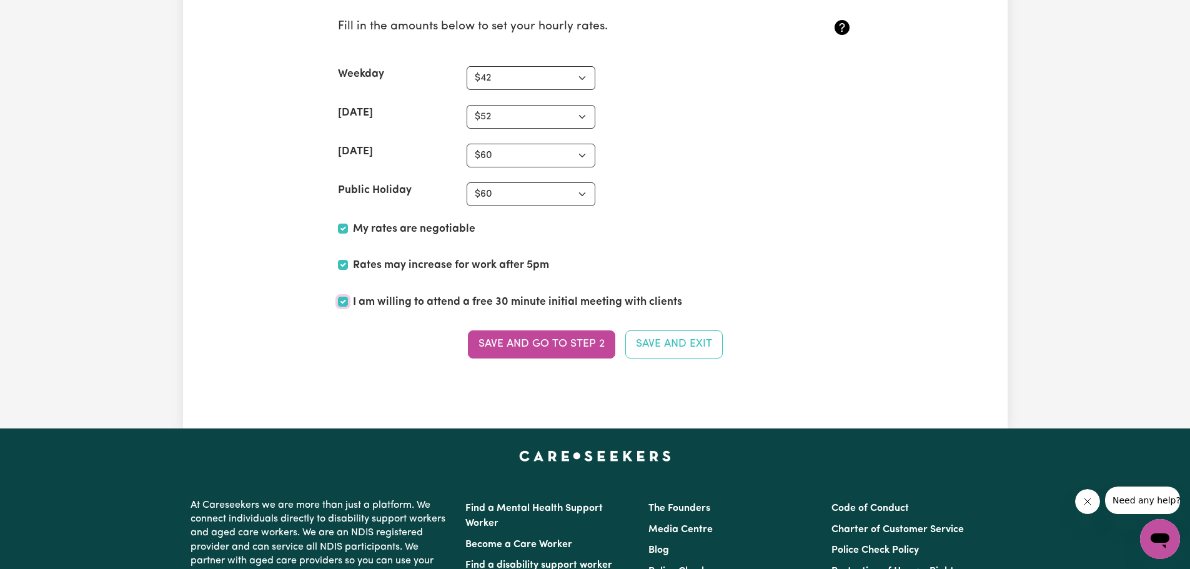
scroll to position [3006, 0]
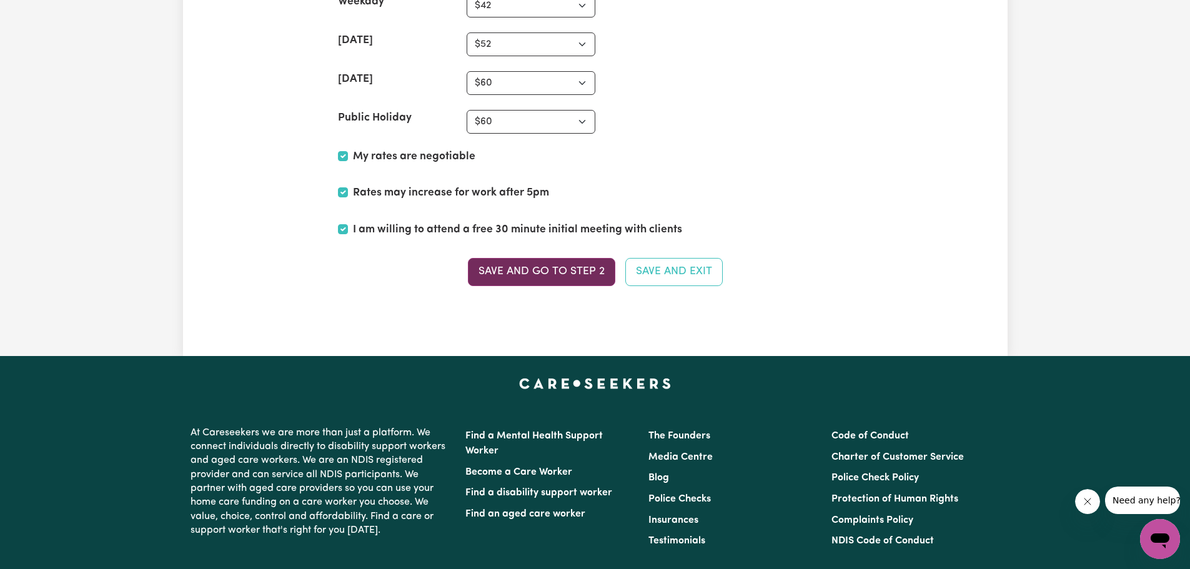
click at [588, 268] on button "Save and go to Step 2" at bounding box center [541, 271] width 147 height 27
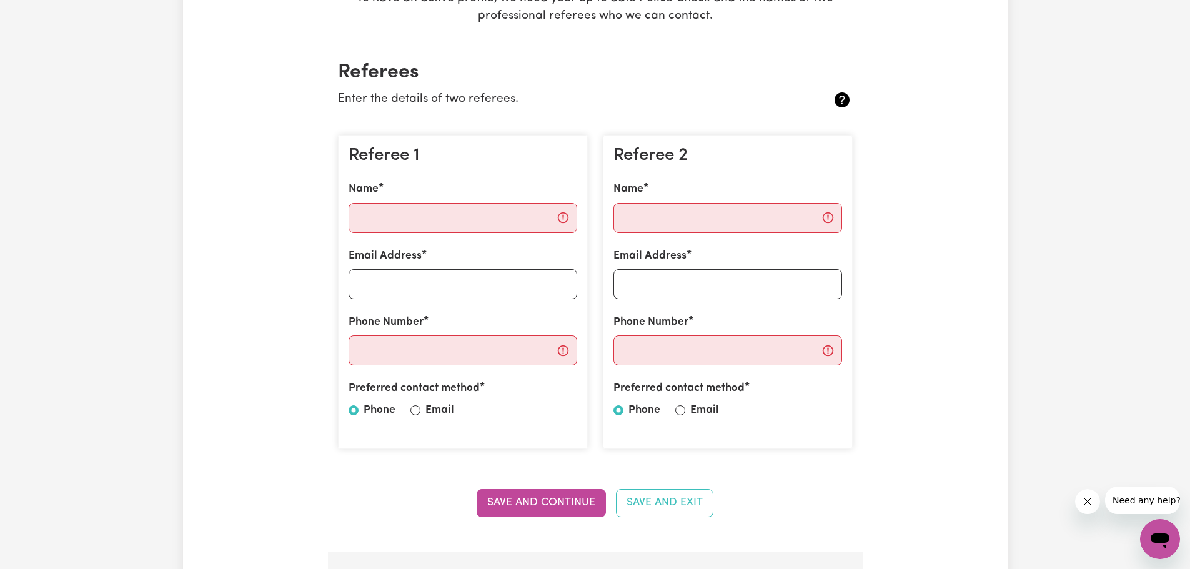
scroll to position [312, 0]
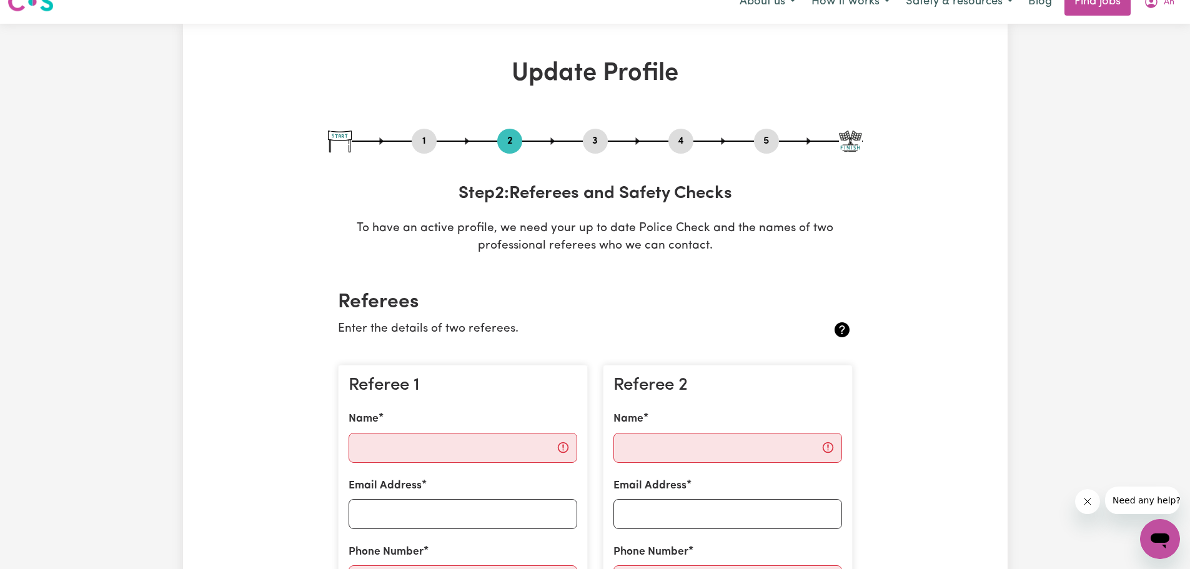
scroll to position [0, 0]
